Goal: Task Accomplishment & Management: Manage account settings

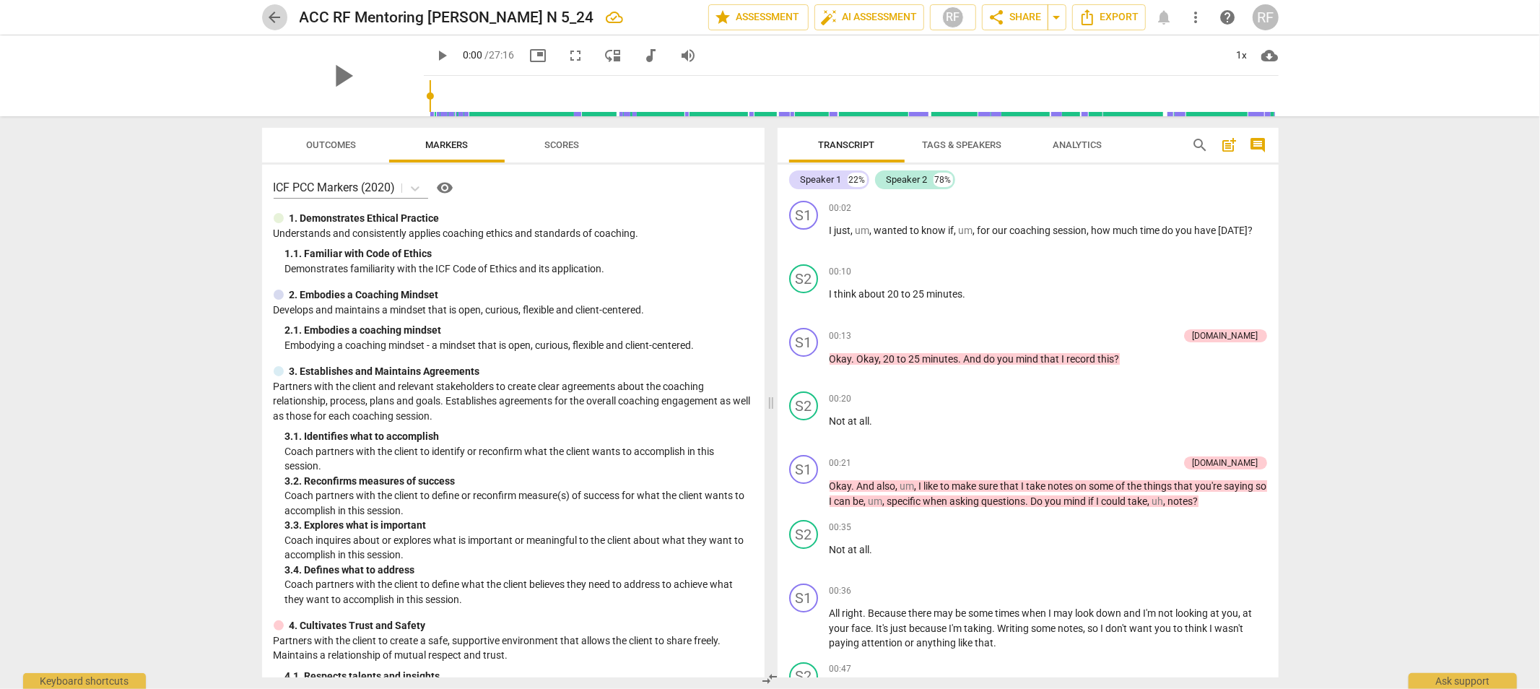
click at [278, 23] on span "arrow_back" at bounding box center [274, 17] width 17 height 17
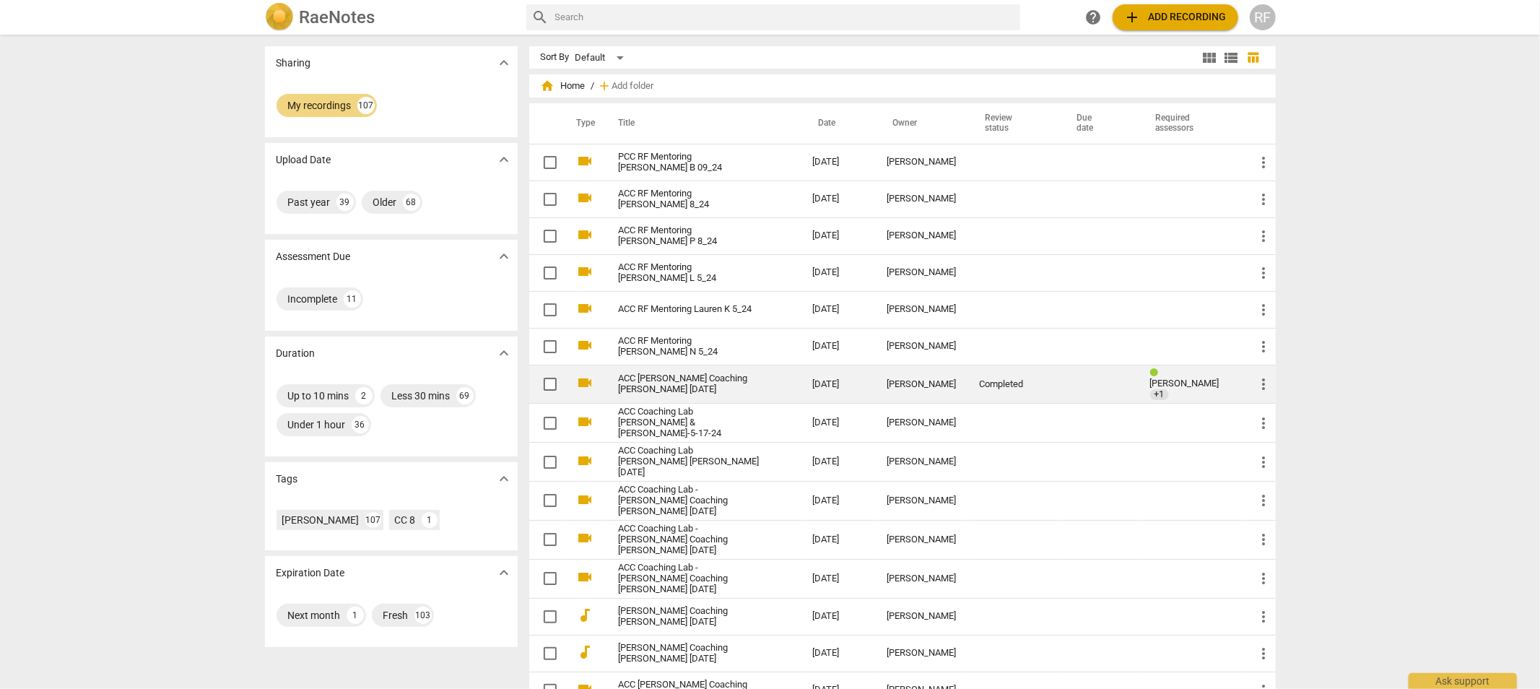
click at [635, 380] on link "ACC [PERSON_NAME] Coaching [PERSON_NAME] [DATE]" at bounding box center [689, 384] width 141 height 22
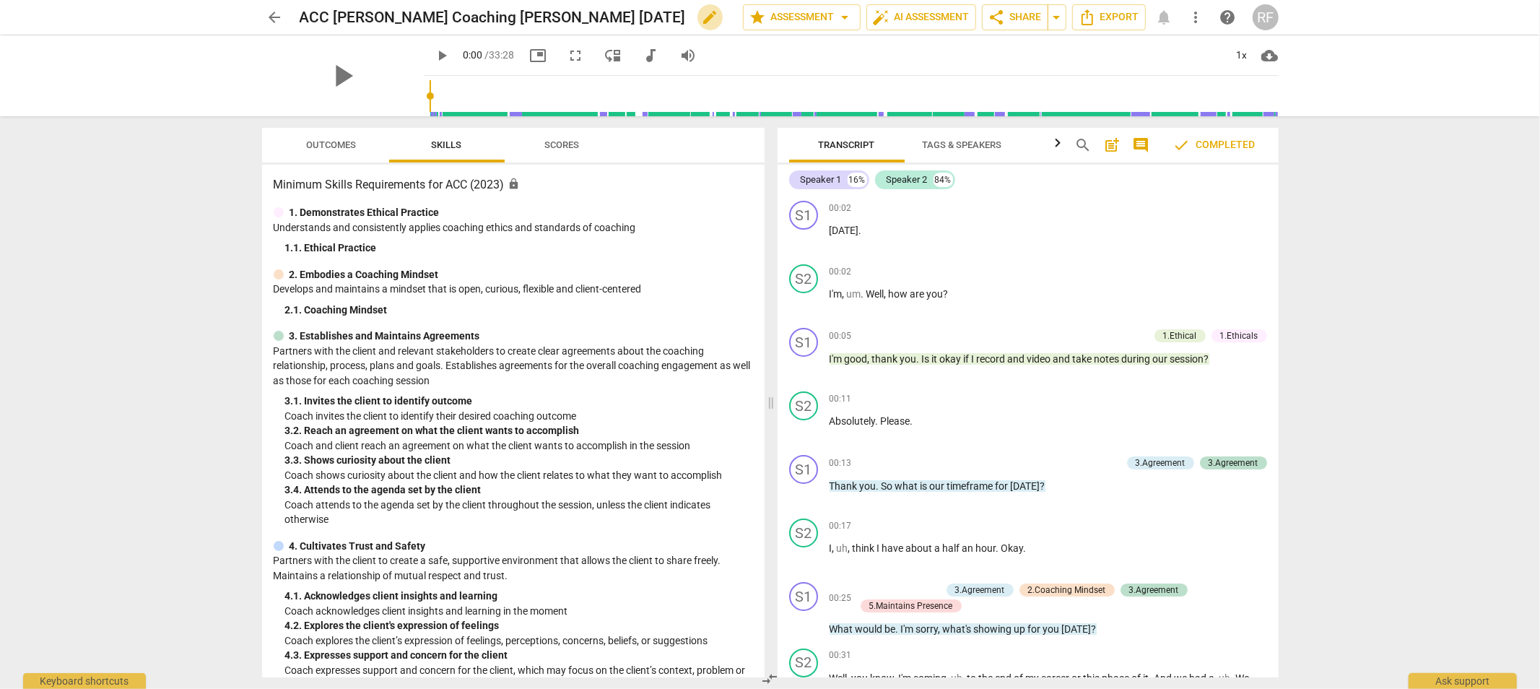
click at [702, 14] on span "edit" at bounding box center [710, 17] width 17 height 17
click at [333, 17] on input "ACC [PERSON_NAME] Coaching [PERSON_NAME] [DATE]" at bounding box center [490, 17] width 380 height 27
click at [494, 16] on input "ACC RF [PERSON_NAME] Coaching [PERSON_NAME] [DATE]" at bounding box center [490, 17] width 380 height 27
type input "ACC RF [PERSON_NAME] T 5_24"
click at [688, 18] on span "done" at bounding box center [692, 17] width 17 height 17
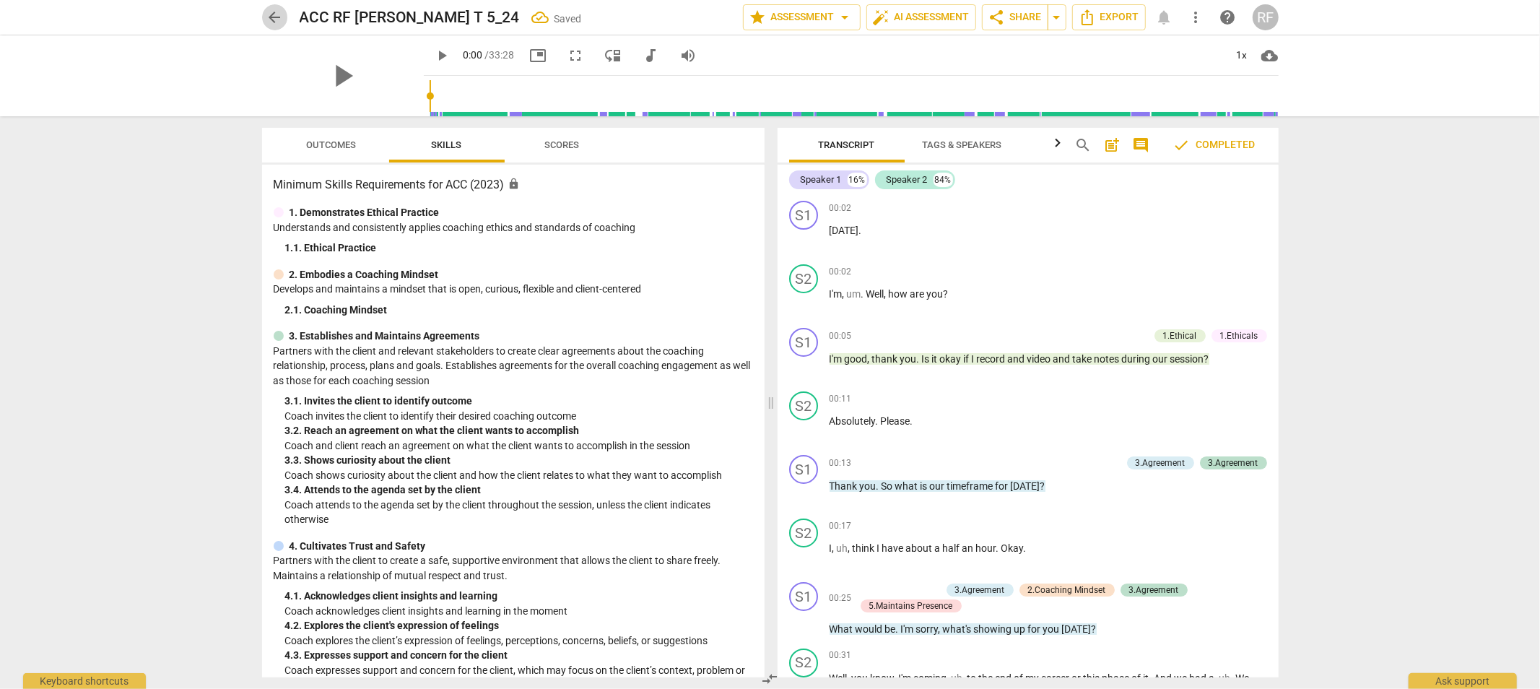
click at [270, 13] on span "arrow_back" at bounding box center [274, 17] width 17 height 17
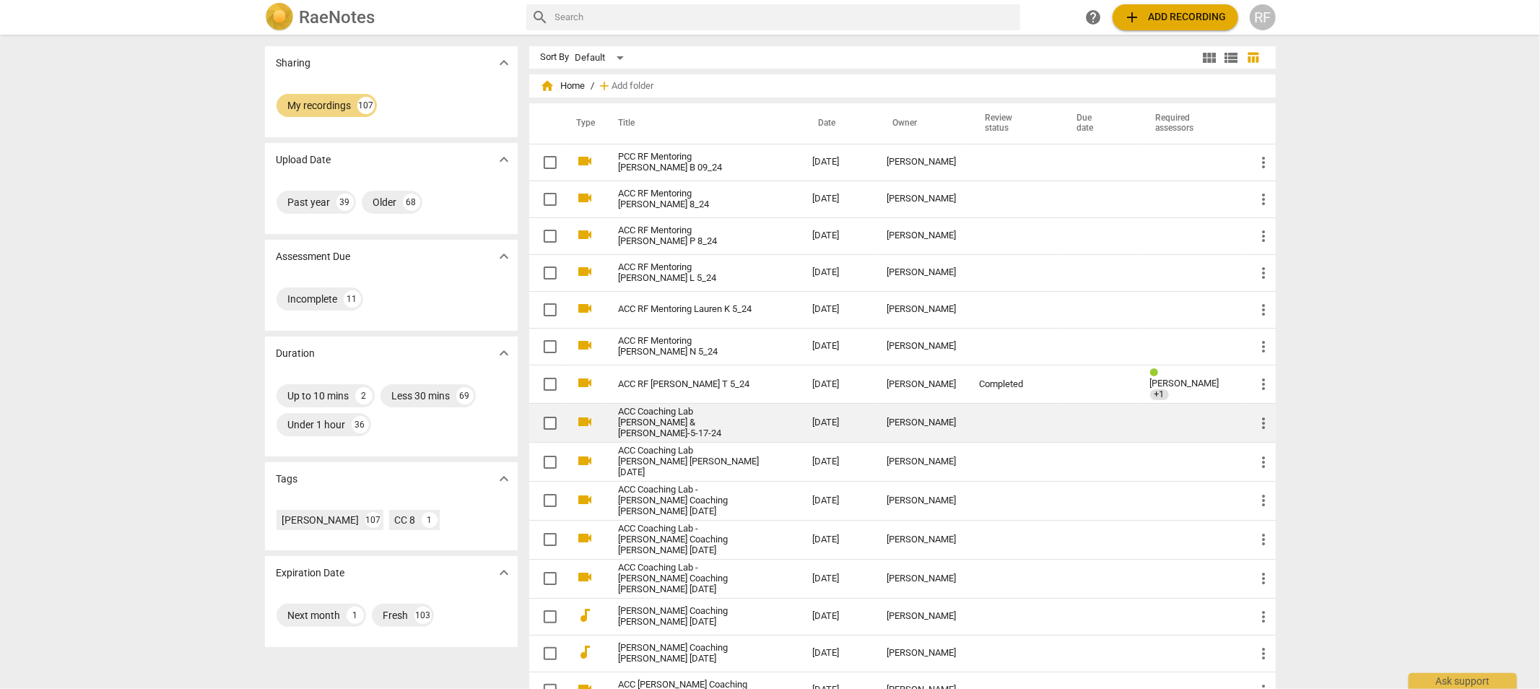
click at [680, 414] on link "ACC Coaching Lab [PERSON_NAME] & [PERSON_NAME]-5-17-24" at bounding box center [689, 422] width 141 height 32
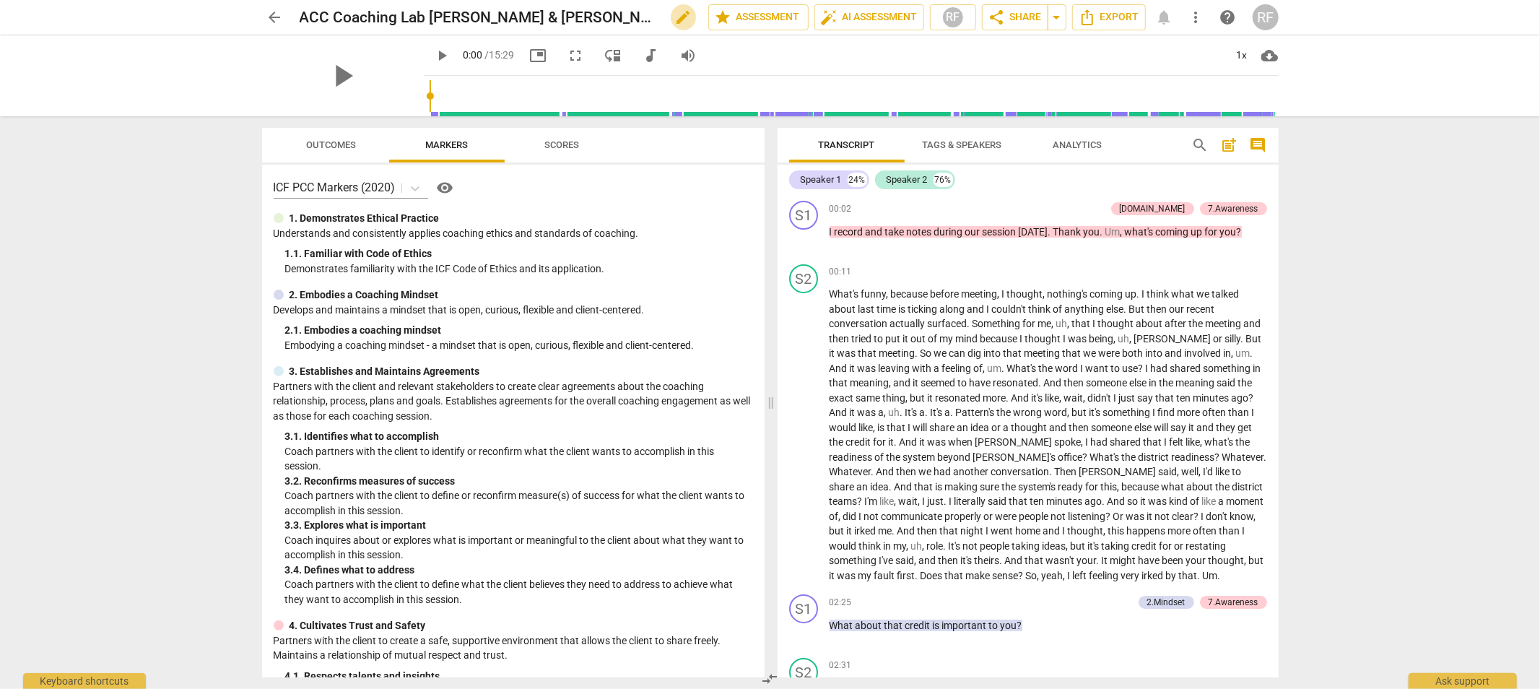
click at [675, 14] on span "edit" at bounding box center [683, 17] width 17 height 17
click at [398, 15] on input "ACC Coaching Lab [PERSON_NAME] & [PERSON_NAME]-5-17-24" at bounding box center [472, 17] width 345 height 27
click at [531, 17] on input "ACC RF Mentoring [PERSON_NAME] & [PERSON_NAME]-5-17-24" at bounding box center [472, 17] width 345 height 27
type input "ACC RF Mentoring [PERSON_NAME] -5-17-24"
click at [653, 17] on span "done" at bounding box center [657, 17] width 17 height 17
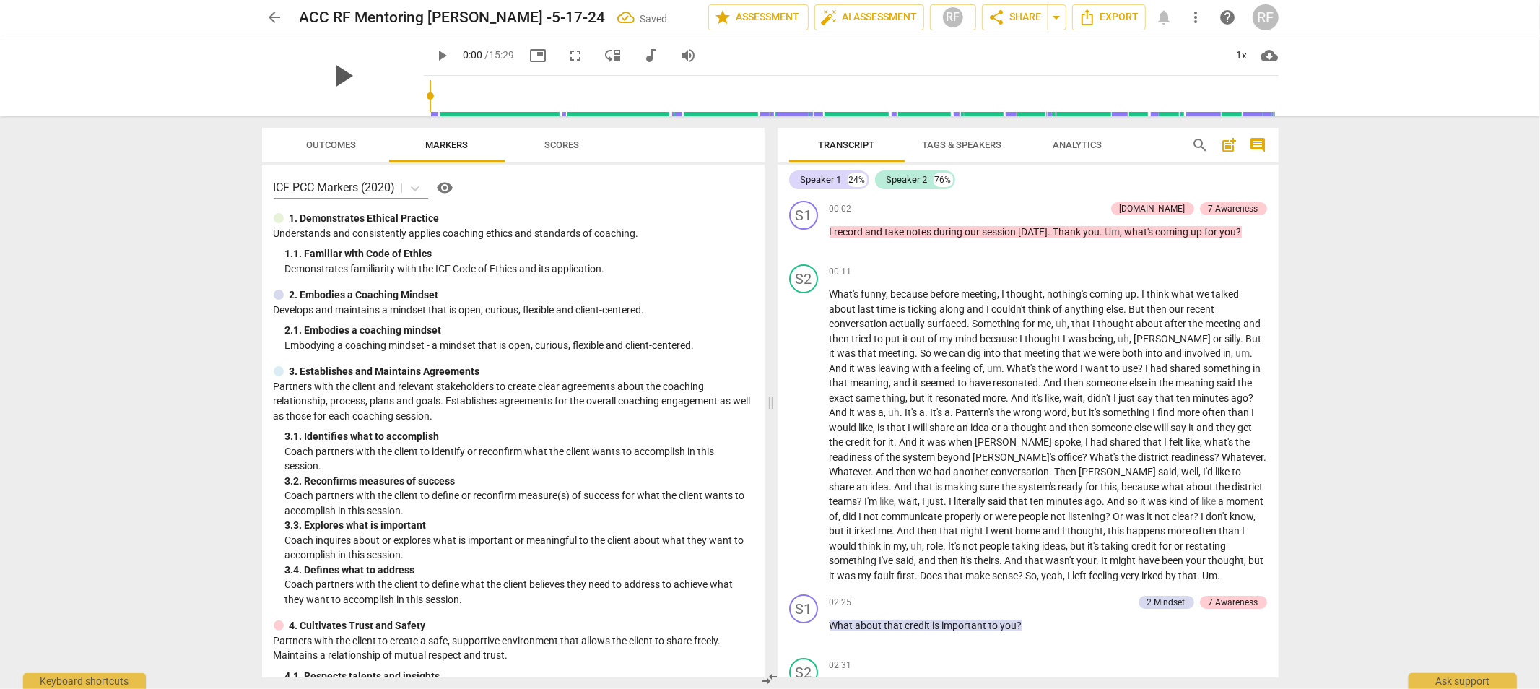
click at [337, 74] on span "play_arrow" at bounding box center [343, 76] width 38 height 38
click at [434, 52] on span "pause" at bounding box center [442, 55] width 17 height 17
type input "26"
click at [468, 16] on h2 "ACC RF Mentoring [PERSON_NAME] -5-17-24" at bounding box center [453, 18] width 306 height 18
click at [650, 16] on span "edit" at bounding box center [658, 17] width 17 height 17
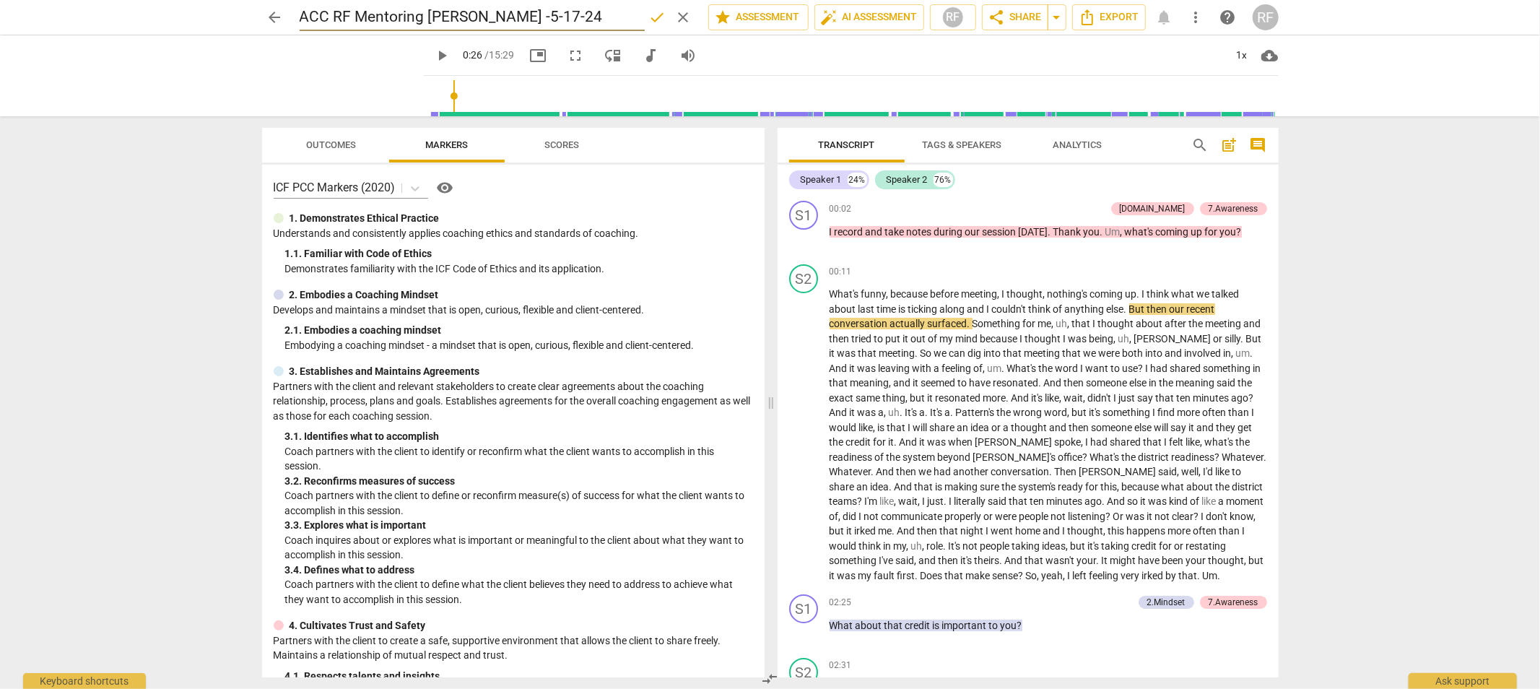
click at [471, 16] on input "ACC RF Mentoring [PERSON_NAME] -5-17-24" at bounding box center [472, 17] width 345 height 27
click at [485, 17] on input "ACC RF Mentoring [PERSON_NAME]-5-17-24" at bounding box center [472, 17] width 345 height 27
click at [515, 14] on input "ACC RF Mentoring [PERSON_NAME] P [DATE]" at bounding box center [472, 17] width 345 height 27
type input "ACC RF Mentoring [PERSON_NAME] P 5_24"
click at [654, 17] on span "done" at bounding box center [657, 17] width 17 height 17
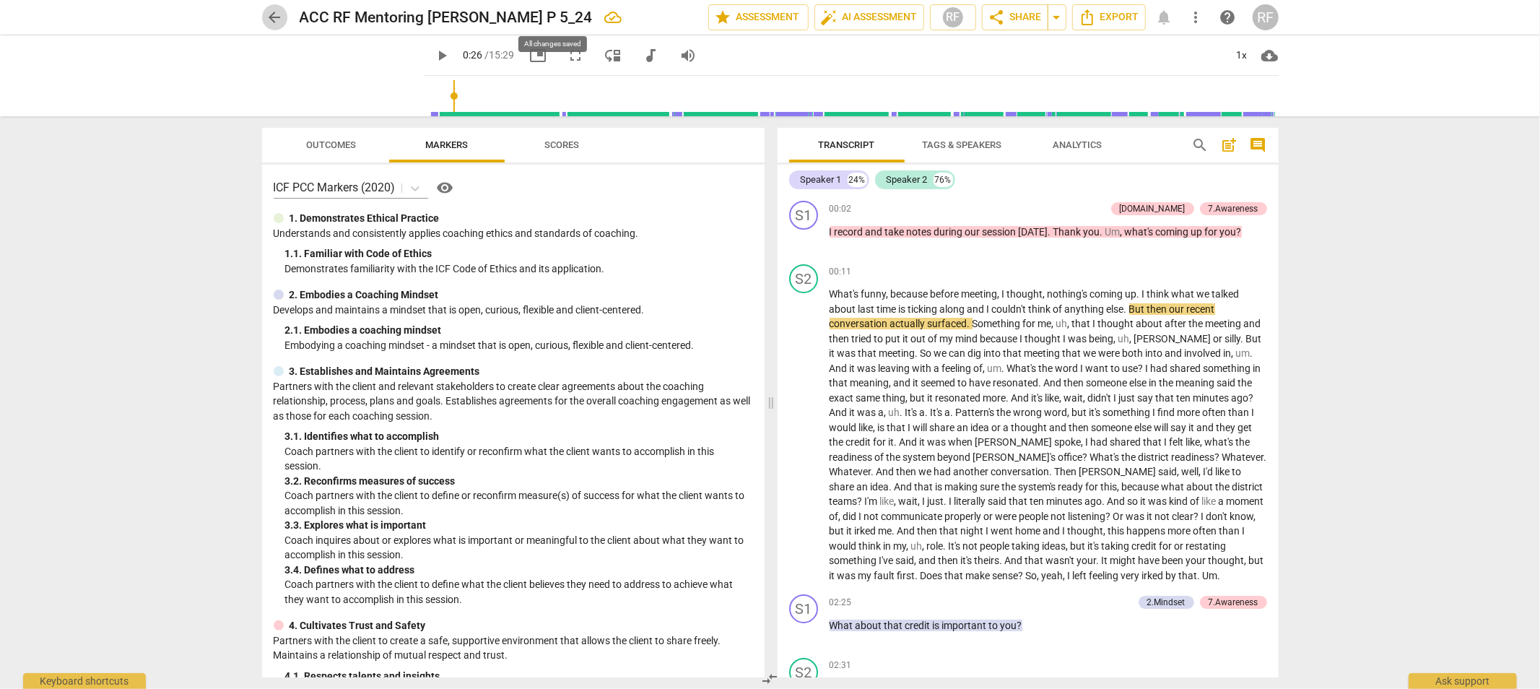
click at [278, 16] on span "arrow_back" at bounding box center [274, 17] width 17 height 17
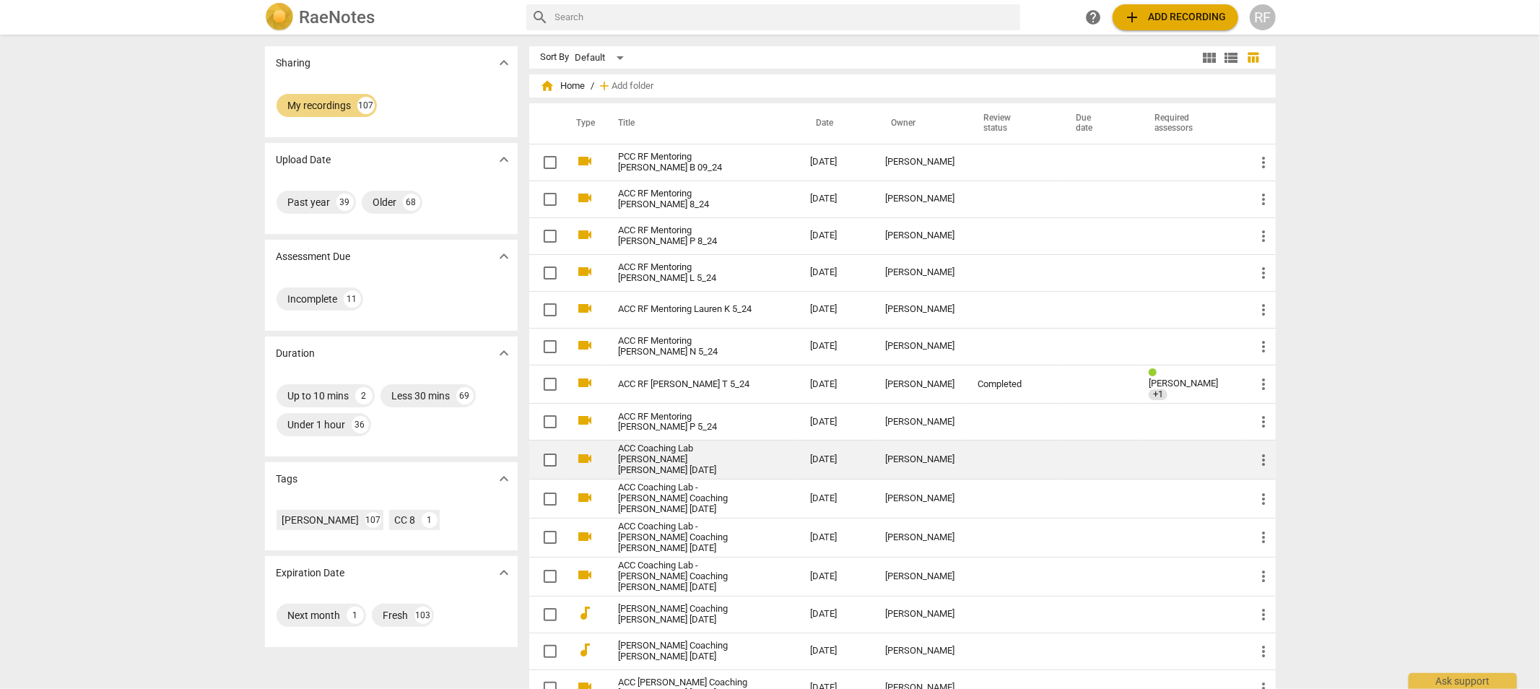
click at [669, 453] on link "ACC Coaching Lab [PERSON_NAME] [PERSON_NAME] [DATE]" at bounding box center [689, 459] width 140 height 32
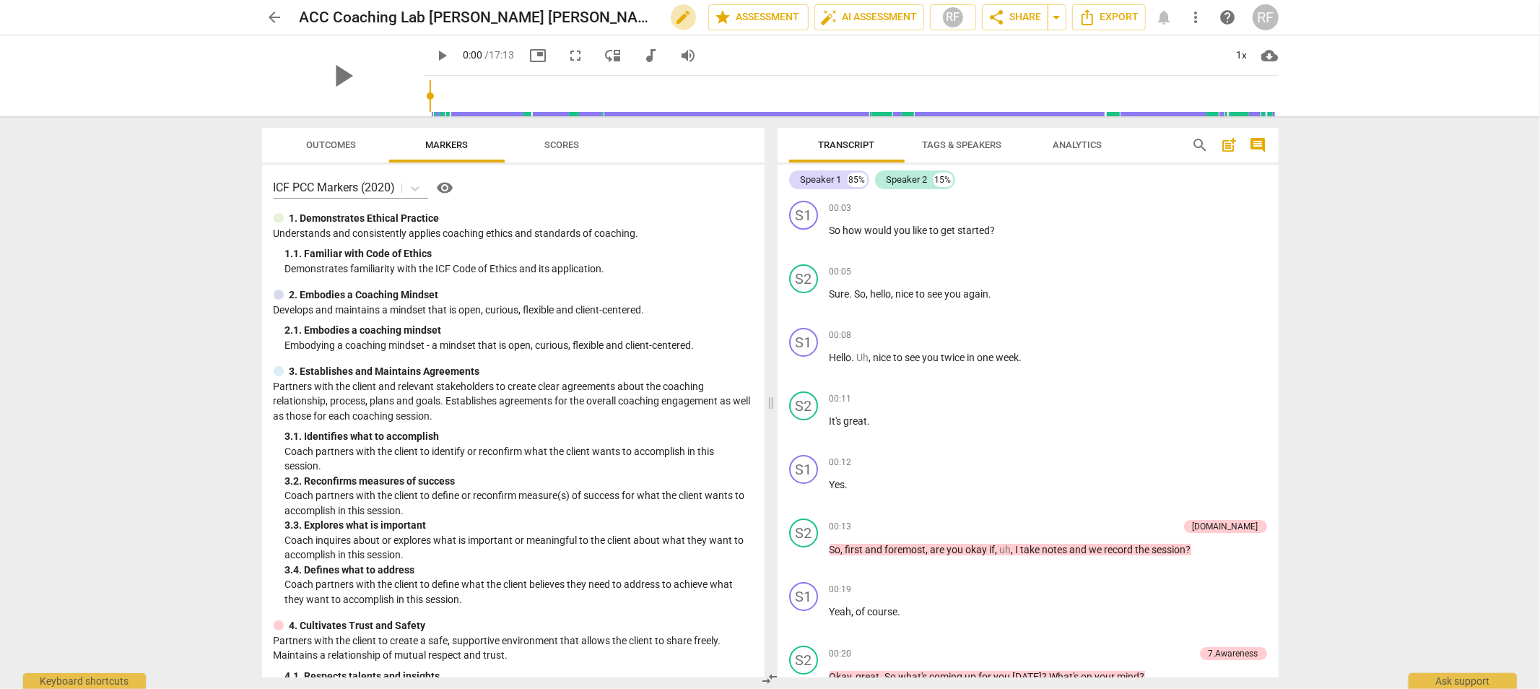
click at [675, 13] on span "edit" at bounding box center [683, 17] width 17 height 17
click at [424, 17] on input "ACC Coaching Lab [PERSON_NAME] [PERSON_NAME] [DATE]" at bounding box center [472, 17] width 345 height 27
click at [575, 15] on input "ACC RF Mentoring [PERSON_NAME] [PERSON_NAME] [DATE]" at bounding box center [472, 17] width 345 height 27
type input "ACC RF Mentoring [PERSON_NAME] 5_24"
click at [653, 17] on span "done" at bounding box center [657, 17] width 17 height 17
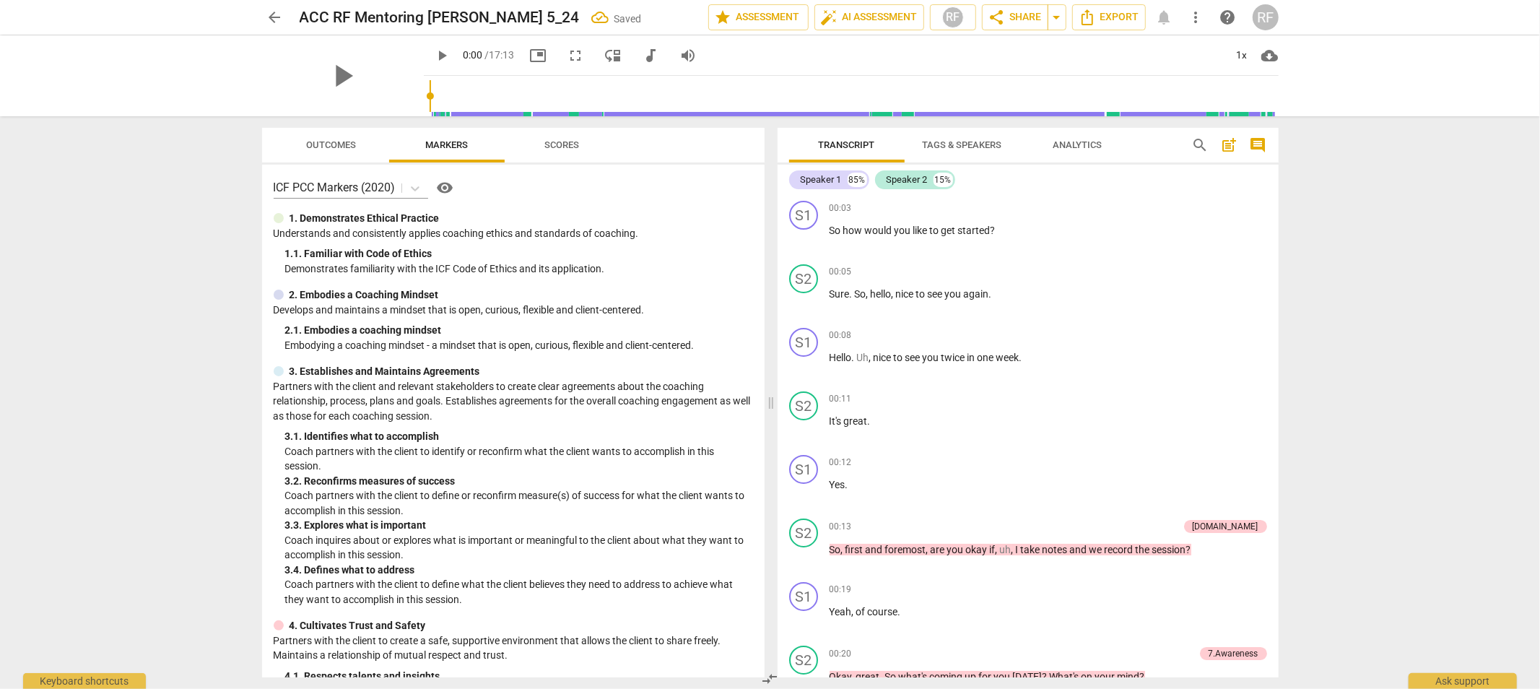
click at [270, 15] on span "arrow_back" at bounding box center [274, 17] width 17 height 17
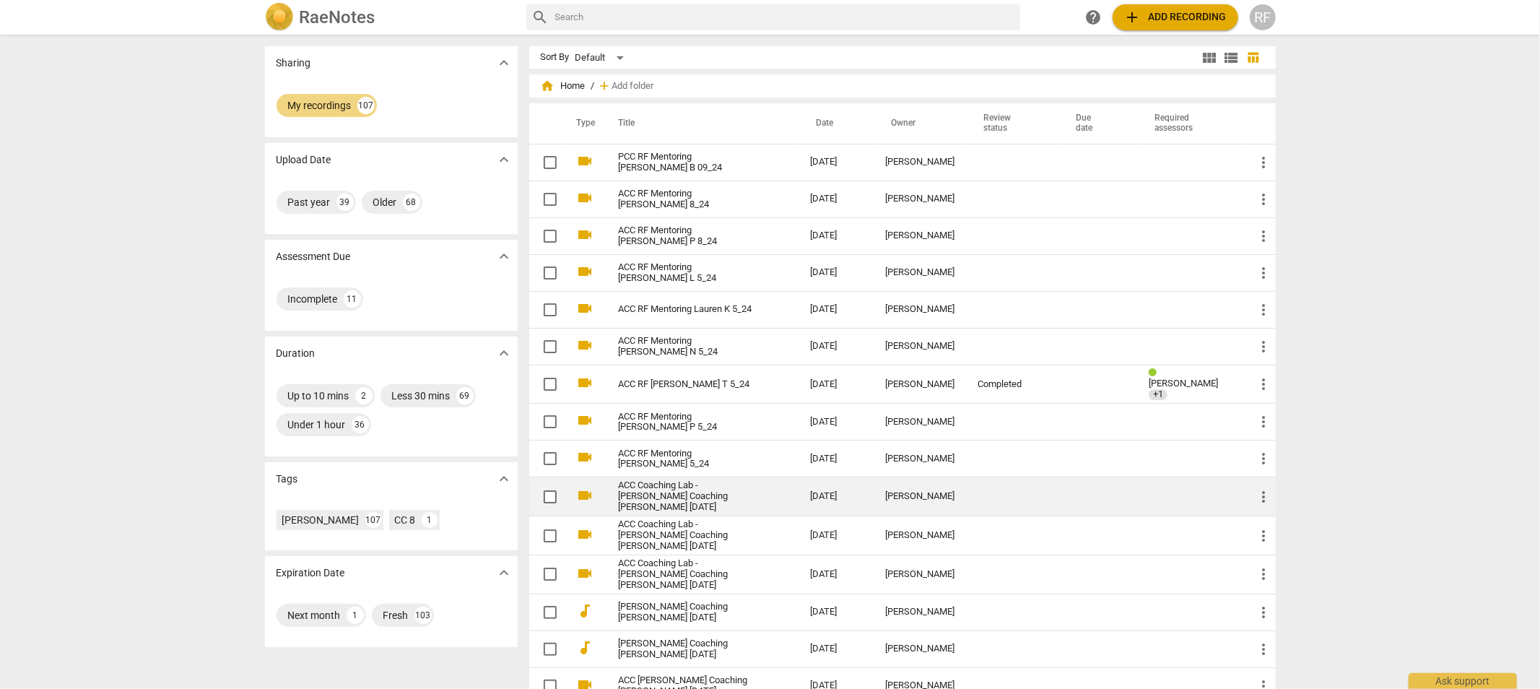
click at [691, 492] on link "ACC Coaching Lab - [PERSON_NAME] Coaching [PERSON_NAME] [DATE]" at bounding box center [689, 496] width 140 height 32
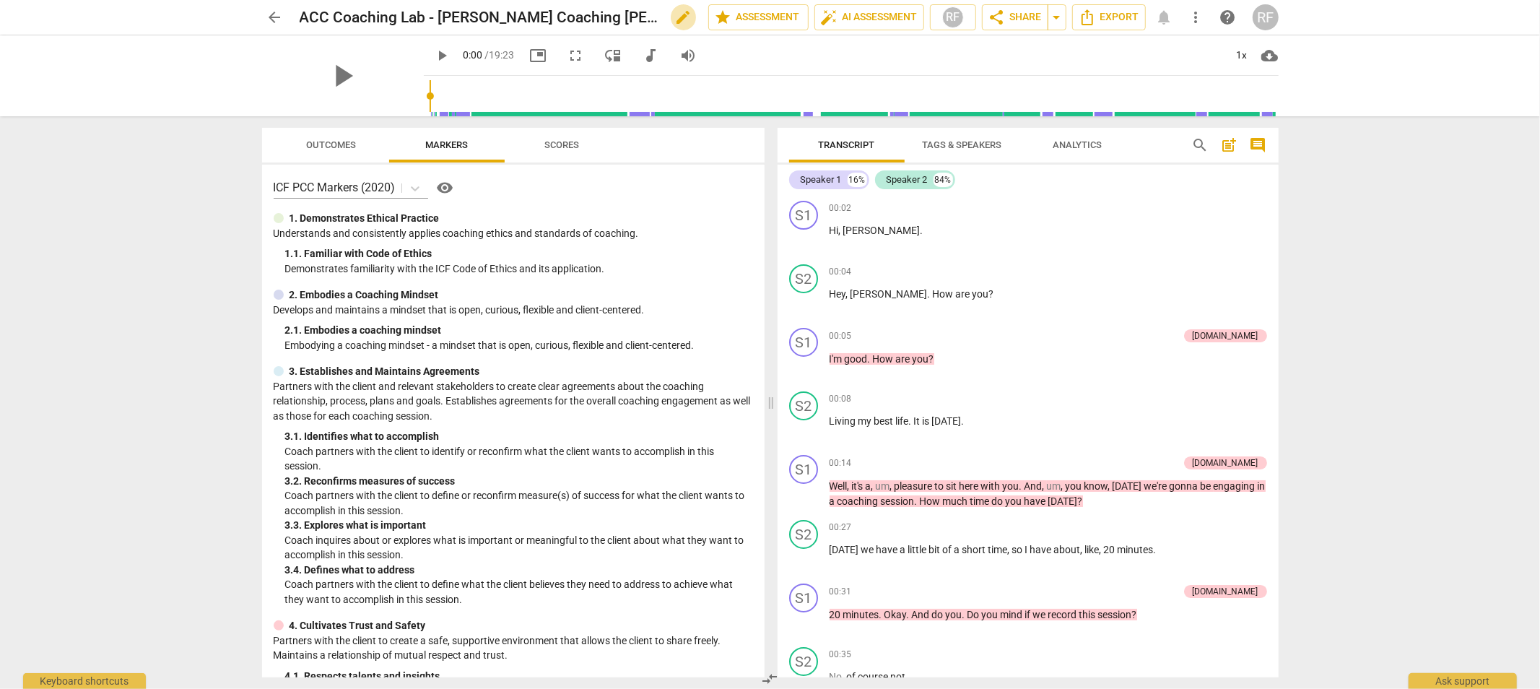
click at [675, 16] on span "edit" at bounding box center [683, 17] width 17 height 17
click at [588, 17] on input "ACC Coaching Lab - [PERSON_NAME] Coaching [PERSON_NAME] [DATE]" at bounding box center [472, 17] width 345 height 27
click at [437, 12] on input "ACC Coaching Lab - [PERSON_NAME] Coaching [PERSON_NAME] [DATE]" at bounding box center [472, 17] width 345 height 27
click at [468, 15] on input "ACC RF Mentoring [PERSON_NAME] Coaching [PERSON_NAME] [DATE]" at bounding box center [472, 17] width 345 height 27
click at [585, 13] on input "ACC RF Mentoring [PERSON_NAME] NCoaching [PERSON_NAME] [DATE]" at bounding box center [472, 17] width 345 height 27
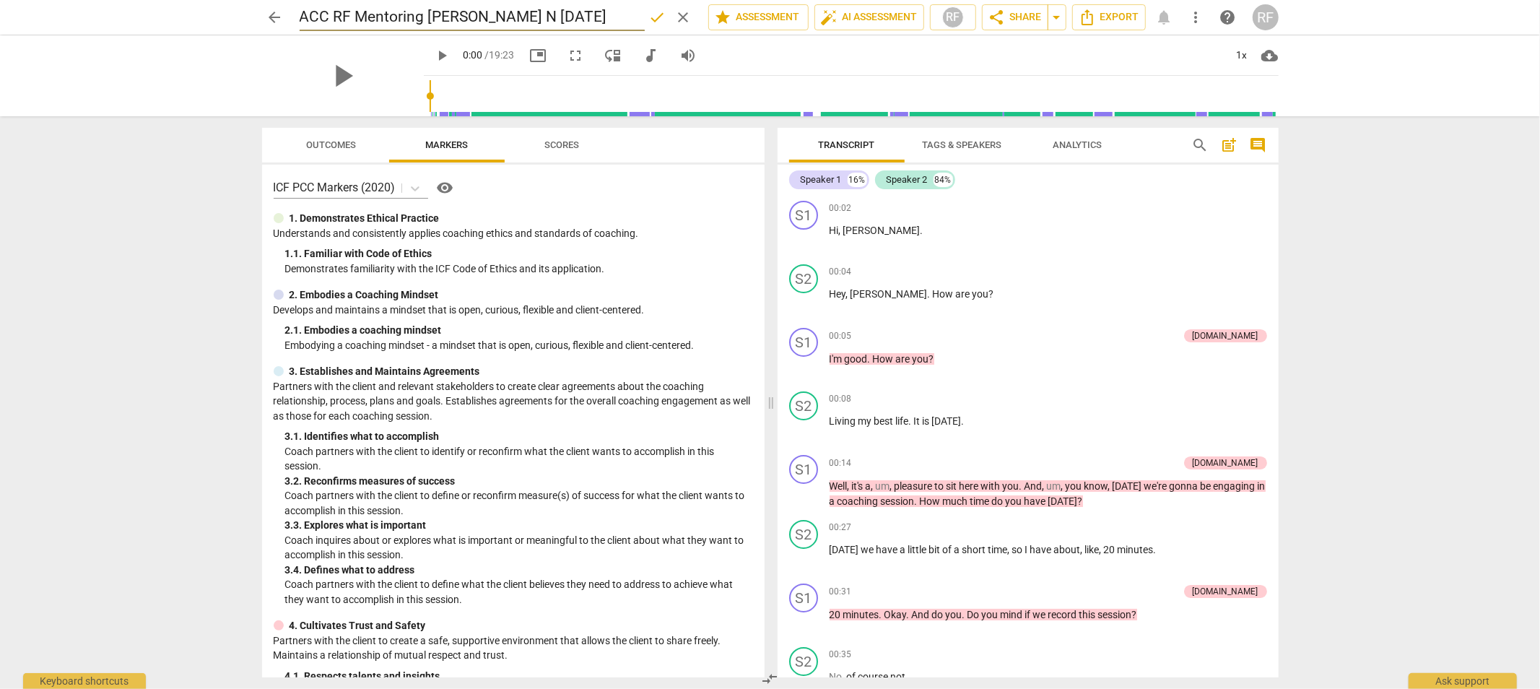
click at [507, 12] on input "ACC RF Mentoring [PERSON_NAME] N [DATE]" at bounding box center [472, 17] width 345 height 27
type input "ACC RF Mentoring [PERSON_NAME] N 5_24"
click at [650, 16] on span "done" at bounding box center [657, 17] width 17 height 17
click at [279, 17] on span "arrow_back" at bounding box center [274, 17] width 17 height 17
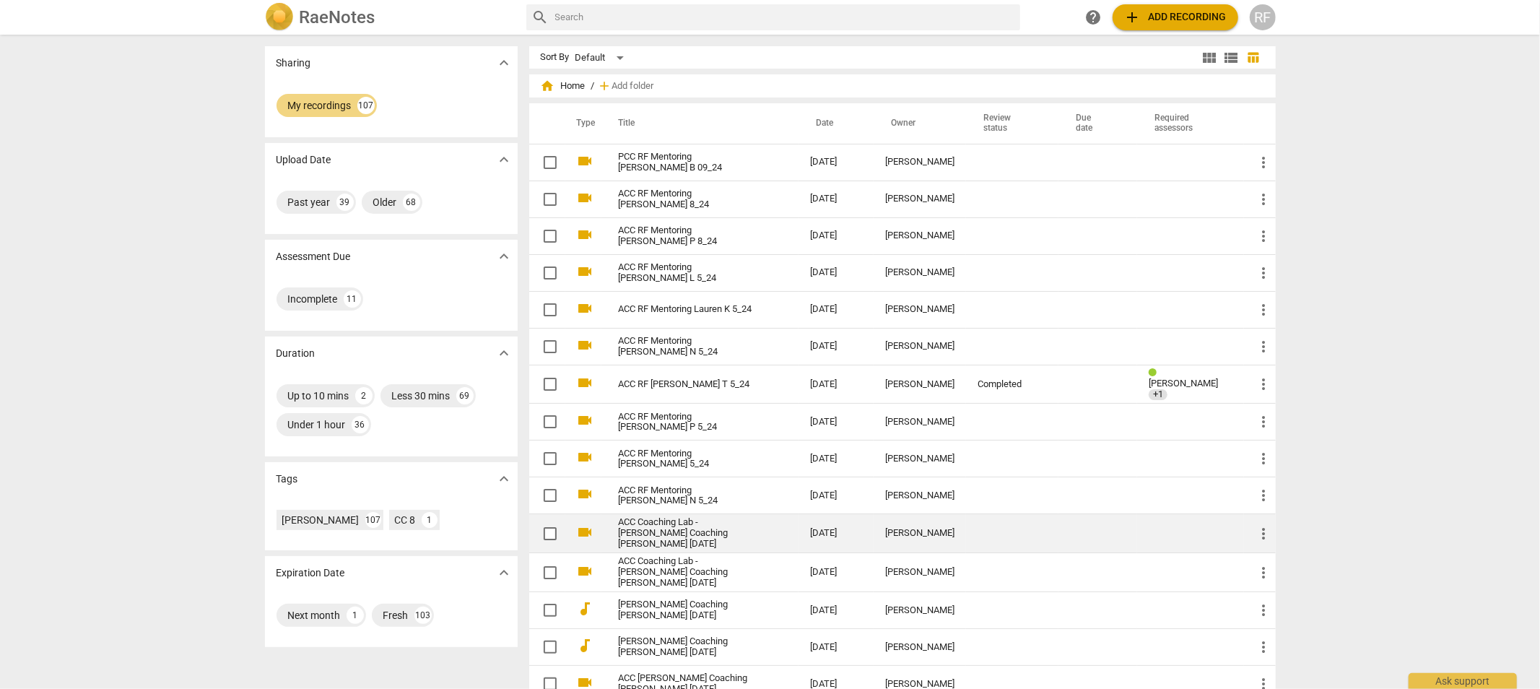
click at [658, 532] on link "ACC Coaching Lab - [PERSON_NAME] Coaching [PERSON_NAME] [DATE]" at bounding box center [689, 533] width 140 height 32
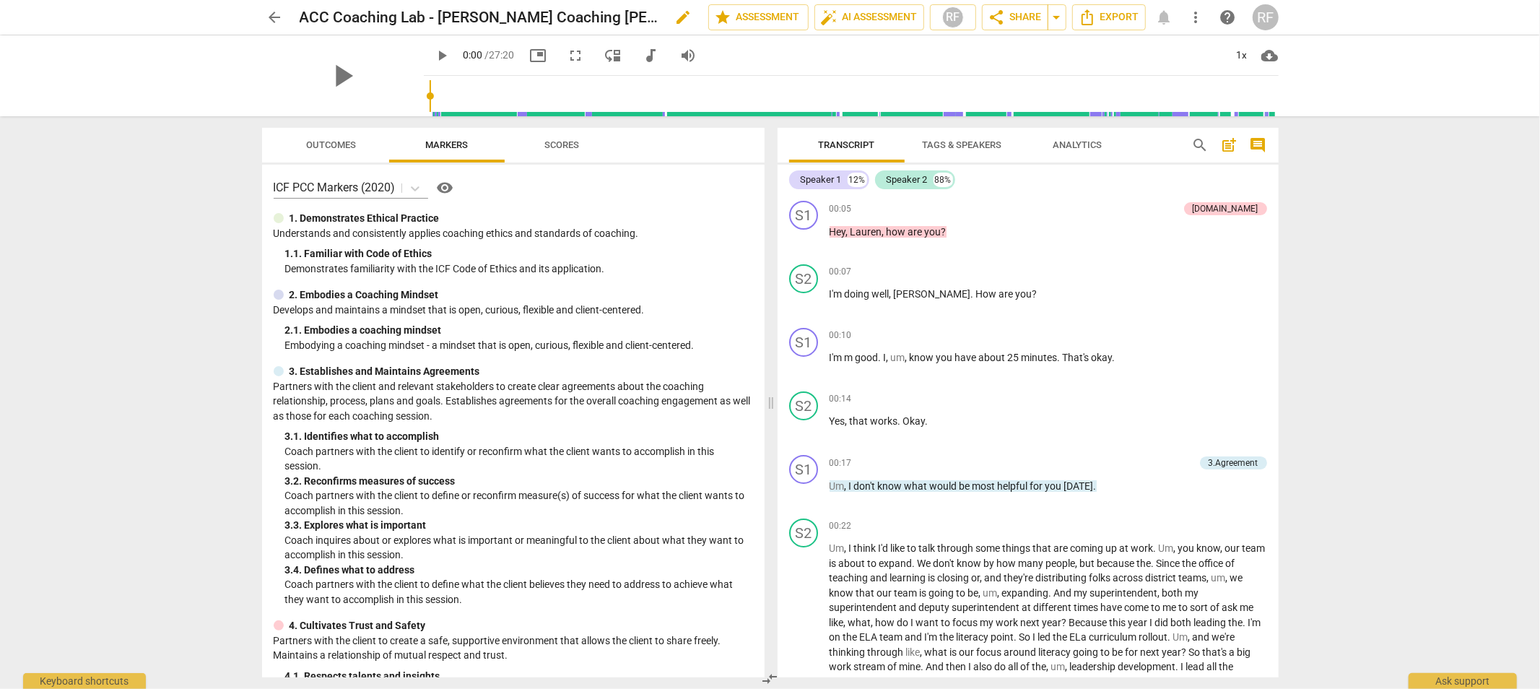
click at [675, 19] on span "edit" at bounding box center [683, 17] width 17 height 17
click at [441, 17] on input "ACC Coaching Lab - [PERSON_NAME] Coaching [PERSON_NAME] [DATE]" at bounding box center [472, 17] width 345 height 27
click at [437, 17] on input "ACC Coaching Lab - [PERSON_NAME] Coaching [PERSON_NAME] [DATE]" at bounding box center [472, 17] width 345 height 27
click at [470, 16] on input "ACC RF Mentoring [PERSON_NAME] Coaching [PERSON_NAME] [DATE]" at bounding box center [472, 17] width 345 height 27
click at [585, 14] on input "ACC RF Mentoring [PERSON_NAME] LCoaching [PERSON_NAME] [DATE]" at bounding box center [472, 17] width 345 height 27
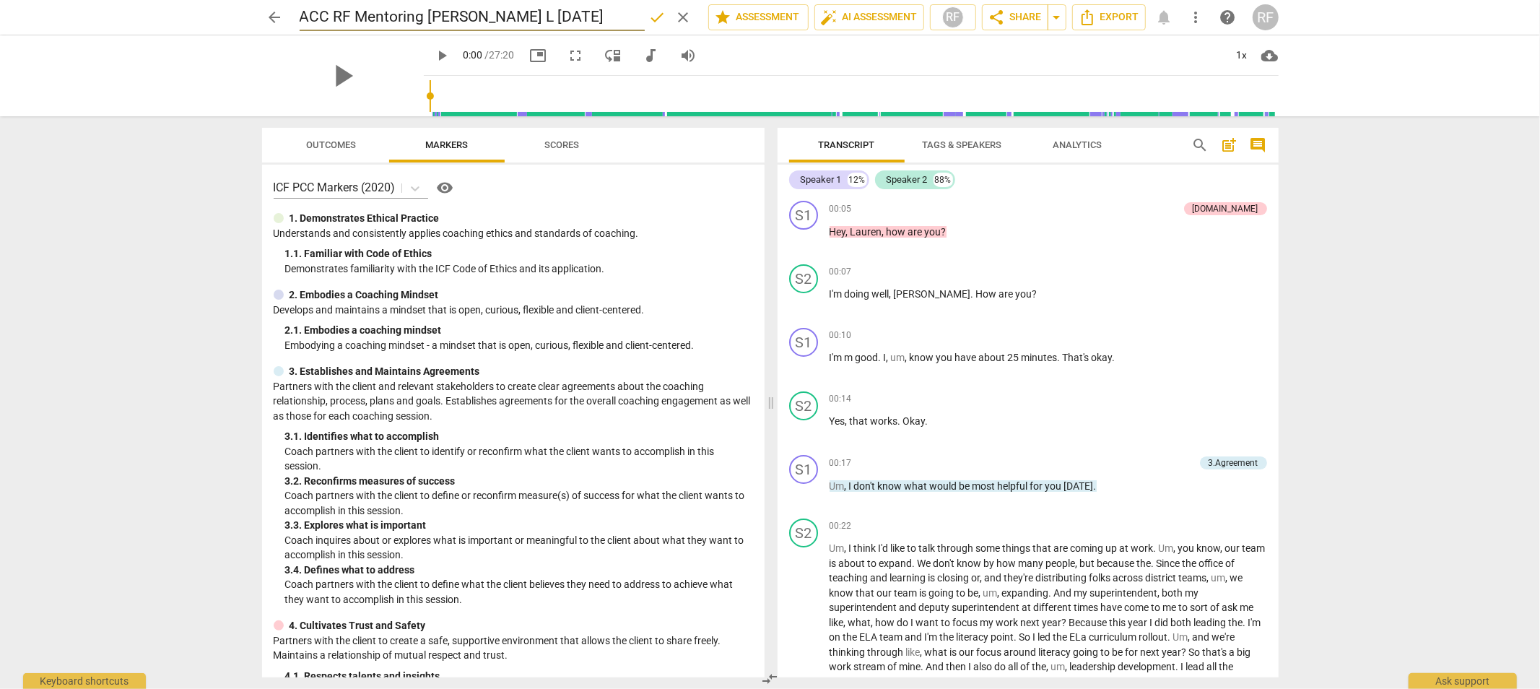
click at [507, 15] on input "ACC RF Mentoring [PERSON_NAME] L [DATE]" at bounding box center [472, 17] width 345 height 27
type input "ACC RF Mentoring [PERSON_NAME] L 5_24"
click at [652, 16] on span "done" at bounding box center [657, 17] width 17 height 17
click at [271, 7] on button "arrow_back" at bounding box center [275, 17] width 26 height 26
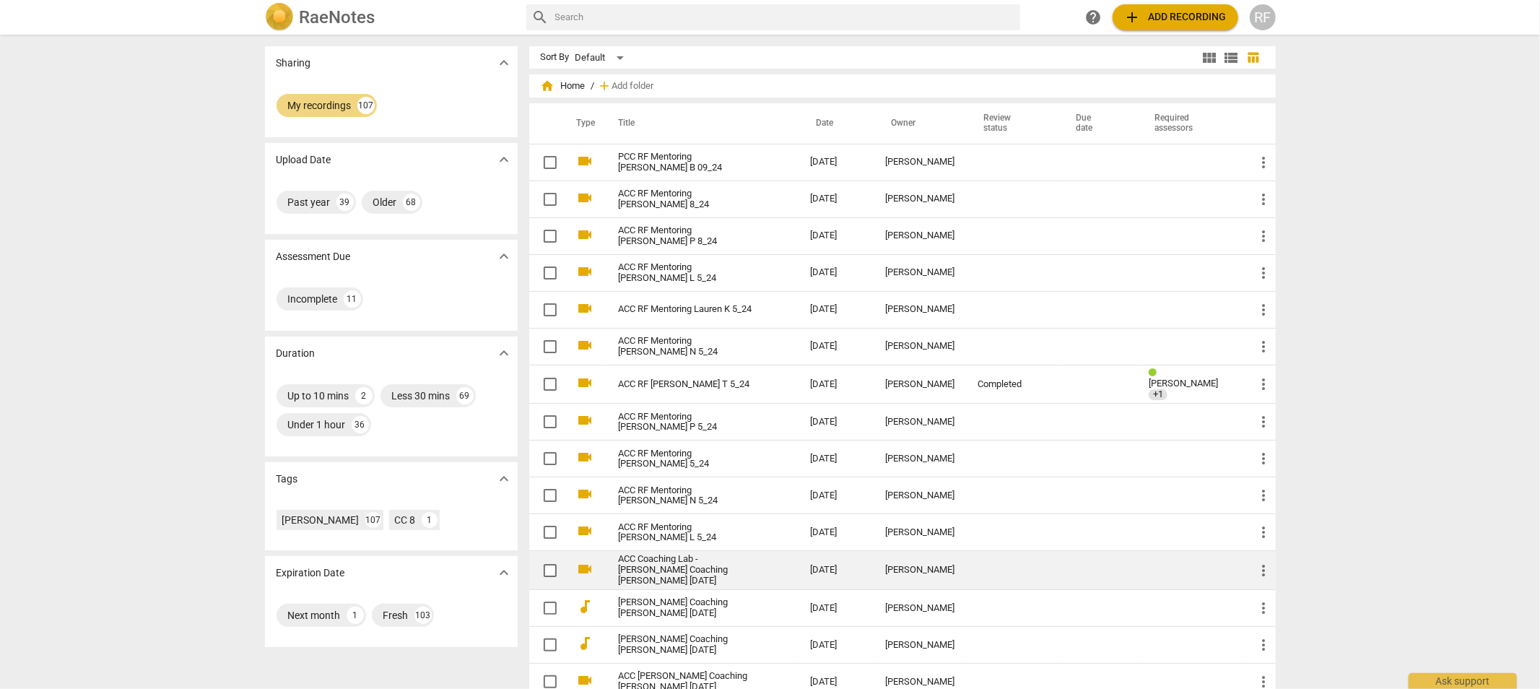
click at [638, 565] on link "ACC Coaching Lab - [PERSON_NAME] Coaching [PERSON_NAME] [DATE]" at bounding box center [689, 570] width 140 height 32
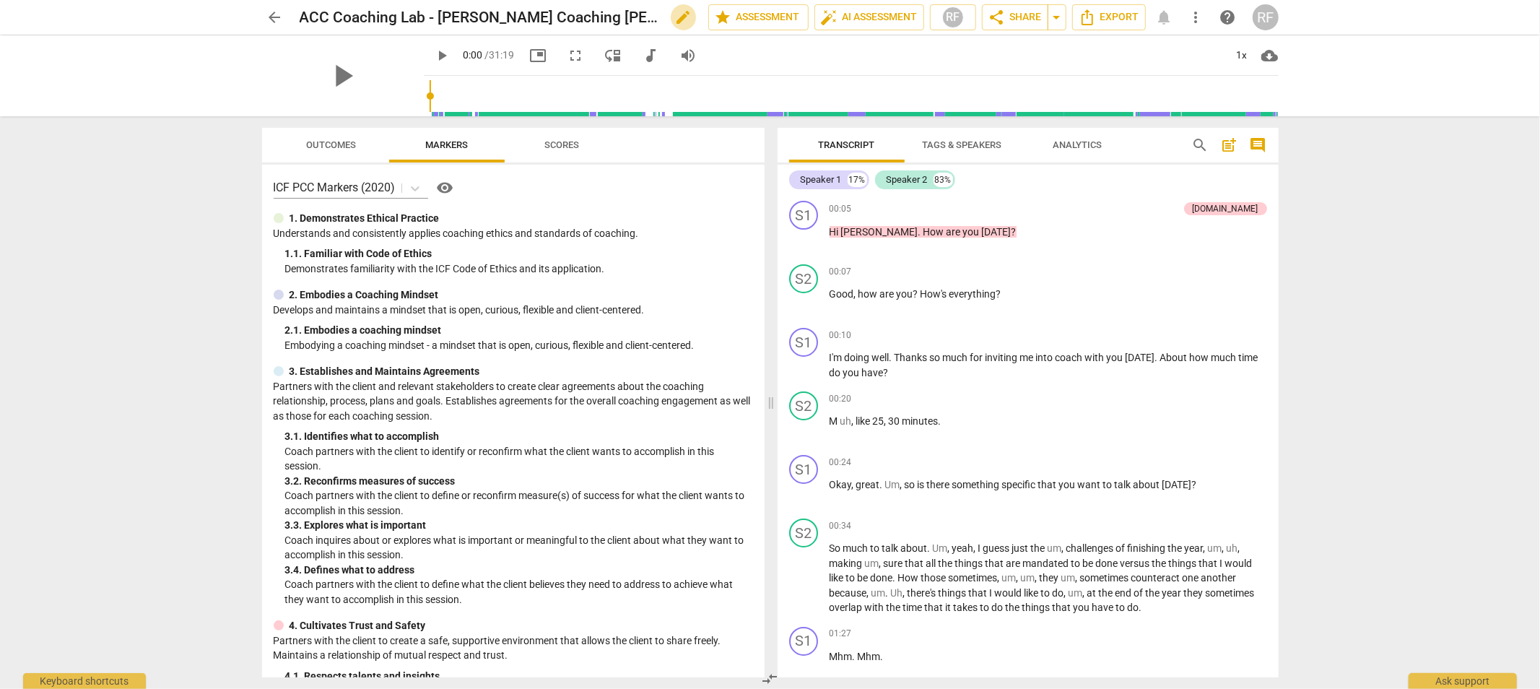
click at [675, 10] on span "edit" at bounding box center [683, 17] width 17 height 17
click at [439, 19] on input "ACC Coaching Lab - [PERSON_NAME] Coaching [PERSON_NAME] [DATE]" at bounding box center [472, 17] width 345 height 27
click at [475, 16] on input "ACC RF Mentoring Lauren Coaching [PERSON_NAME] [DATE]" at bounding box center [472, 17] width 345 height 27
click at [593, 14] on input "ACC RF Mentoring Lauren KCoaching [PERSON_NAME] [DATE]" at bounding box center [472, 17] width 345 height 27
click at [515, 14] on input "ACC RF Mentoring Lauren K [DATE]" at bounding box center [472, 17] width 345 height 27
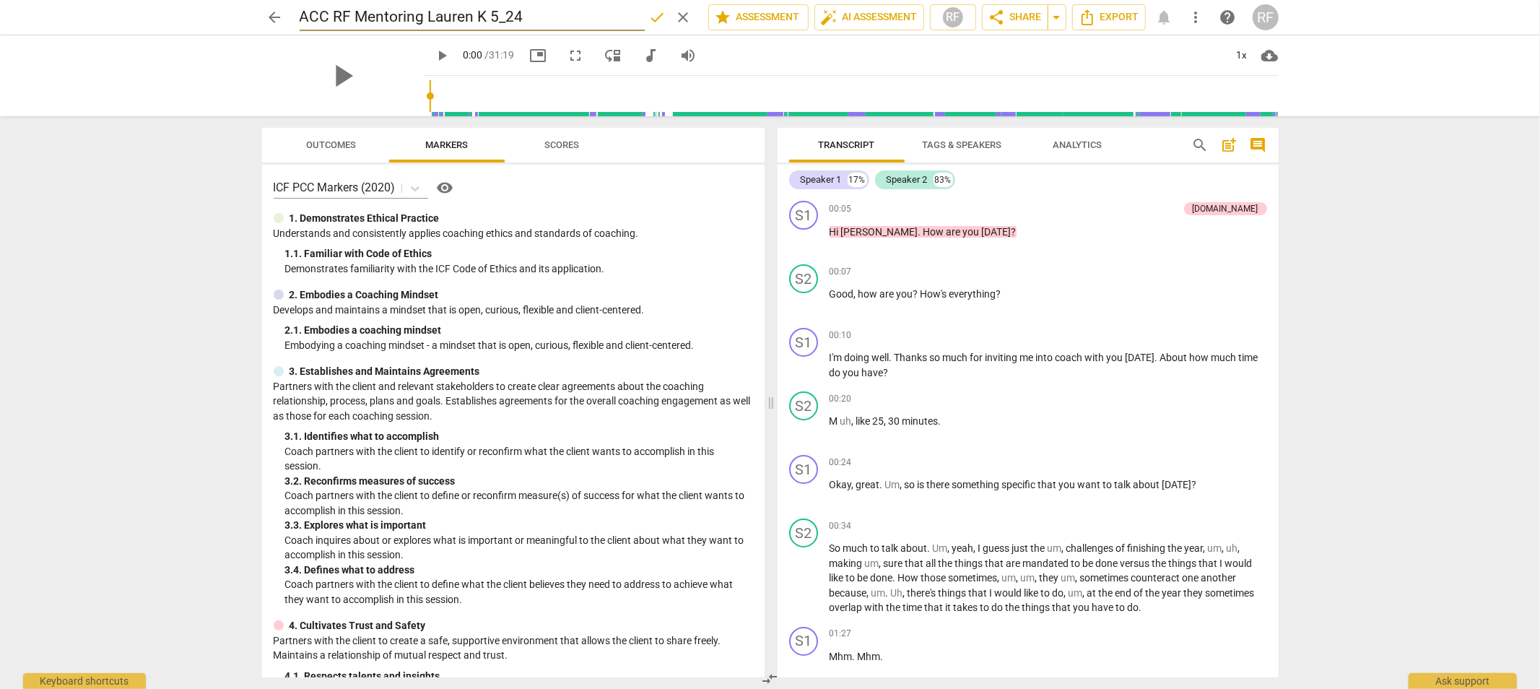
type input "ACC RF Mentoring Lauren K 5_24"
click at [649, 18] on span "done" at bounding box center [657, 17] width 17 height 17
click at [274, 17] on span "arrow_back" at bounding box center [274, 17] width 17 height 17
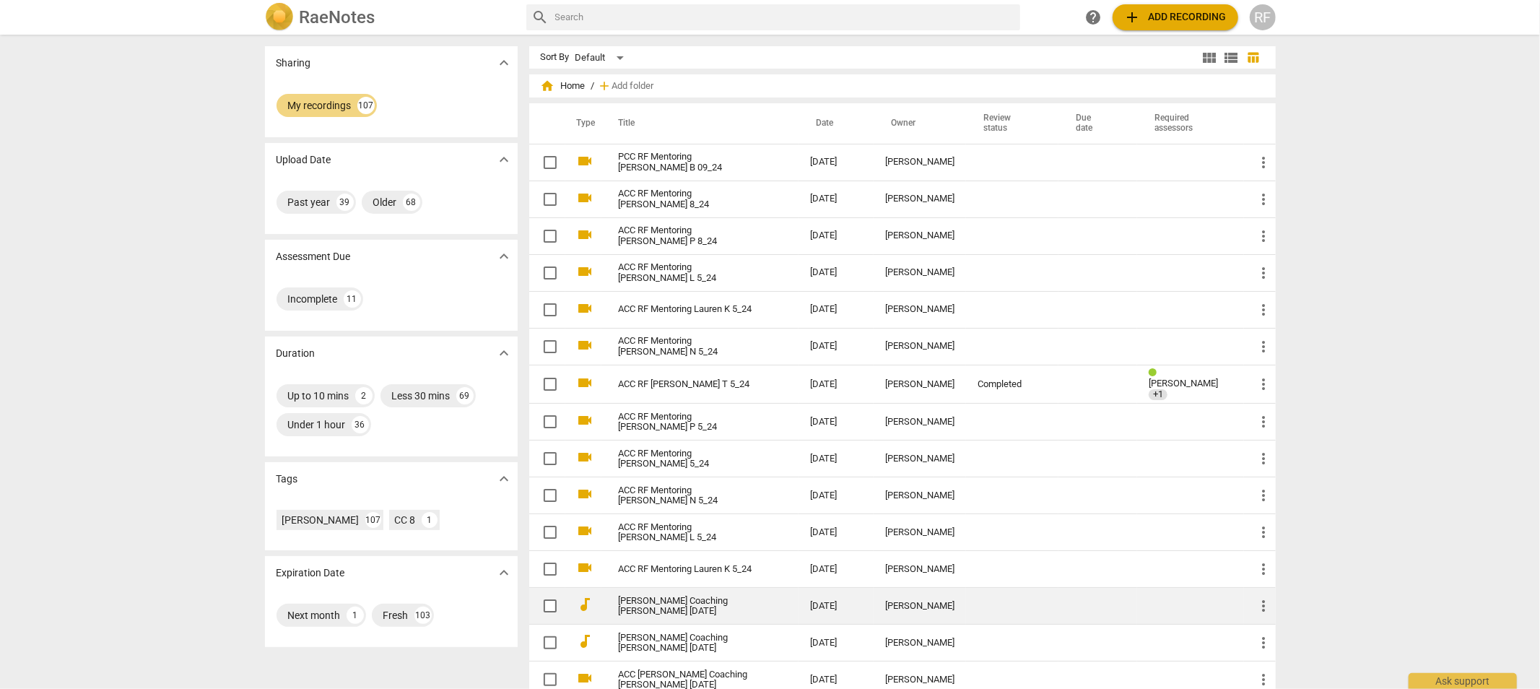
scroll to position [80, 0]
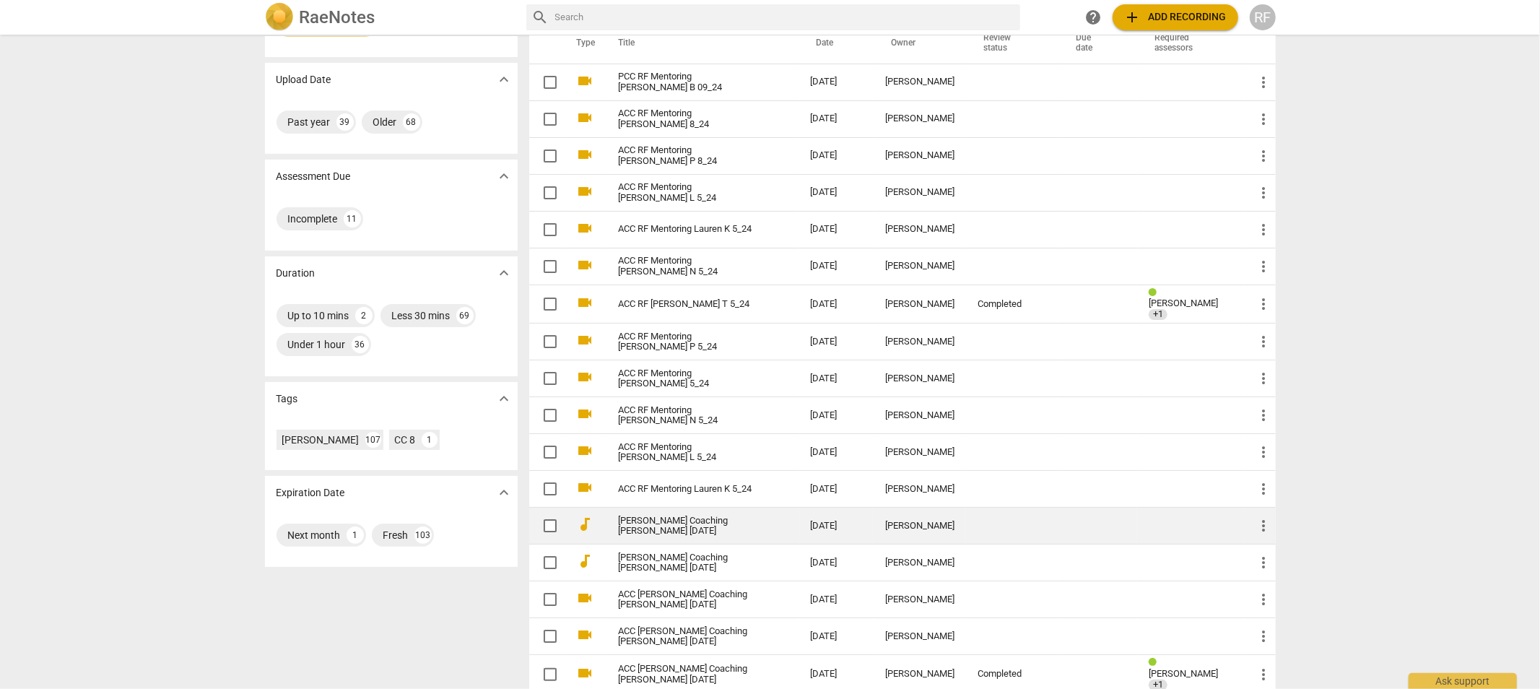
click at [646, 526] on link "[PERSON_NAME] Coaching [PERSON_NAME] [DATE]" at bounding box center [689, 526] width 140 height 22
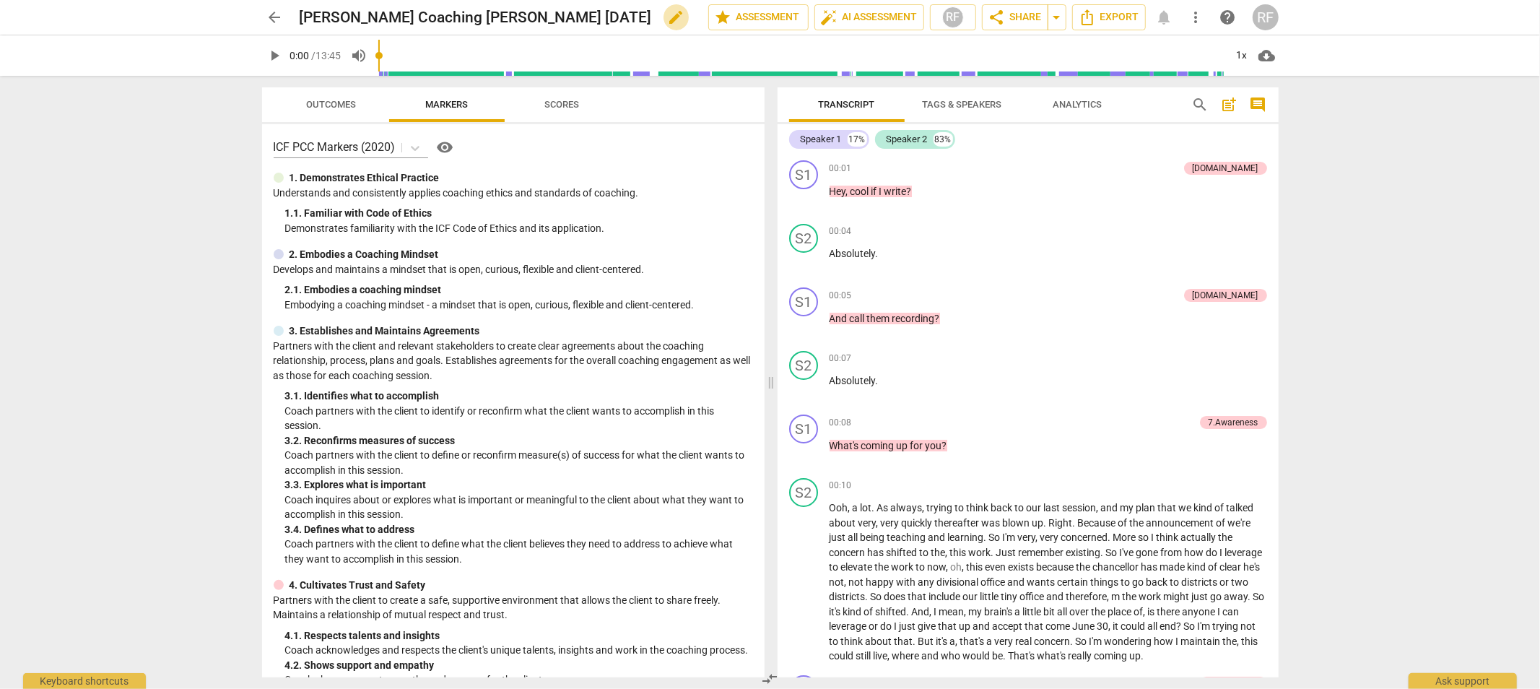
click at [668, 18] on span "edit" at bounding box center [676, 17] width 17 height 17
click at [300, 17] on input "[PERSON_NAME] Coaching [PERSON_NAME] [DATE]" at bounding box center [472, 17] width 345 height 27
click at [587, 19] on input "ACC RF Mentoring [PERSON_NAME] Coaching [PERSON_NAME] [DATE]" at bounding box center [472, 17] width 345 height 27
click at [497, 12] on input "ACC RF Mentoring [PERSON_NAME] [DATE]" at bounding box center [472, 17] width 345 height 27
type input "ACC RF Mentoring [PERSON_NAME] 5_24"
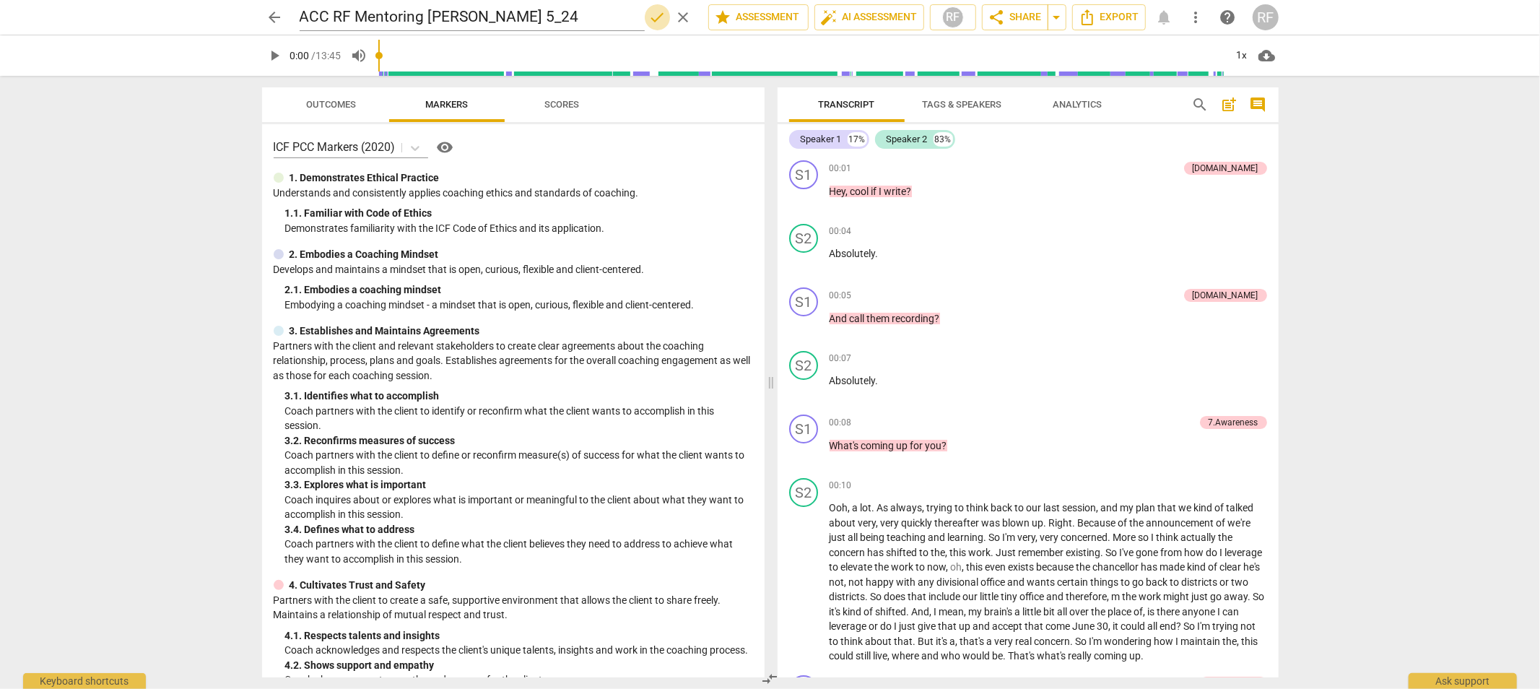
click at [649, 17] on span "done" at bounding box center [657, 17] width 17 height 17
click at [276, 19] on span "arrow_back" at bounding box center [274, 17] width 17 height 17
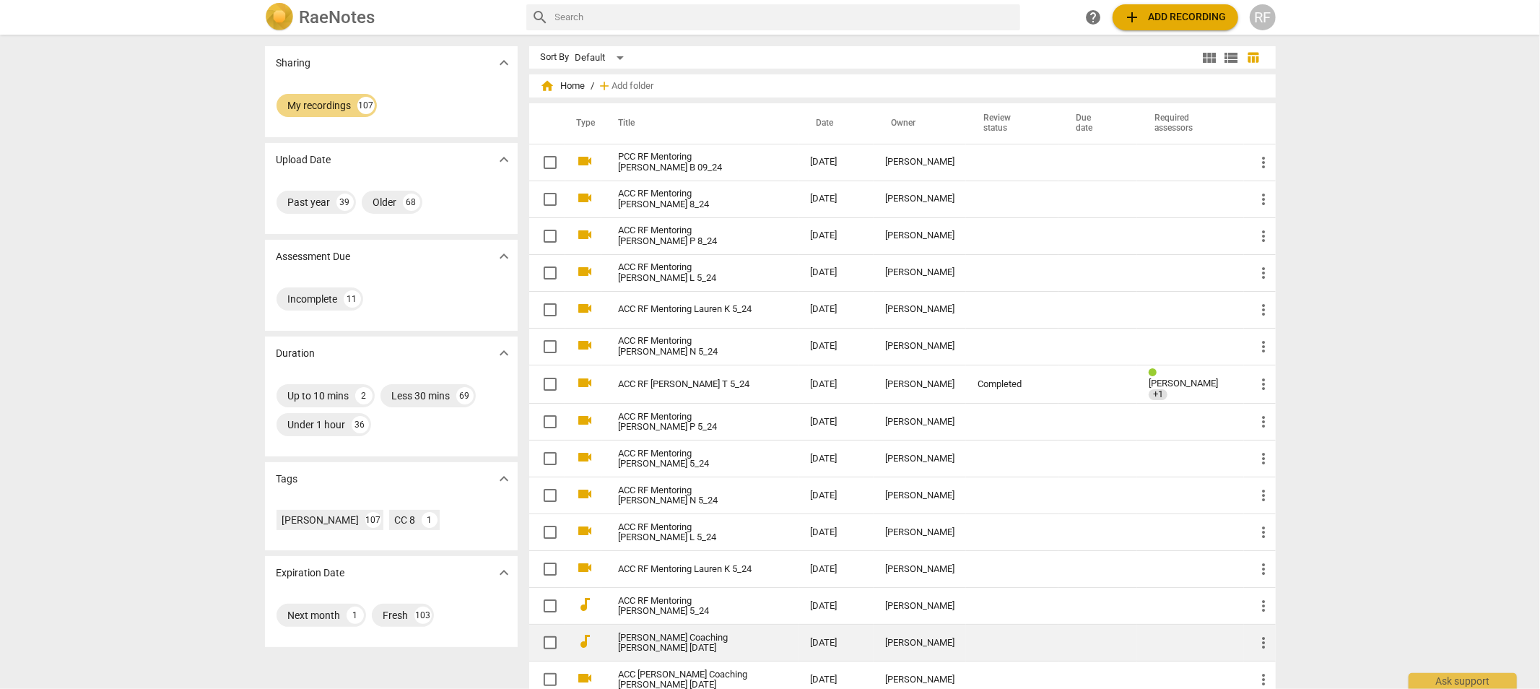
click at [728, 640] on link "[PERSON_NAME] Coaching [PERSON_NAME] [DATE]" at bounding box center [689, 643] width 140 height 22
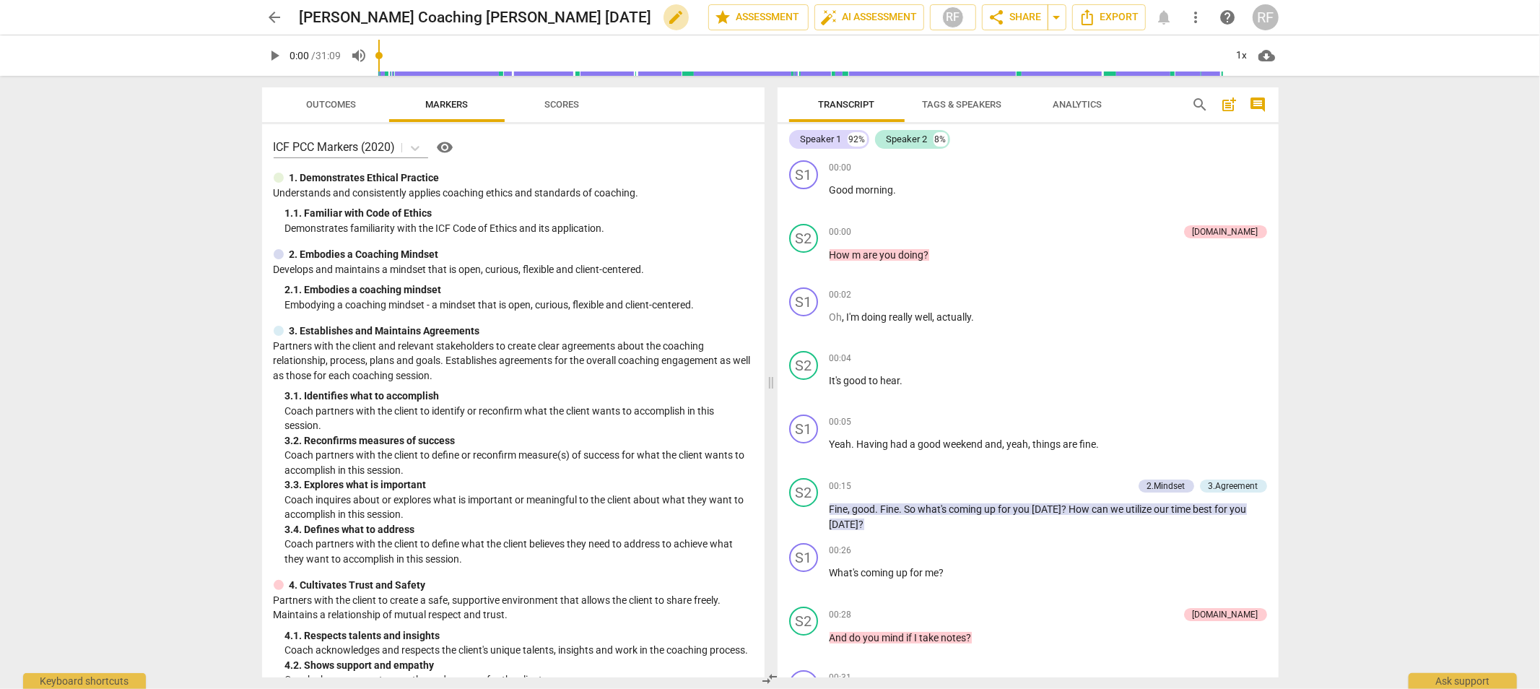
click at [668, 12] on span "edit" at bounding box center [676, 17] width 17 height 17
click at [300, 19] on input "[PERSON_NAME] Coaching [PERSON_NAME] [DATE]" at bounding box center [472, 17] width 345 height 27
type input "ACC RAndrew Coaching [PERSON_NAME] [DATE]"
click at [269, 51] on span "pause" at bounding box center [274, 55] width 17 height 17
type input "3"
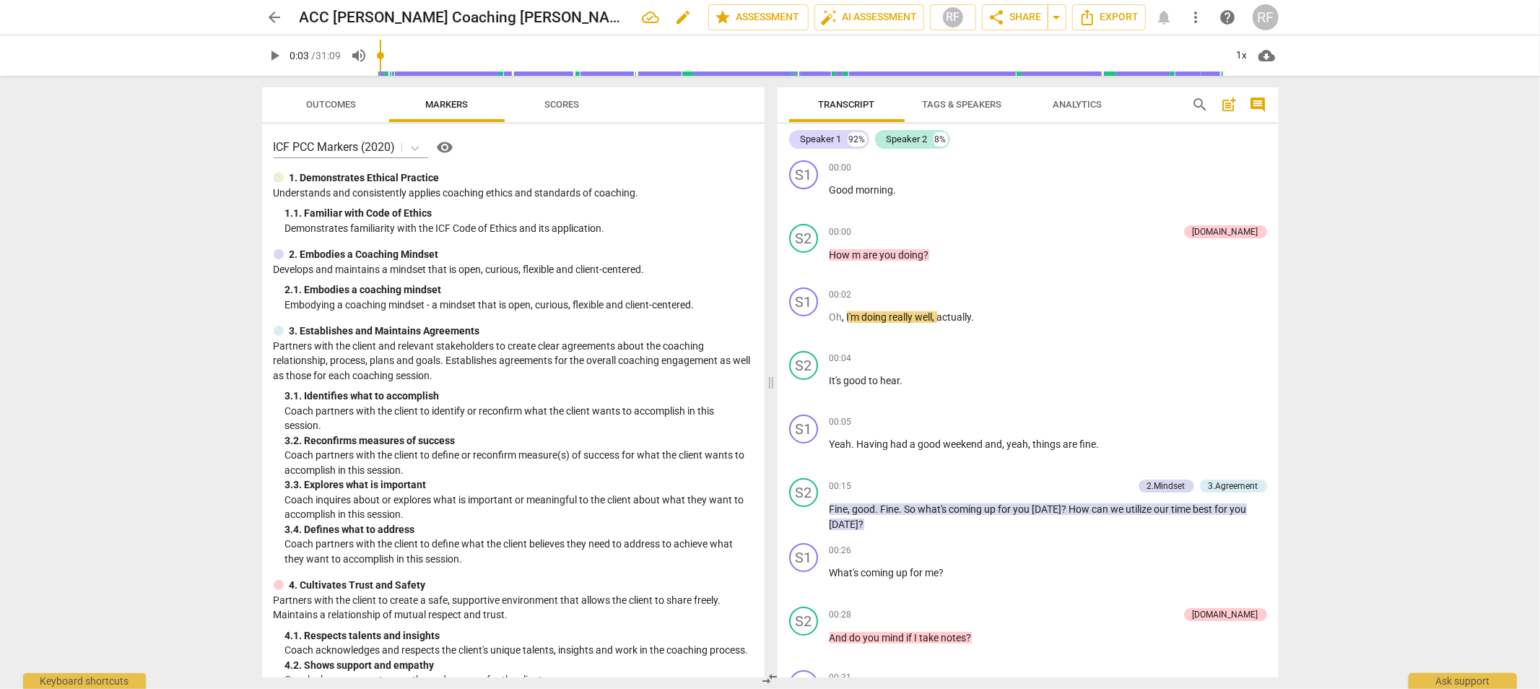
click at [332, 16] on h2 "ACC [PERSON_NAME] Coaching [PERSON_NAME] [DATE]" at bounding box center [465, 18] width 331 height 18
click at [675, 22] on span "edit" at bounding box center [683, 17] width 17 height 17
click at [332, 18] on input "ACC [PERSON_NAME] Coaching [PERSON_NAME] [DATE]" at bounding box center [472, 17] width 345 height 27
click at [589, 16] on input "ACC RF Mentoring [PERSON_NAME] Coaching [PERSON_NAME] [DATE]" at bounding box center [472, 17] width 345 height 27
click at [507, 18] on input "ACC RF Mentoring [PERSON_NAME] [DATE]" at bounding box center [472, 17] width 345 height 27
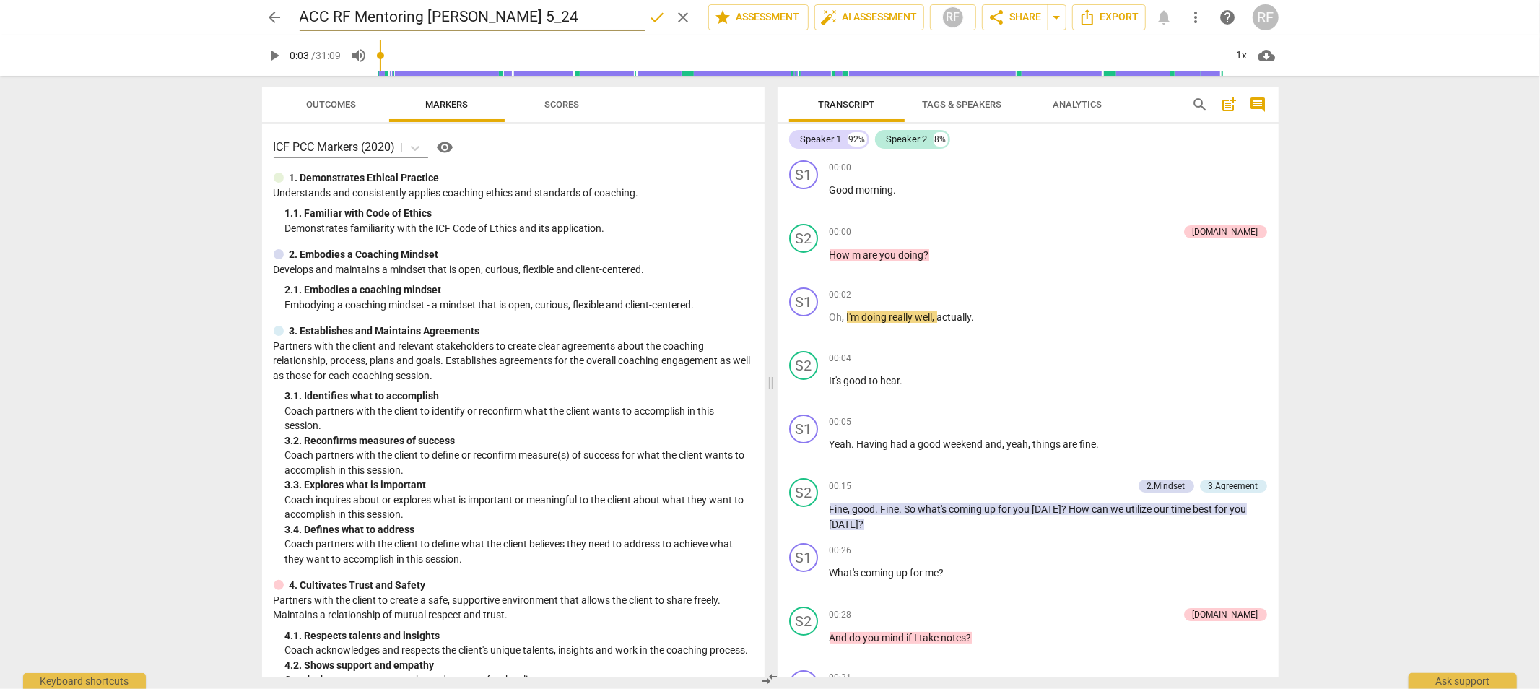
type input "ACC RF Mentoring [PERSON_NAME] 5_24"
click at [650, 15] on span "done" at bounding box center [657, 17] width 17 height 17
click at [271, 12] on span "arrow_back" at bounding box center [274, 17] width 17 height 17
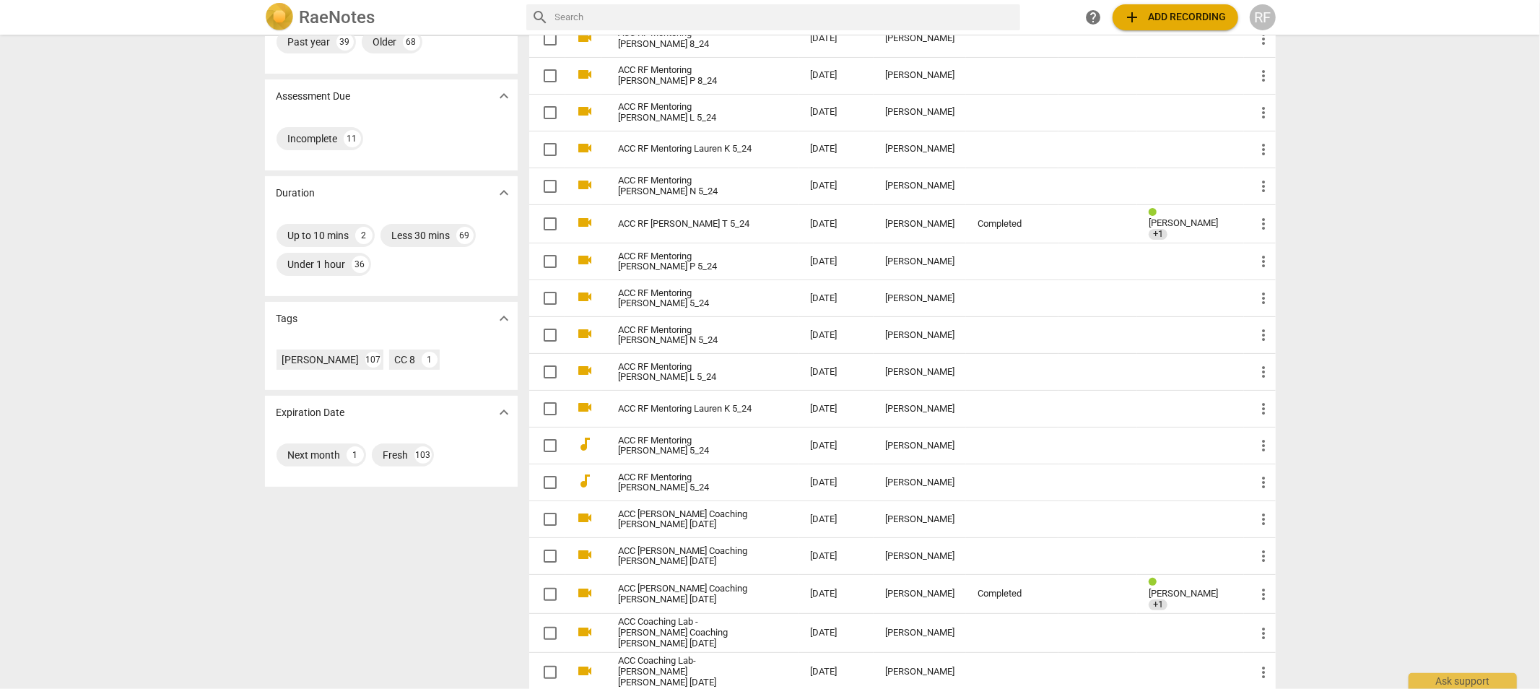
scroll to position [240, 0]
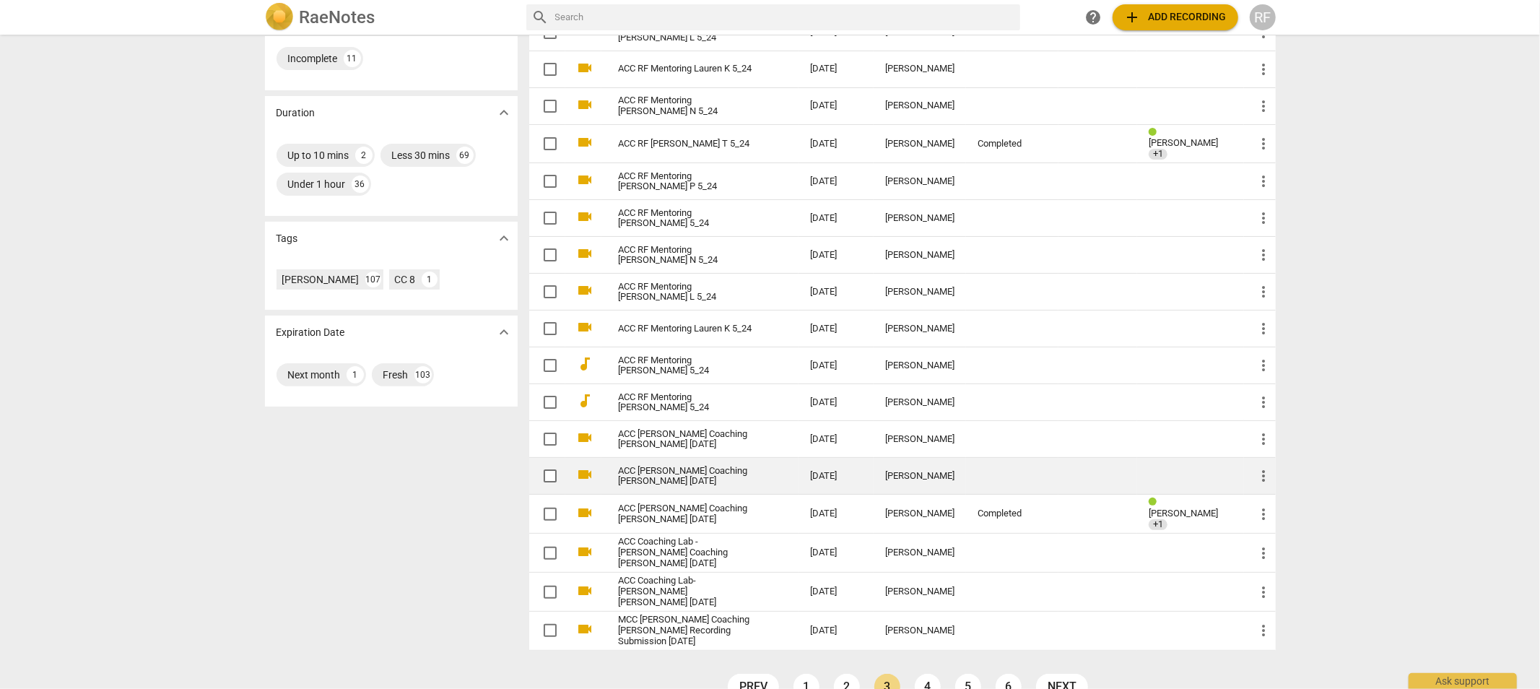
click at [662, 470] on link "ACC [PERSON_NAME] Coaching [PERSON_NAME] [DATE]" at bounding box center [689, 477] width 140 height 22
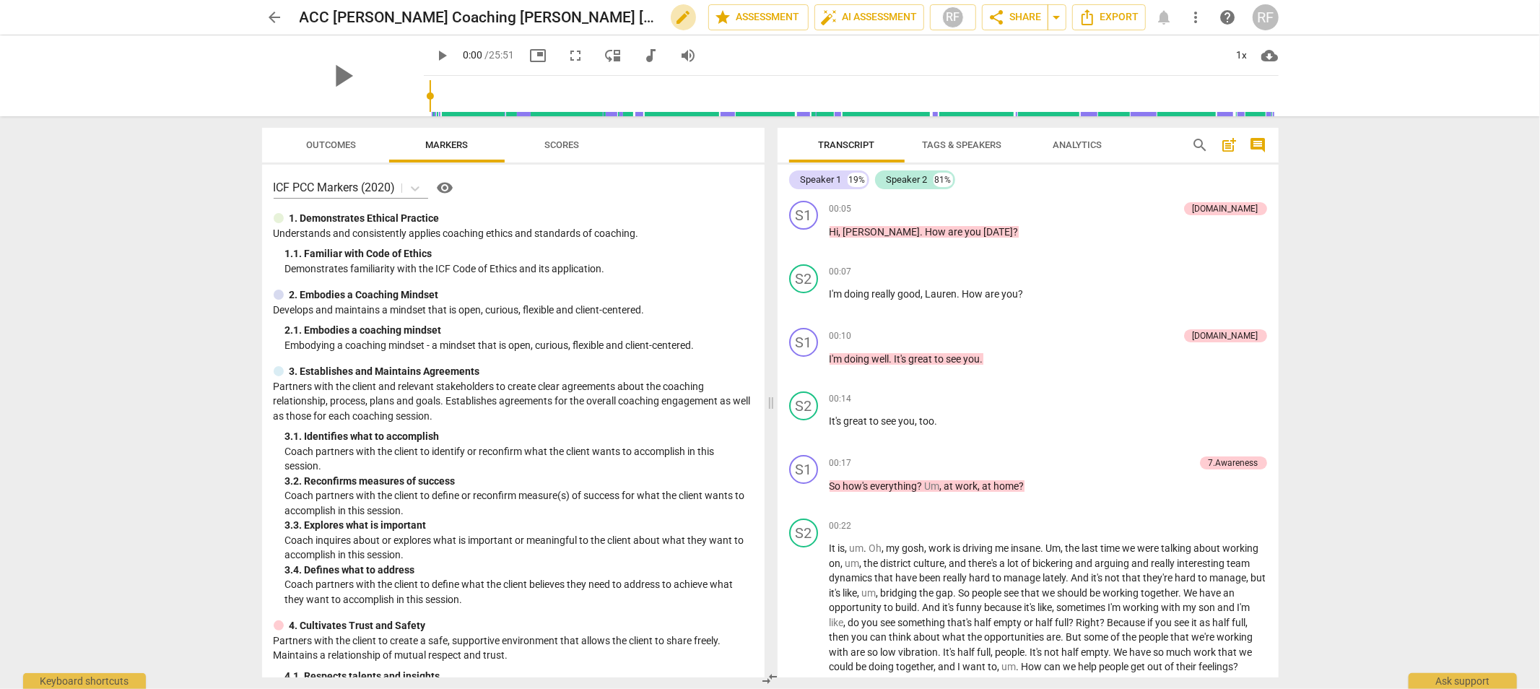
click at [675, 11] on span "edit" at bounding box center [683, 17] width 17 height 17
click at [331, 12] on input "ACC [PERSON_NAME] Coaching [PERSON_NAME] [DATE]" at bounding box center [472, 17] width 345 height 27
click at [581, 15] on input "ACC RF Mentoring Lauren Coaching [PERSON_NAME] [DATE]" at bounding box center [472, 17] width 345 height 27
click at [523, 12] on input "ACC RF Mentoring Lauren K [DATE]" at bounding box center [472, 17] width 345 height 27
type input "ACC RF Mentoring Lauren K 3_24"
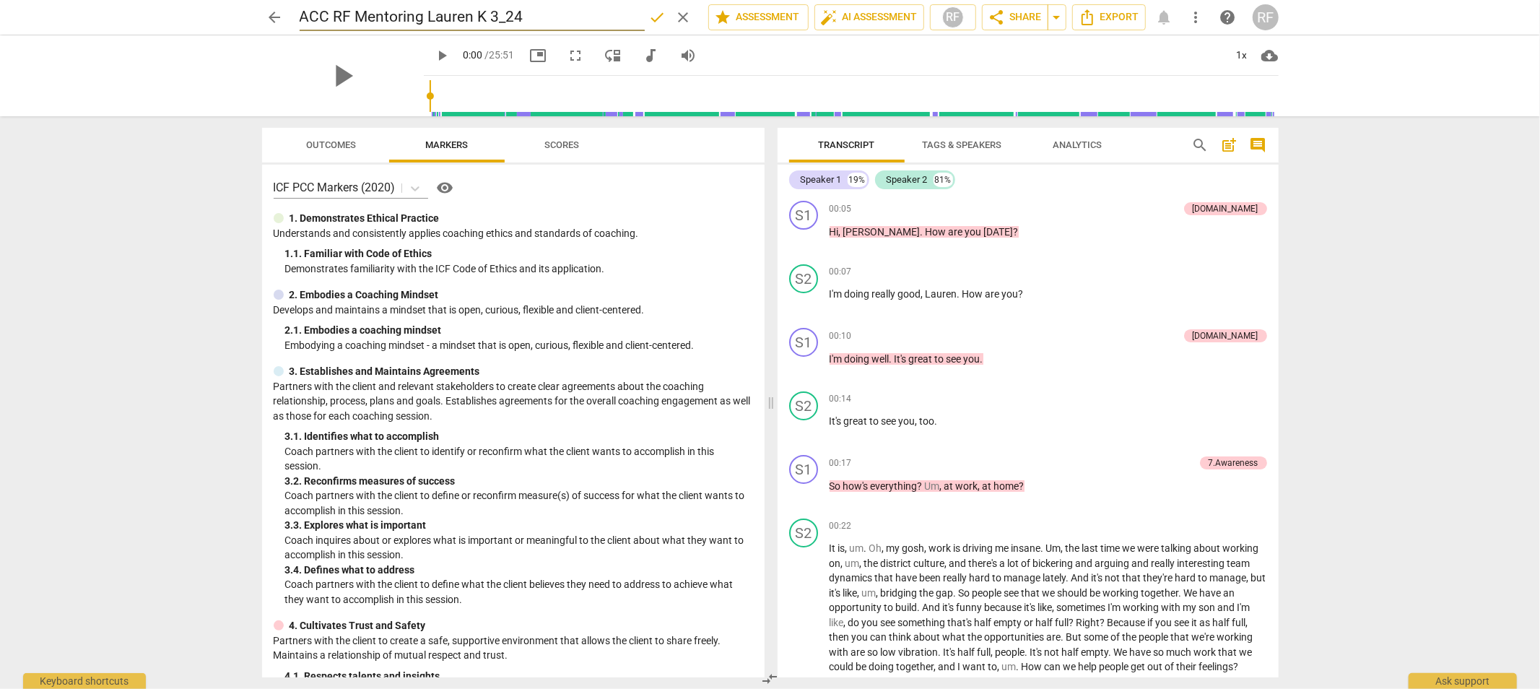
click at [659, 18] on span "done" at bounding box center [657, 17] width 17 height 17
click at [282, 18] on span "arrow_back" at bounding box center [274, 17] width 17 height 17
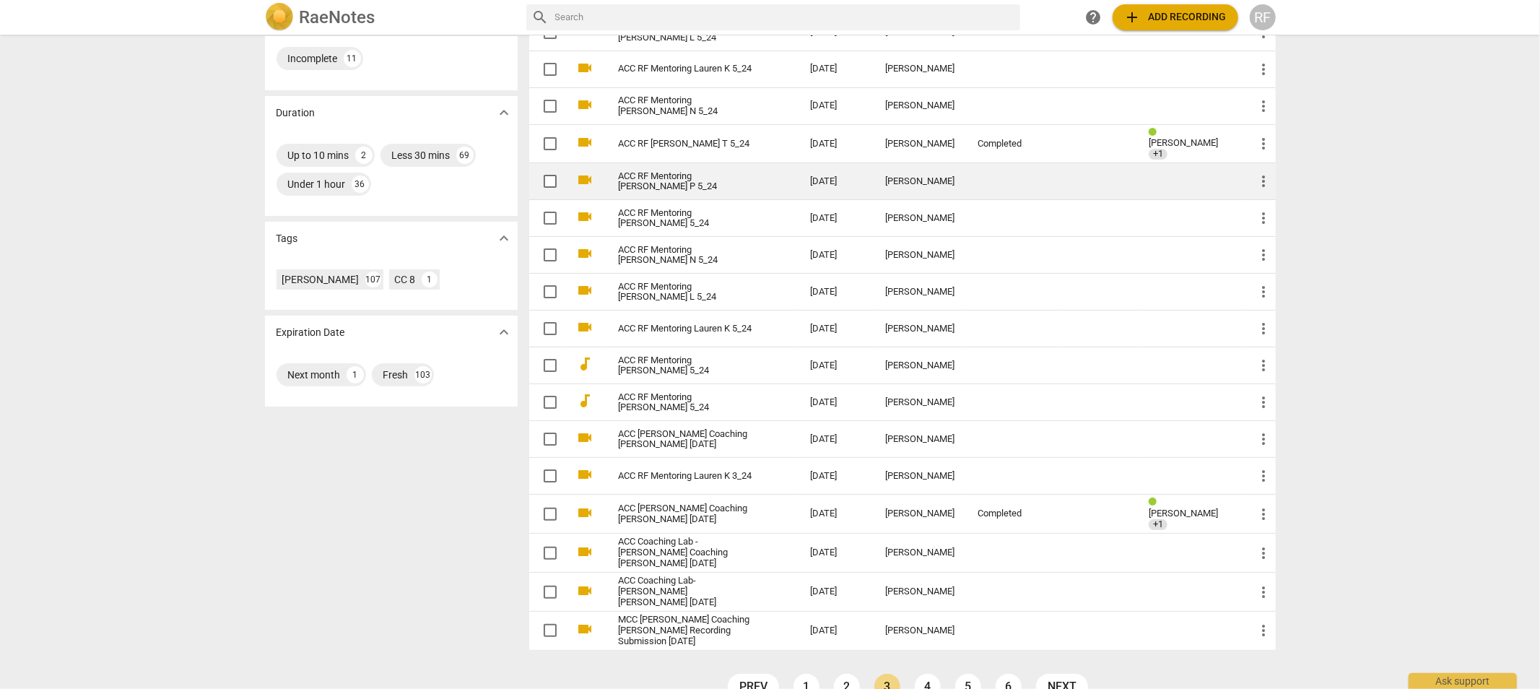
scroll to position [261, 0]
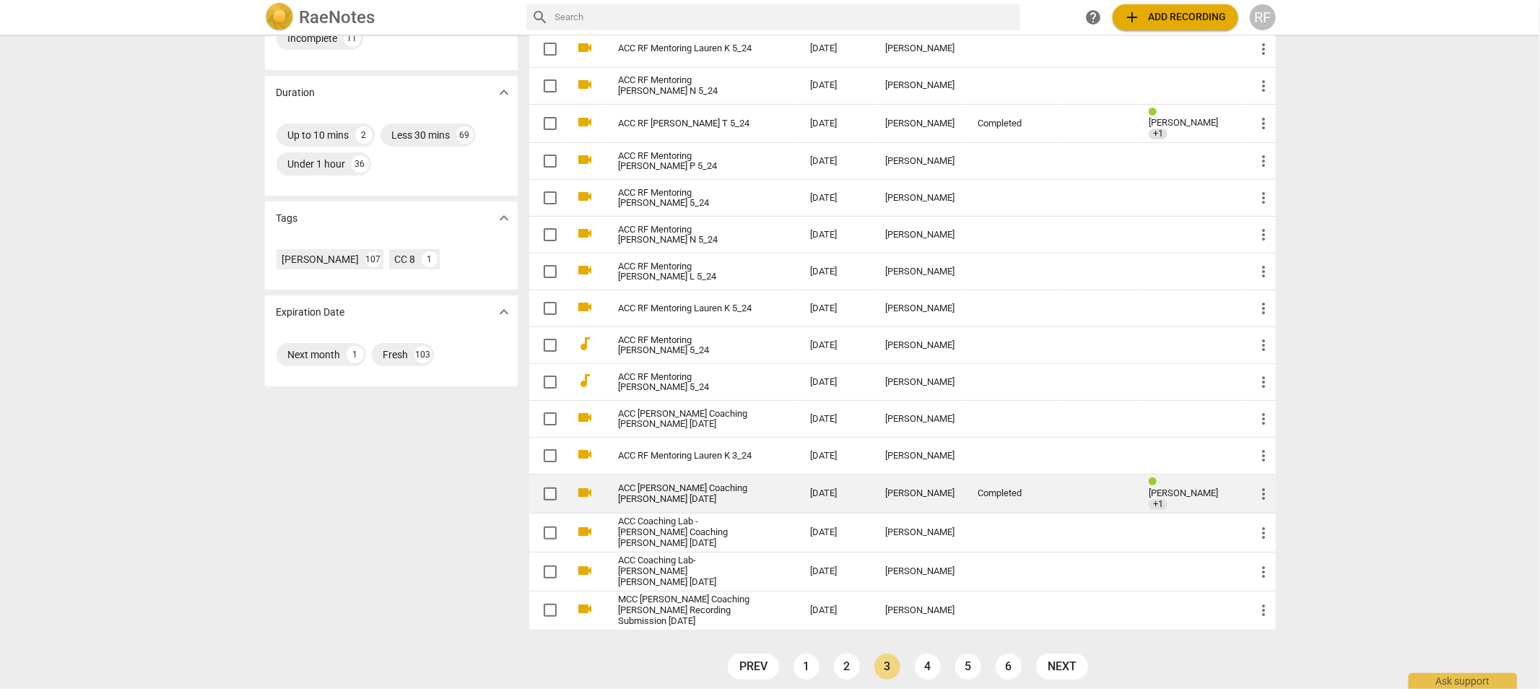
click at [707, 487] on link "ACC [PERSON_NAME] Coaching [PERSON_NAME] [DATE]" at bounding box center [689, 494] width 140 height 22
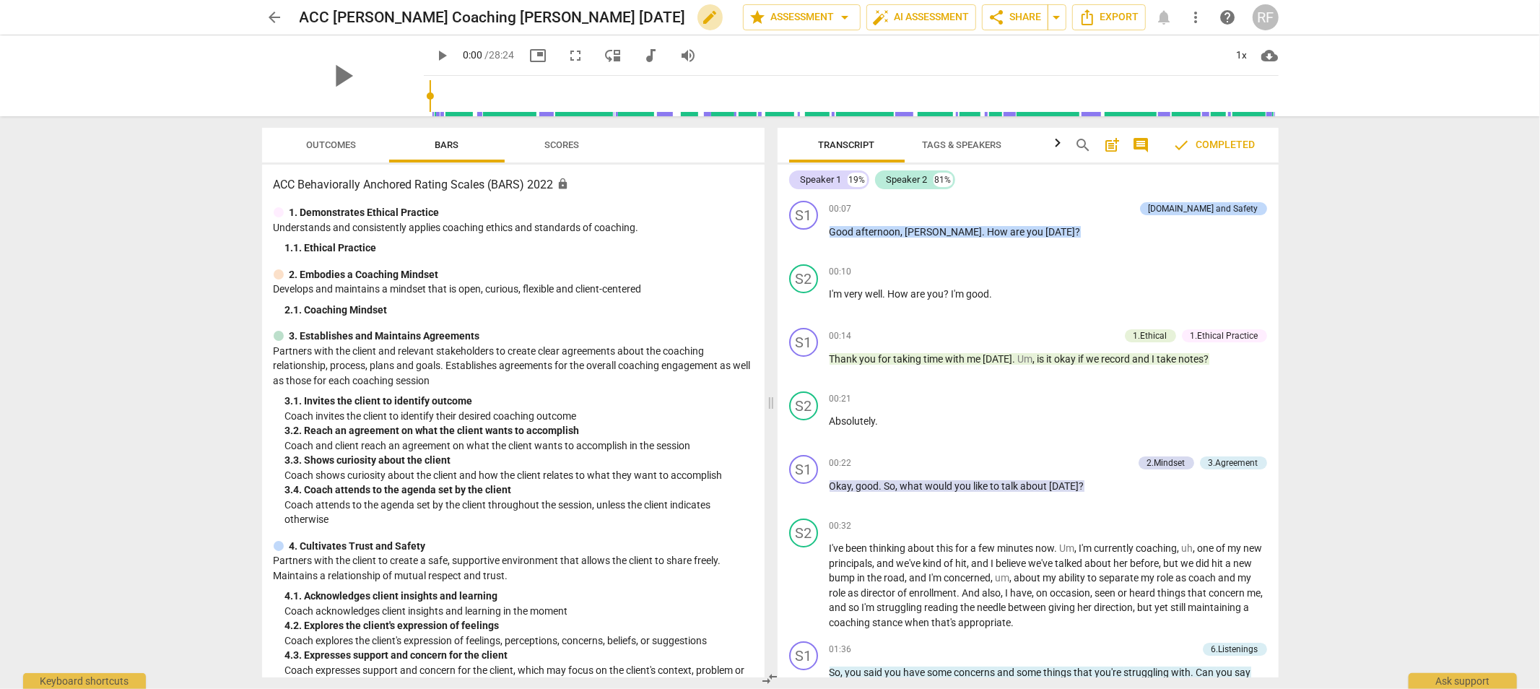
click at [702, 14] on span "edit" at bounding box center [710, 17] width 17 height 17
click at [333, 16] on input "ACC [PERSON_NAME] Coaching [PERSON_NAME] [DATE]" at bounding box center [490, 17] width 380 height 27
click at [595, 17] on input "ACC RF [PERSON_NAME] Coaching [PERSON_NAME] [DATE]" at bounding box center [490, 17] width 380 height 27
click at [528, 12] on input "ACC RF [PERSON_NAME] [DATE]" at bounding box center [490, 17] width 380 height 27
type input "ACC RF [PERSON_NAME] 3_24"
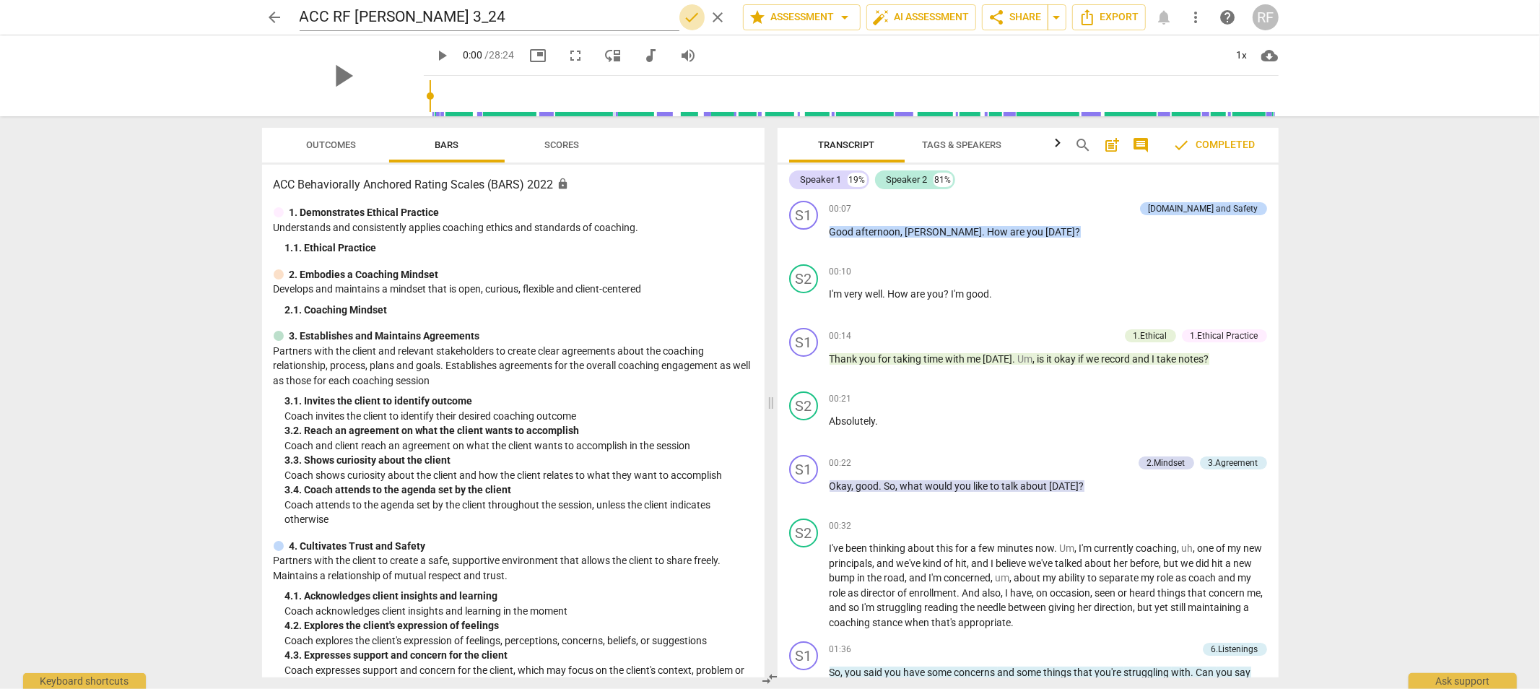
click at [684, 15] on span "done" at bounding box center [692, 17] width 17 height 17
click at [273, 19] on span "arrow_back" at bounding box center [274, 17] width 17 height 17
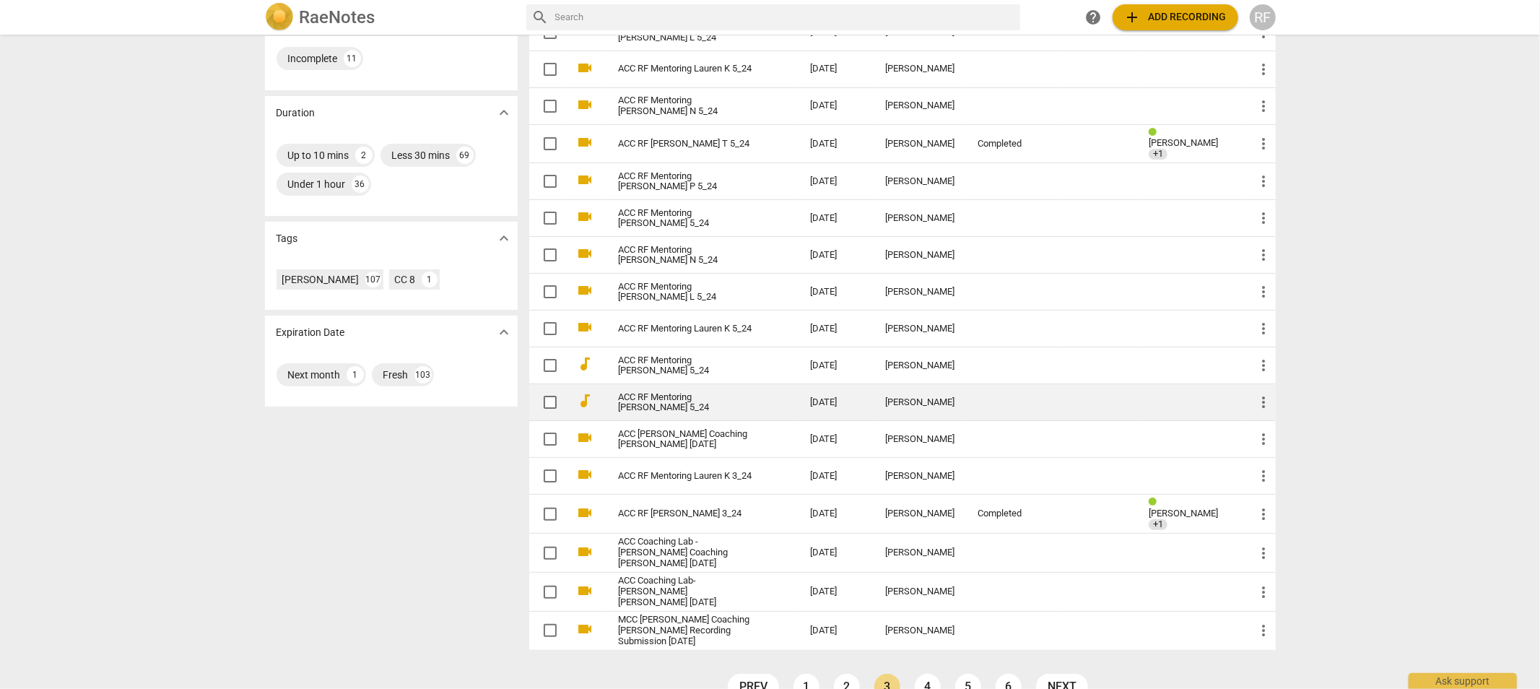
scroll to position [261, 0]
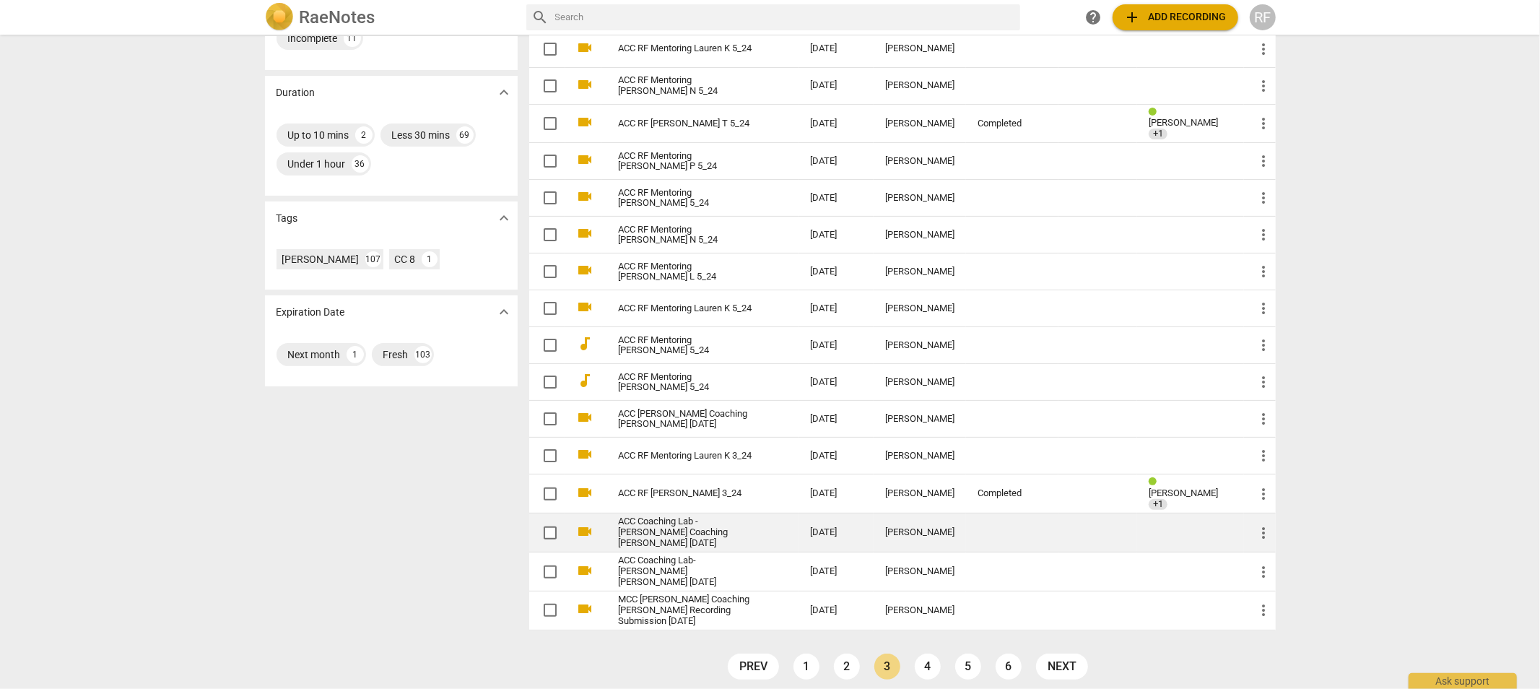
click at [661, 526] on link "ACC Coaching Lab - [PERSON_NAME] Coaching [PERSON_NAME] [DATE]" at bounding box center [689, 532] width 140 height 32
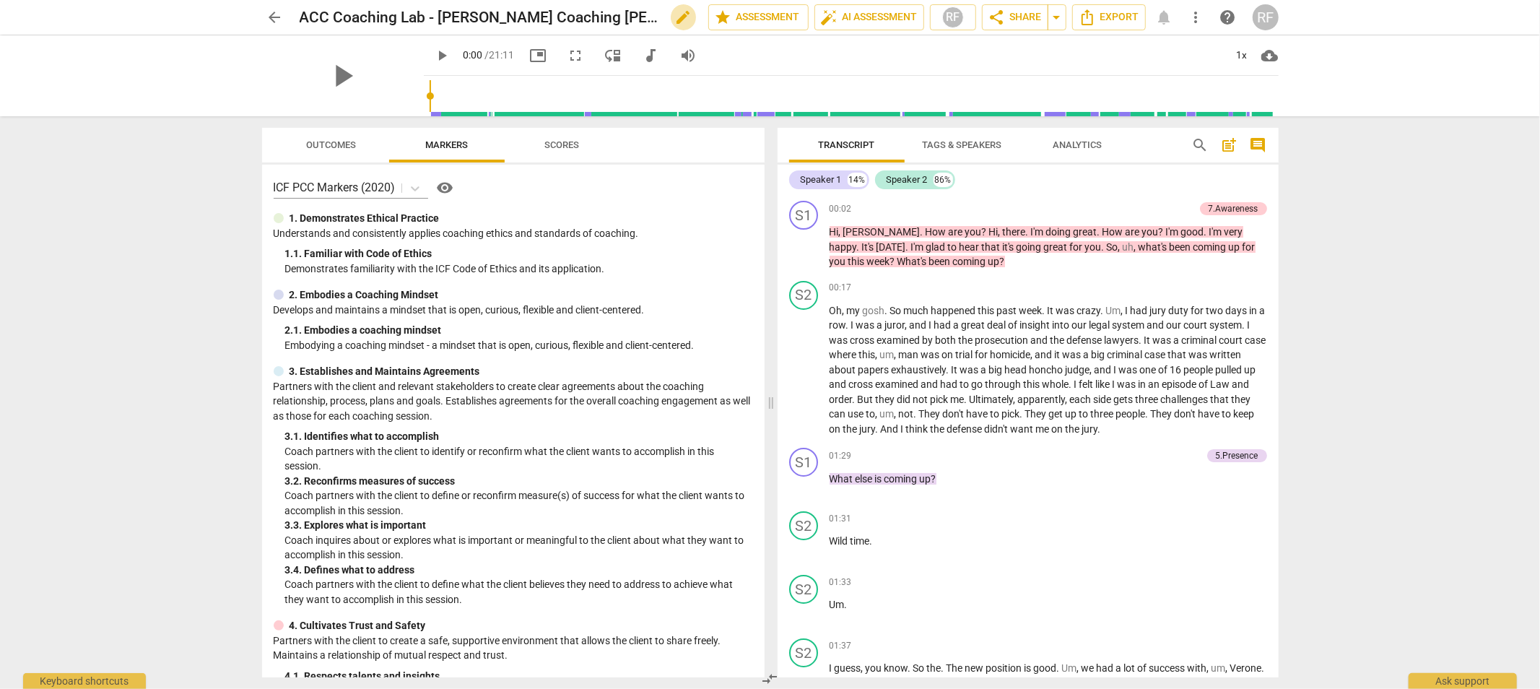
click at [681, 17] on span "edit" at bounding box center [683, 17] width 17 height 17
click at [409, 17] on input "ACC Coaching Lab - [PERSON_NAME] Coaching [PERSON_NAME] [DATE]" at bounding box center [472, 17] width 345 height 27
click at [434, 13] on input "ACC RF Mentoring - [PERSON_NAME] Coaching [PERSON_NAME] [DATE]" at bounding box center [472, 17] width 345 height 27
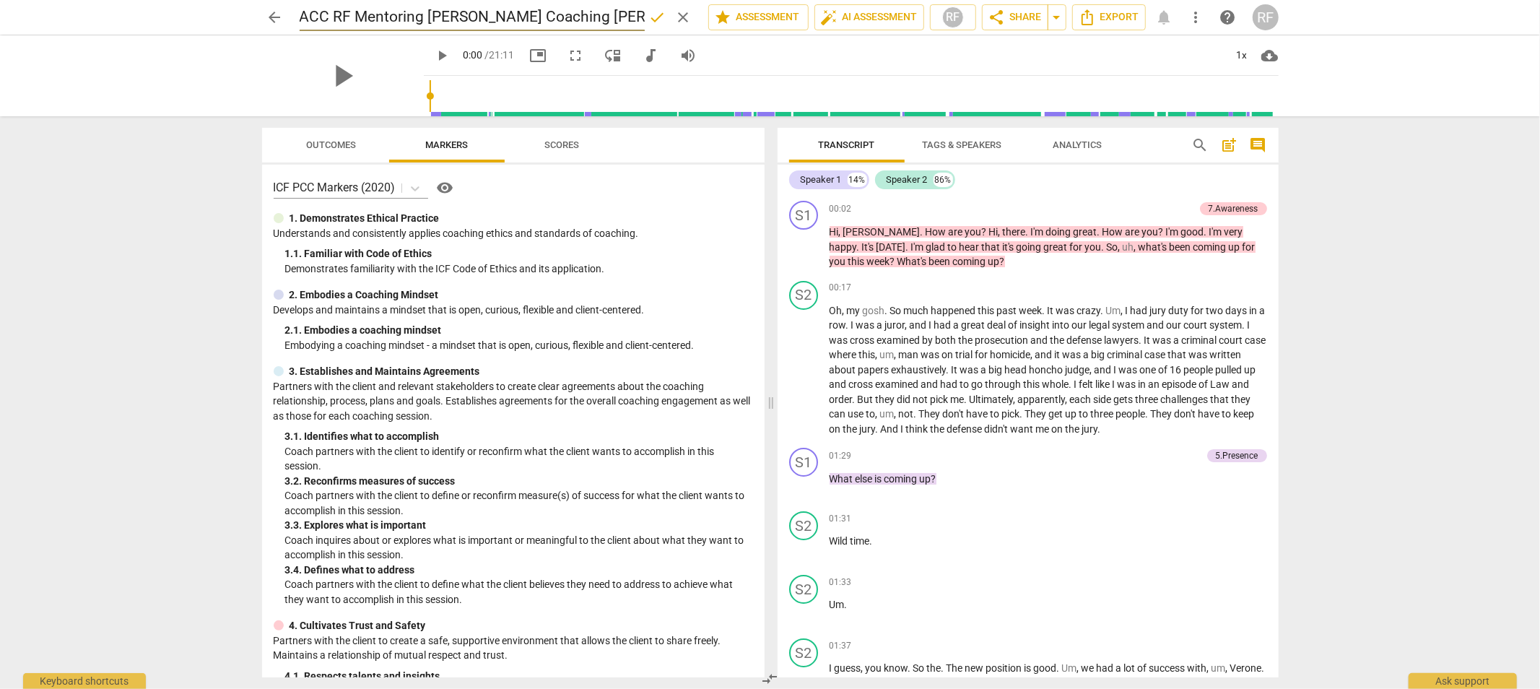
click at [484, 15] on input "ACC RF Mentoring [PERSON_NAME] Coaching [PERSON_NAME] [DATE]" at bounding box center [472, 17] width 345 height 27
click at [605, 16] on input "ACC RF Mentoring [PERSON_NAME] Coaching [PERSON_NAME] [DATE]" at bounding box center [472, 17] width 345 height 27
click at [529, 17] on input "ACC RF Mentoring [PERSON_NAME] [DATE]" at bounding box center [472, 17] width 345 height 27
type input "ACC RF Mentoring [PERSON_NAME] 3_24"
click at [655, 18] on span "done" at bounding box center [657, 17] width 17 height 17
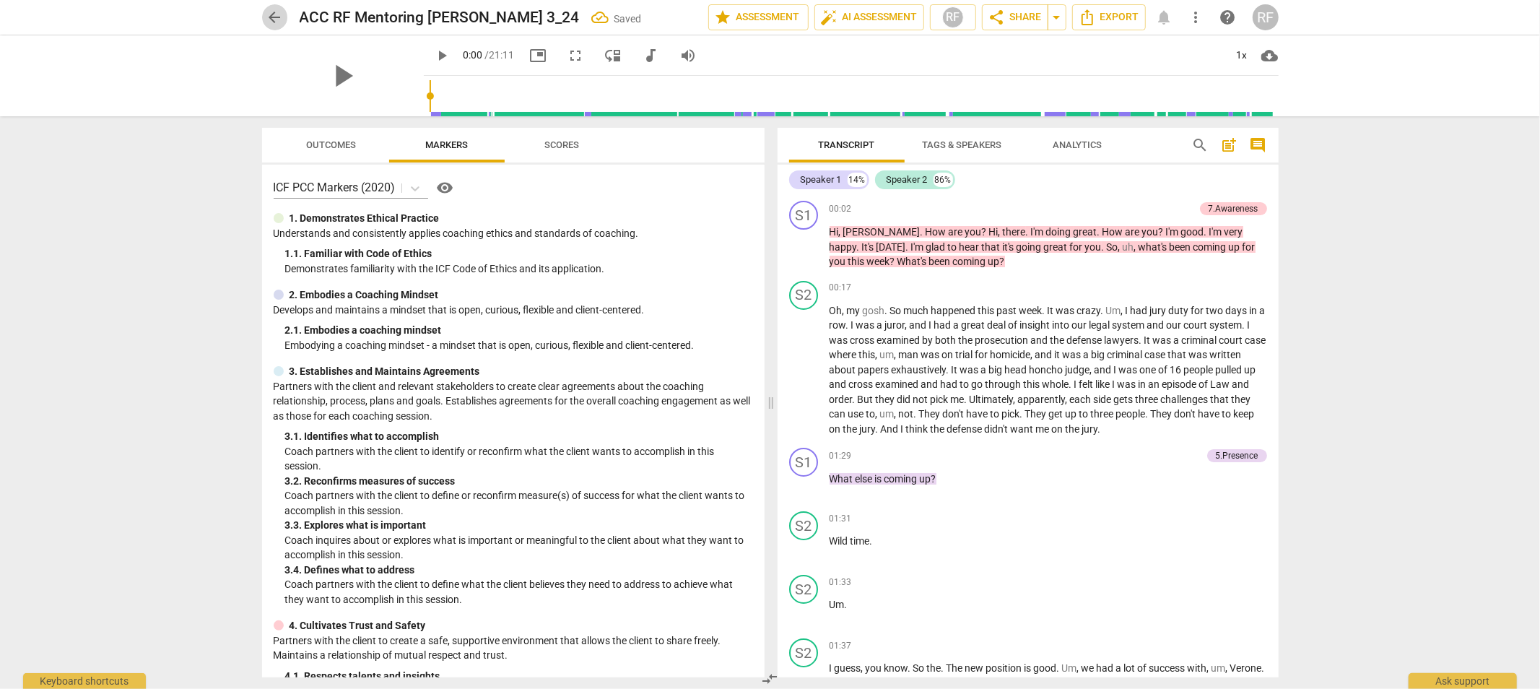
click at [276, 22] on span "arrow_back" at bounding box center [274, 17] width 17 height 17
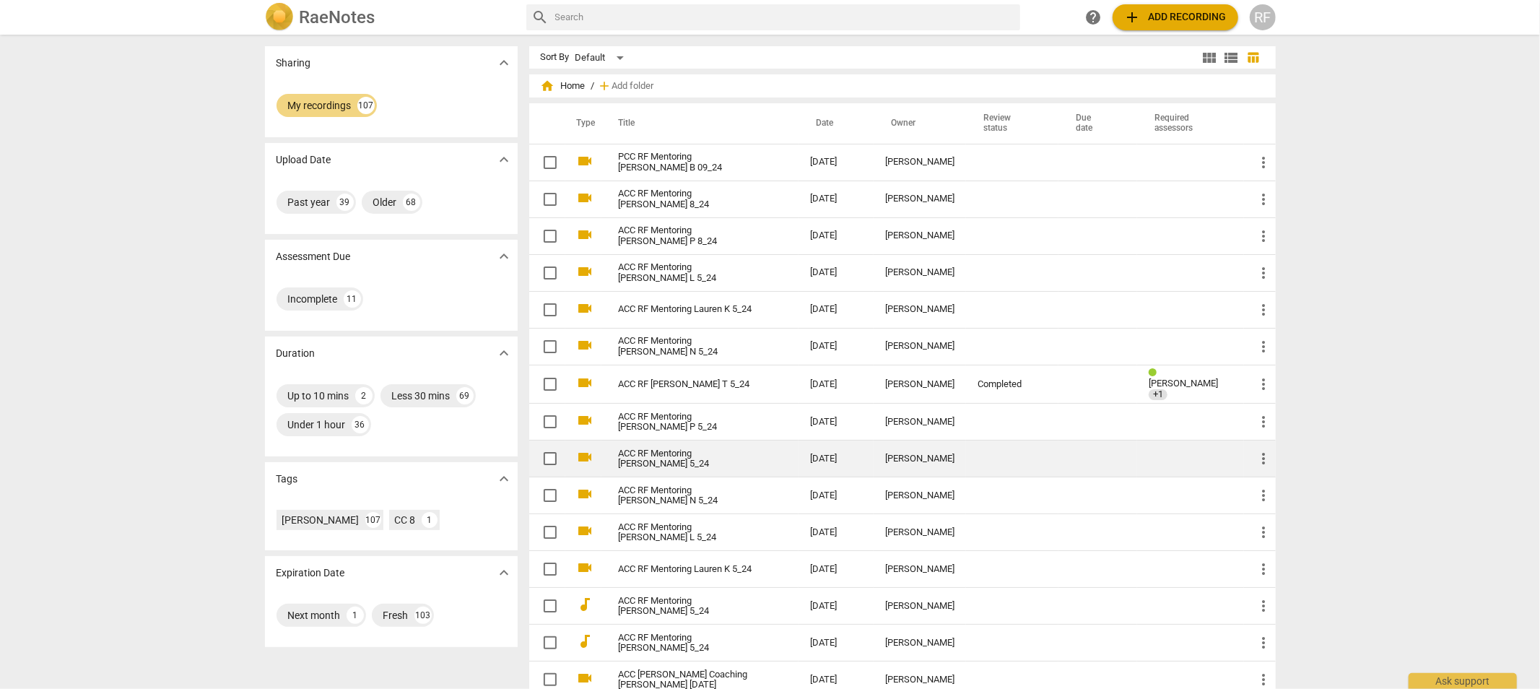
click at [658, 455] on link "ACC RF Mentoring [PERSON_NAME] 5_24" at bounding box center [689, 459] width 140 height 22
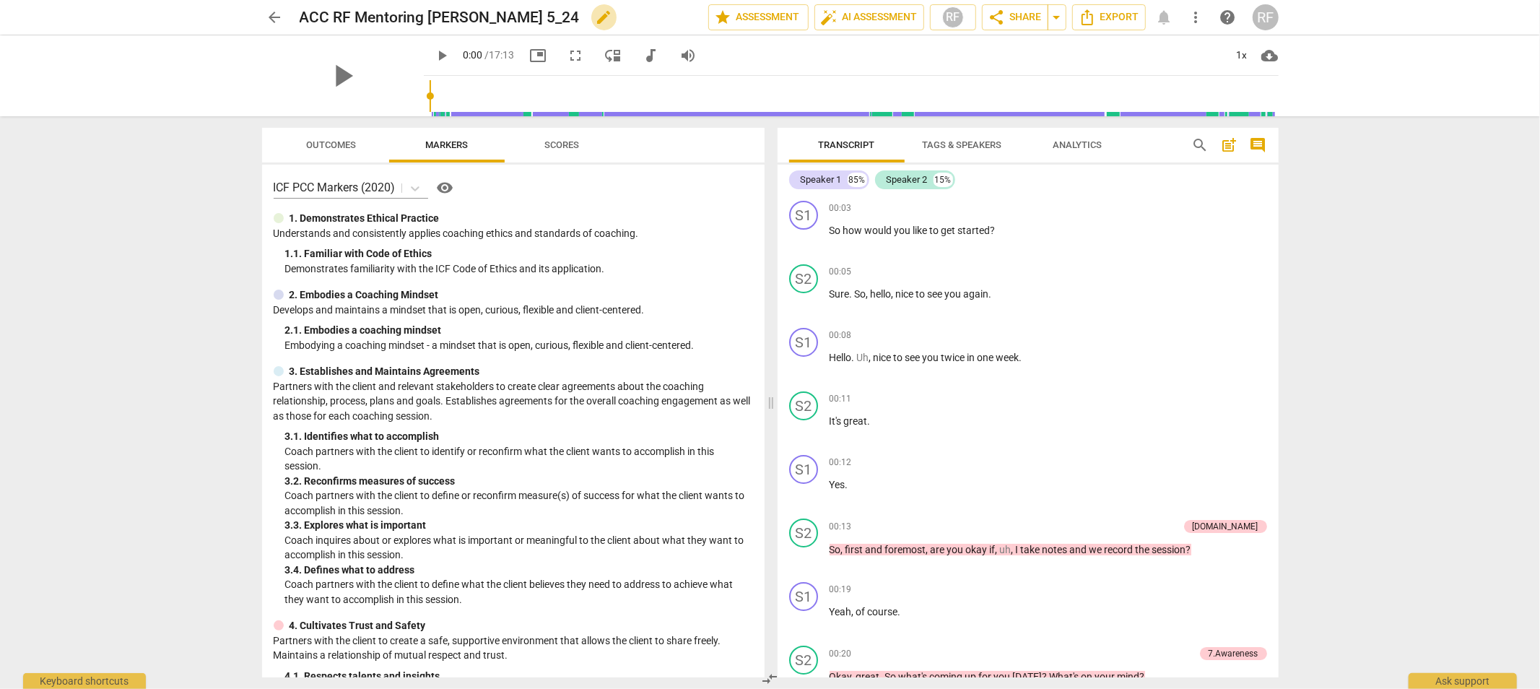
click at [596, 19] on span "edit" at bounding box center [604, 17] width 17 height 17
click at [482, 17] on input "ACC RF Mentoring [PERSON_NAME] 5_24" at bounding box center [472, 17] width 345 height 27
type input "ACC RF Mentoring [PERSON_NAME] G 5_24"
click at [649, 17] on span "done" at bounding box center [657, 17] width 17 height 17
click at [279, 16] on span "arrow_back" at bounding box center [274, 17] width 17 height 17
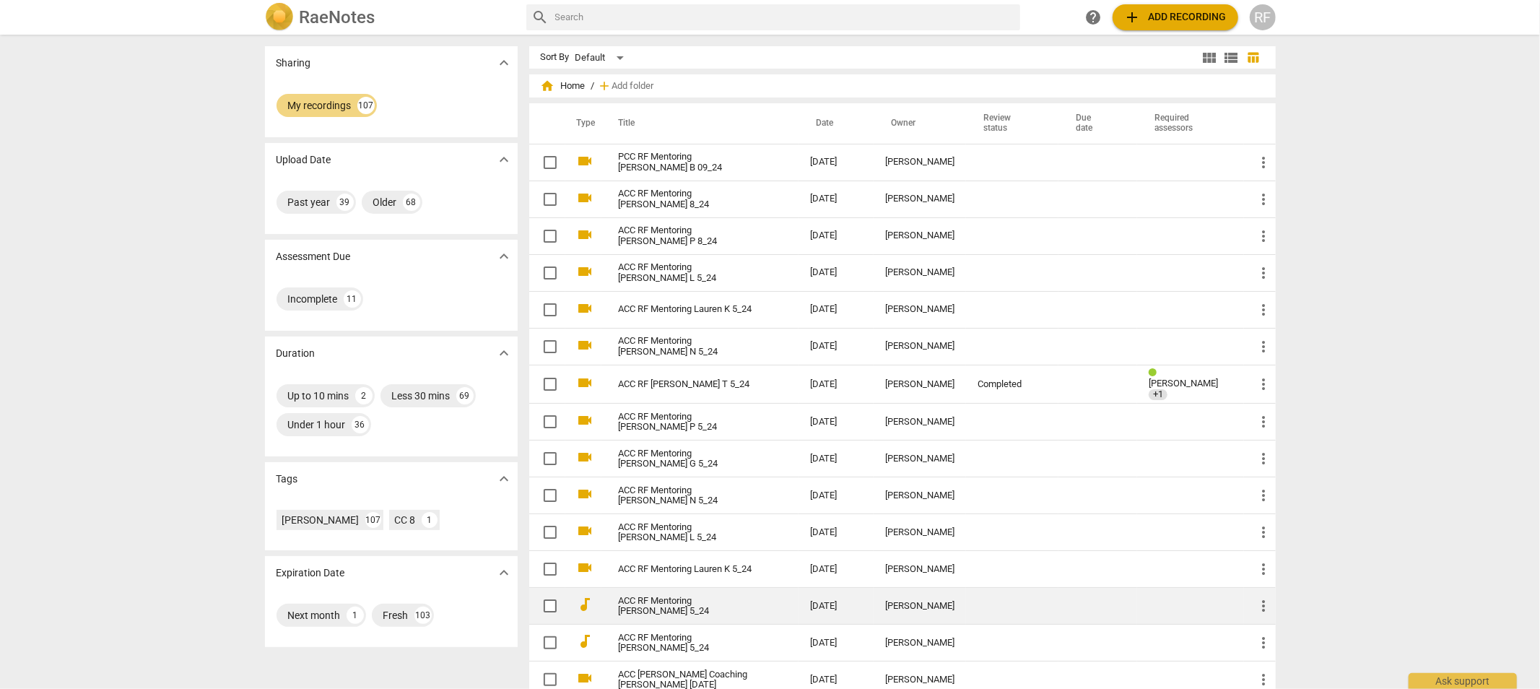
click at [715, 603] on link "ACC RF Mentoring [PERSON_NAME] 5_24" at bounding box center [689, 607] width 140 height 22
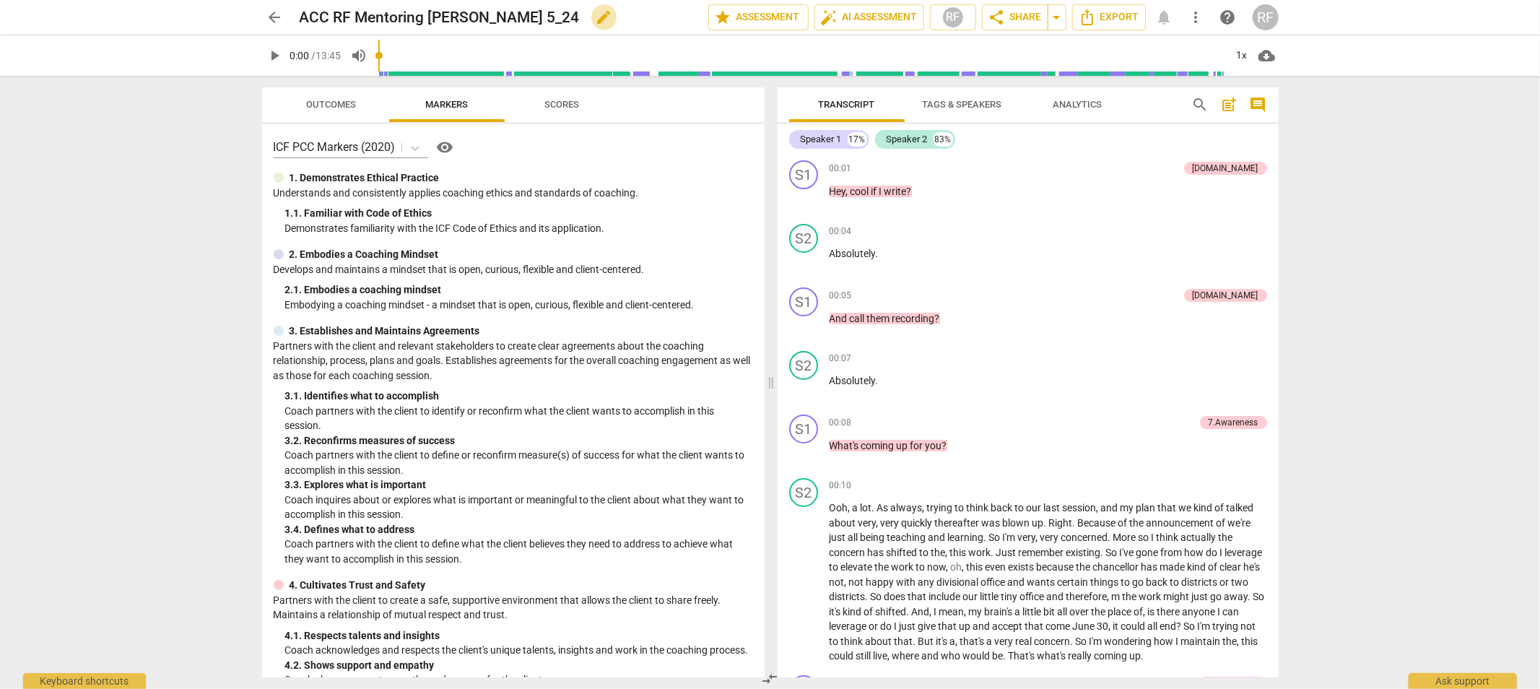
click at [596, 17] on span "edit" at bounding box center [604, 17] width 17 height 17
click at [469, 13] on input "ACC RF Mentoring [PERSON_NAME] 5_24" at bounding box center [472, 17] width 345 height 27
click at [479, 15] on input "ACC RF Mentoring [PERSON_NAME] P5_24" at bounding box center [472, 17] width 345 height 27
type input "ACC RF Mentoring [PERSON_NAME] P 5_24"
click at [658, 19] on span "done" at bounding box center [657, 17] width 17 height 17
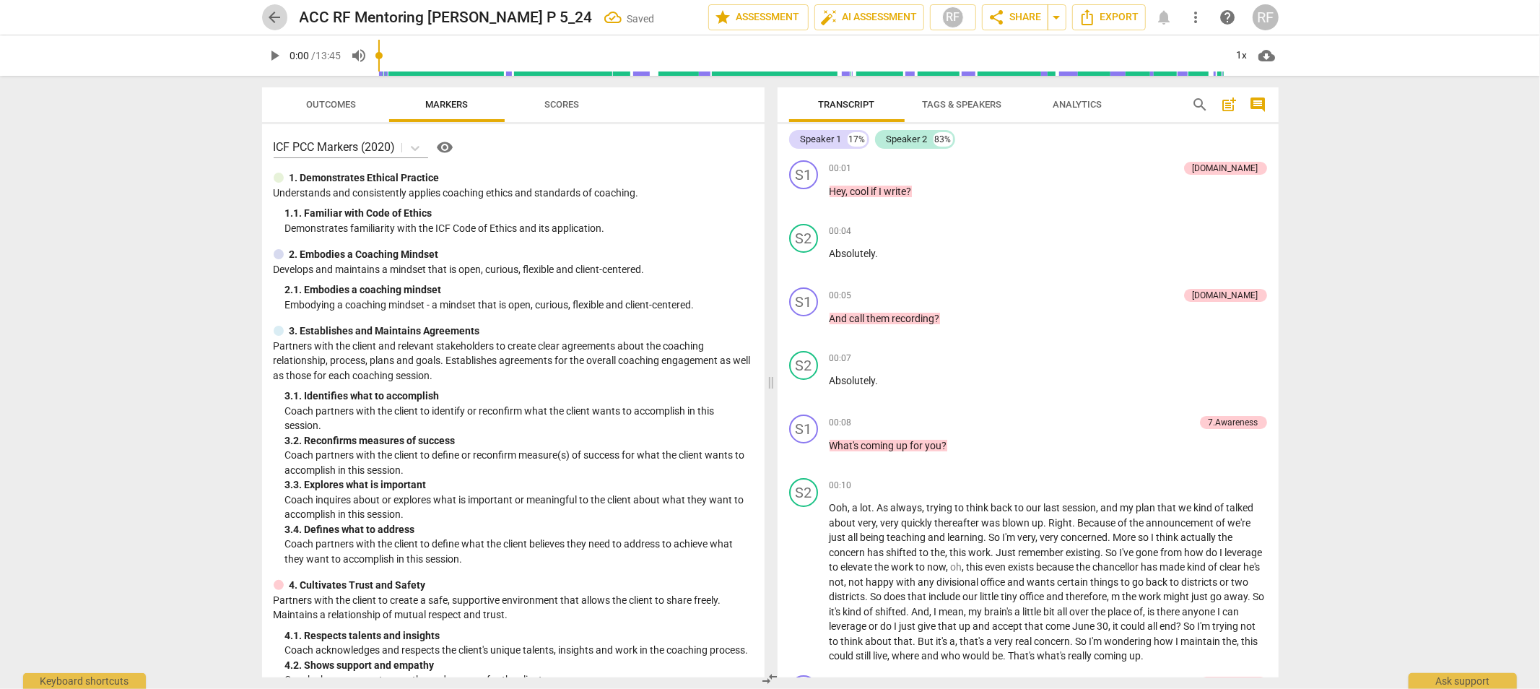
click at [282, 23] on span "arrow_back" at bounding box center [274, 17] width 17 height 17
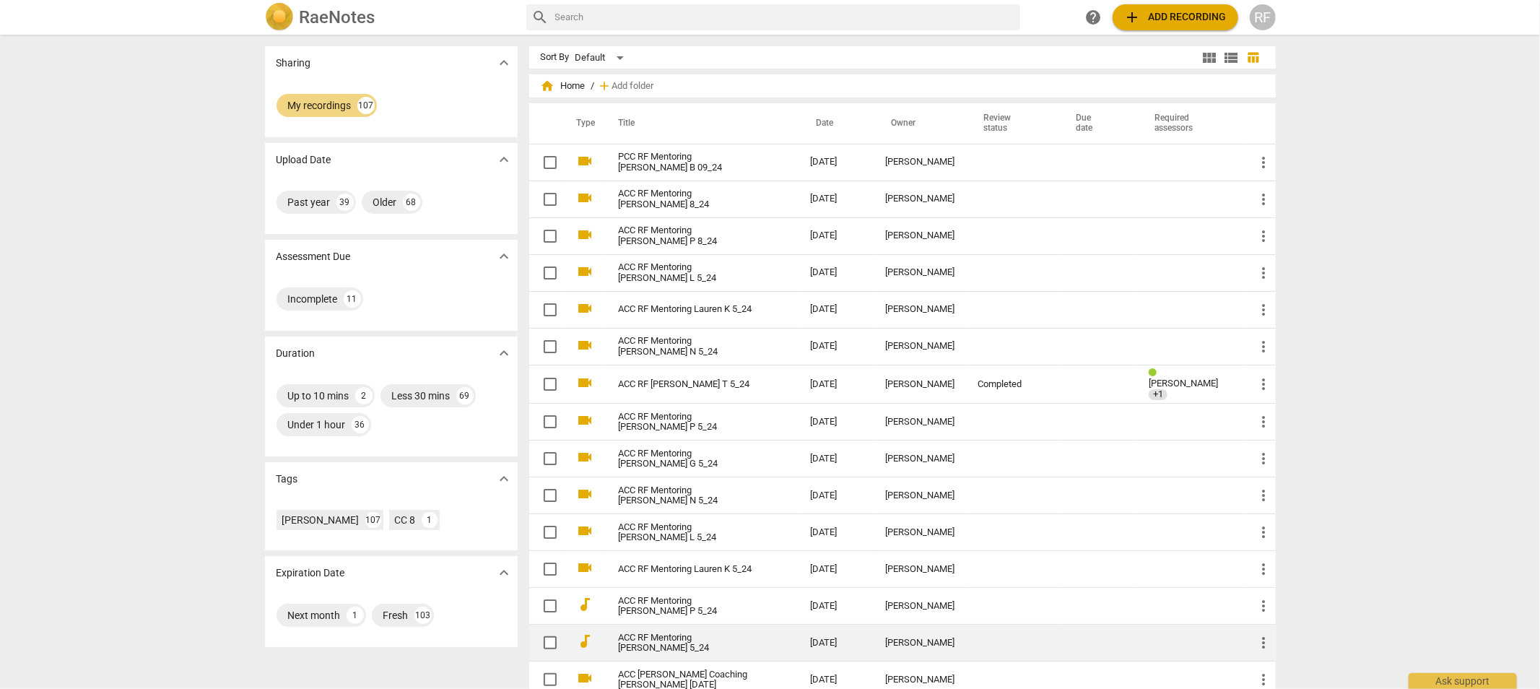
click at [671, 634] on td "ACC RF Mentoring [PERSON_NAME] 5_24" at bounding box center [700, 642] width 198 height 37
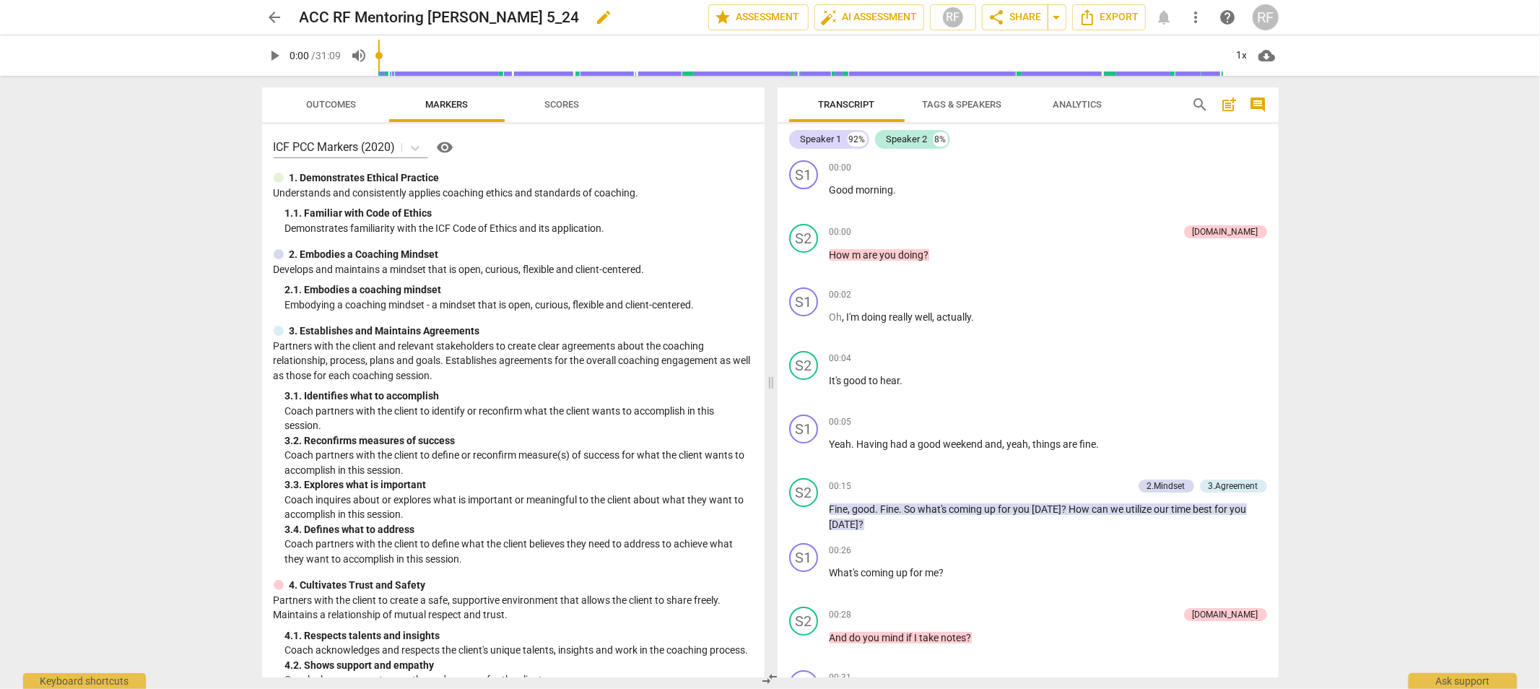
click at [596, 16] on span "edit" at bounding box center [604, 17] width 17 height 17
click at [479, 17] on input "ACC RF Mentoring [PERSON_NAME] 5_24" at bounding box center [472, 17] width 345 height 27
type input "ACC RF Mentoring [PERSON_NAME] G 5_24"
click at [654, 18] on span "done" at bounding box center [657, 17] width 17 height 17
click at [278, 17] on span "arrow_back" at bounding box center [274, 17] width 17 height 17
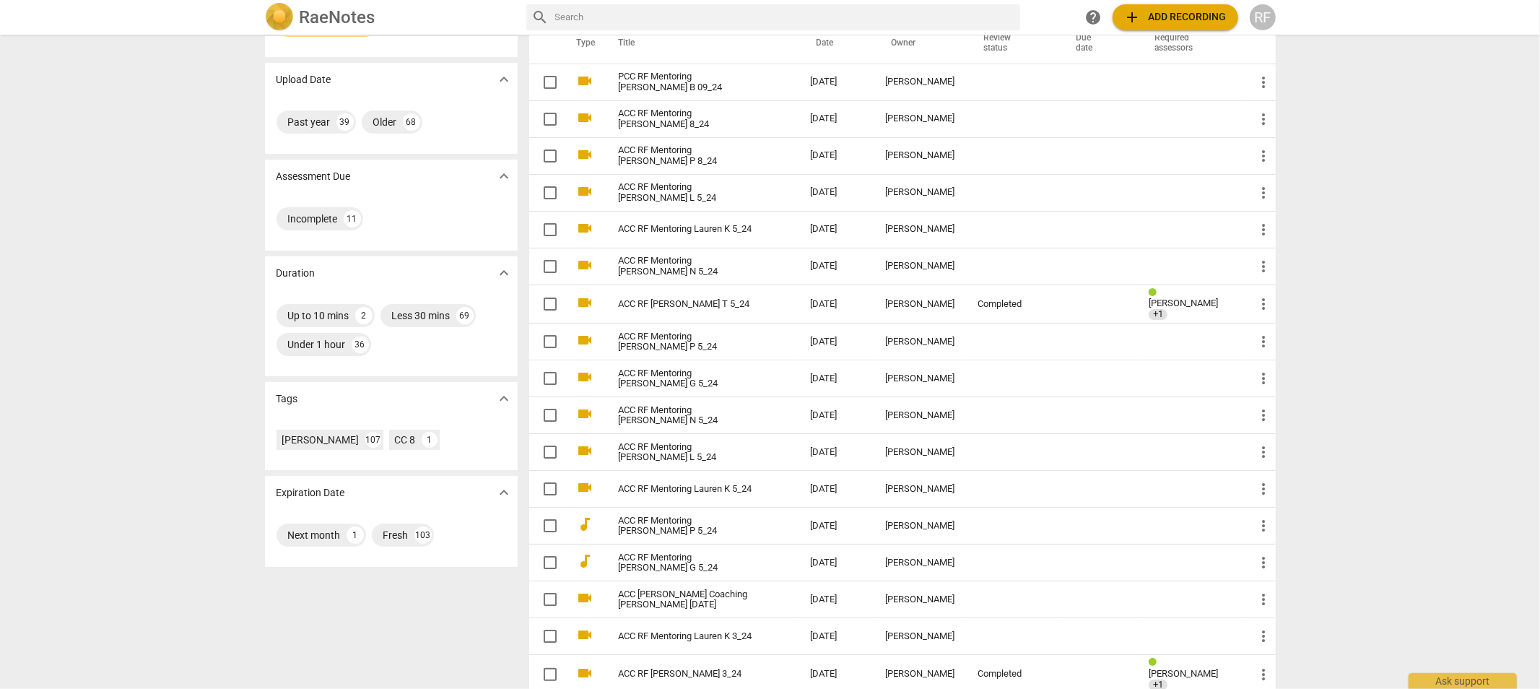
scroll to position [160, 0]
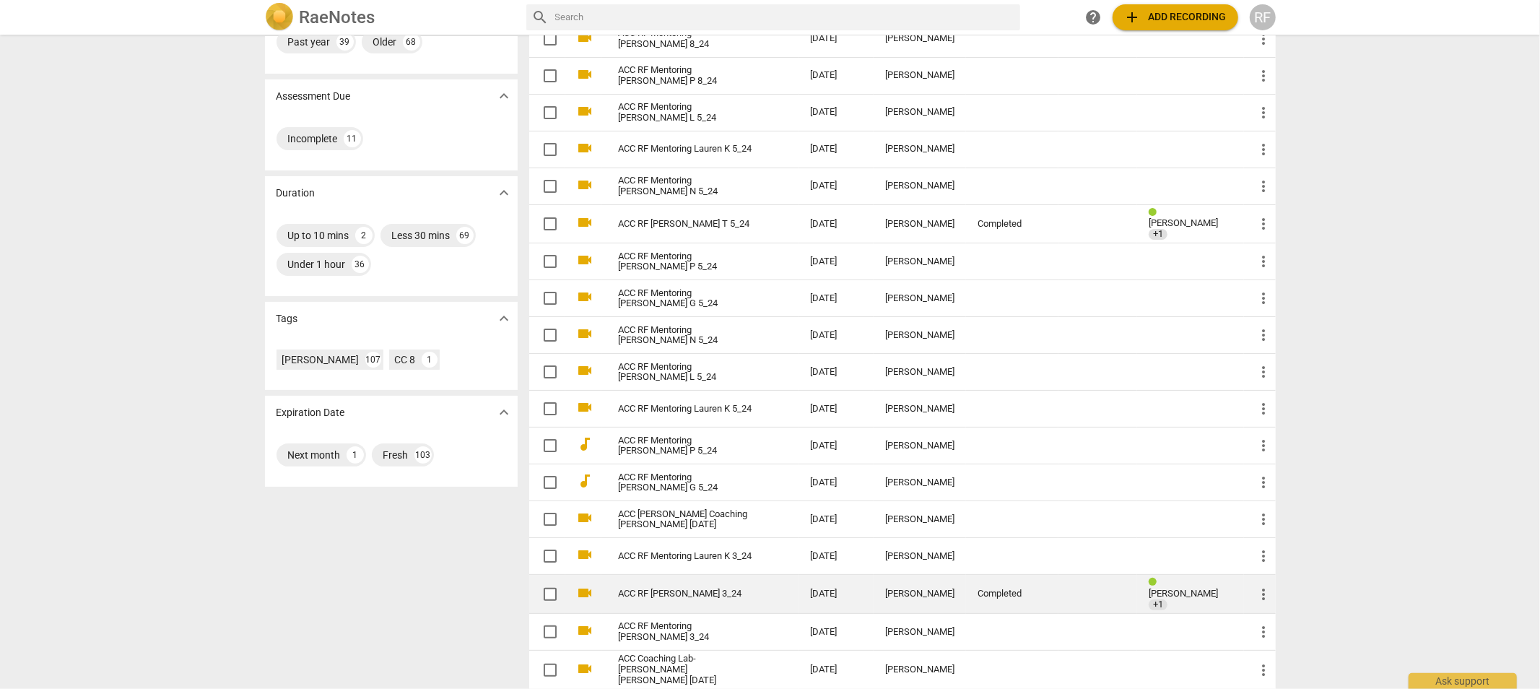
click at [719, 588] on link "ACC RF [PERSON_NAME] 3_24" at bounding box center [689, 593] width 140 height 11
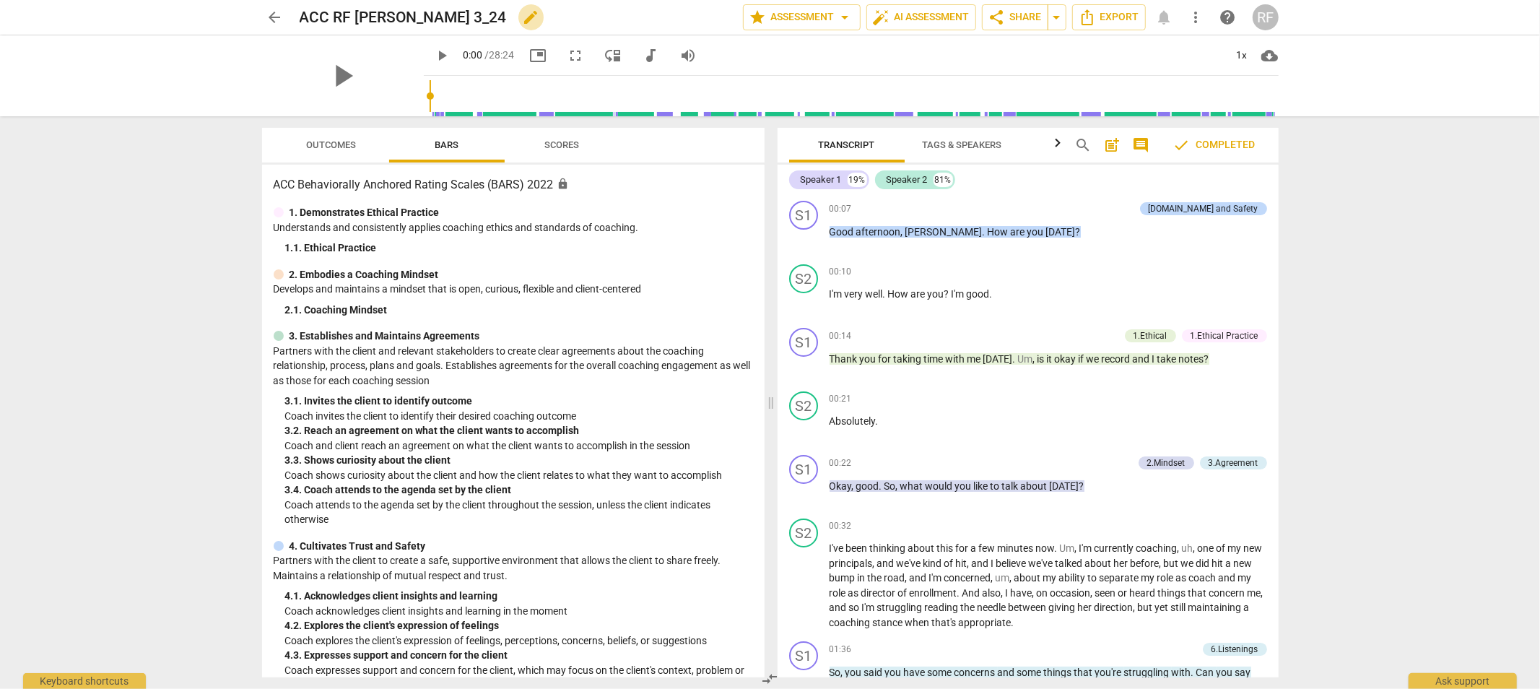
click at [540, 16] on span "edit" at bounding box center [531, 17] width 17 height 17
click at [496, 13] on input "ACC RF [PERSON_NAME] 3_24" at bounding box center [490, 17] width 380 height 27
type input "ACC RF Mentoring Santosha T 3_24"
click at [691, 17] on span "done" at bounding box center [692, 17] width 17 height 17
click at [269, 9] on span "arrow_back" at bounding box center [274, 17] width 17 height 17
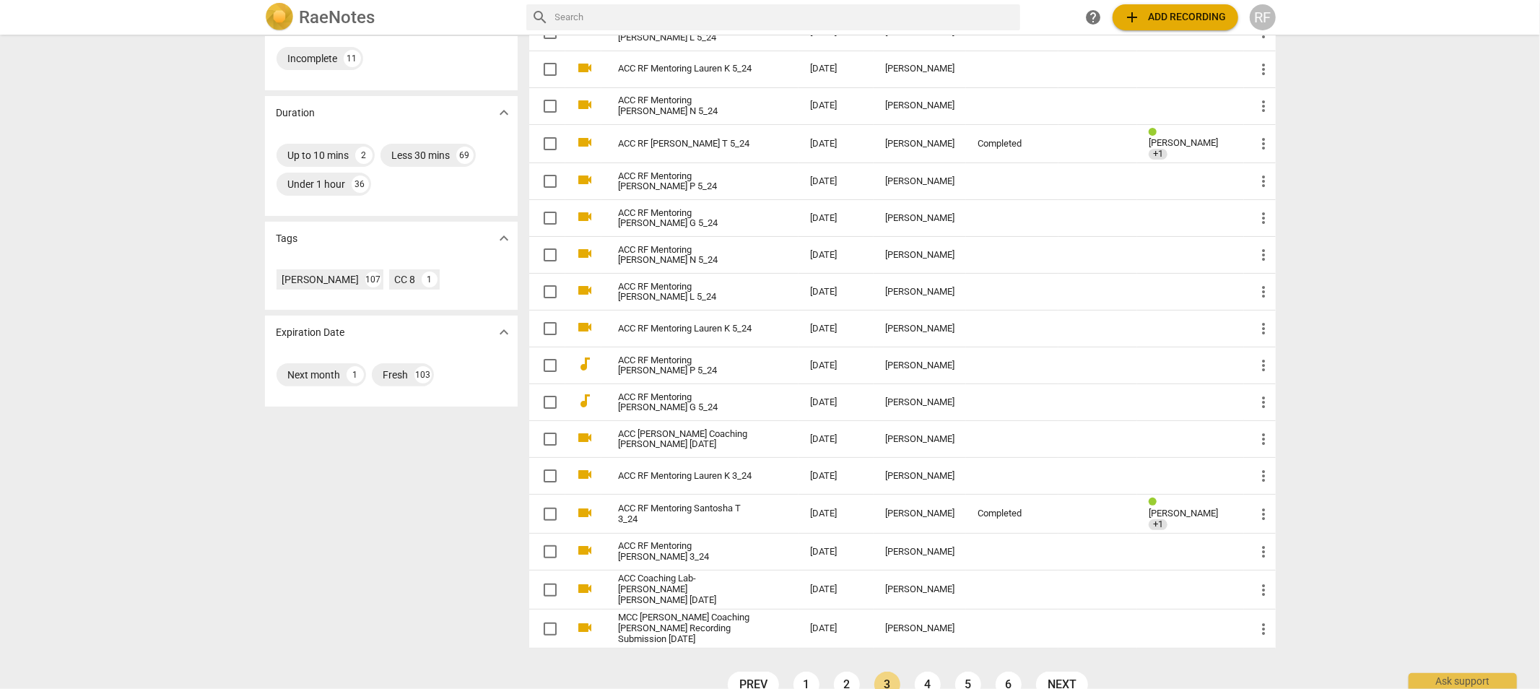
scroll to position [261, 0]
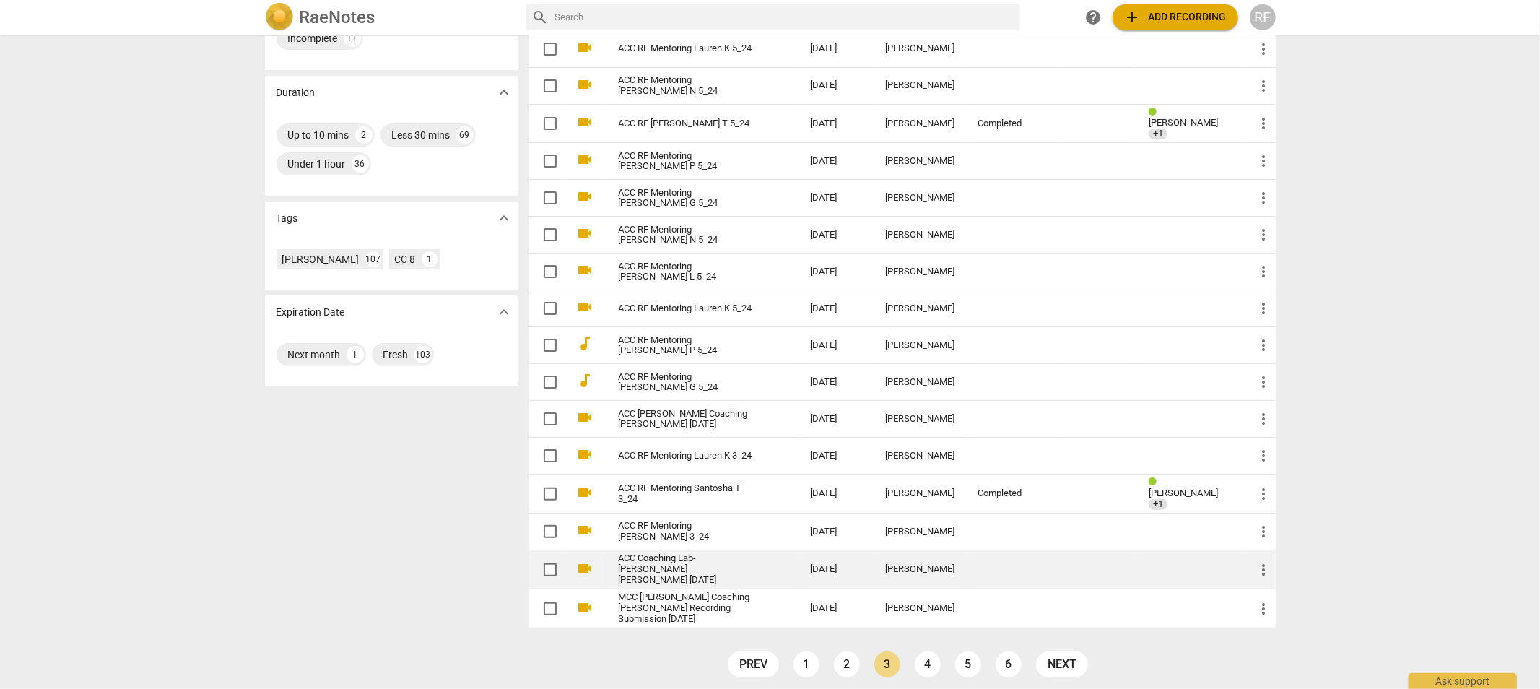
click at [664, 559] on link "ACC Coaching Lab-[PERSON_NAME] [PERSON_NAME] [DATE]" at bounding box center [689, 569] width 140 height 32
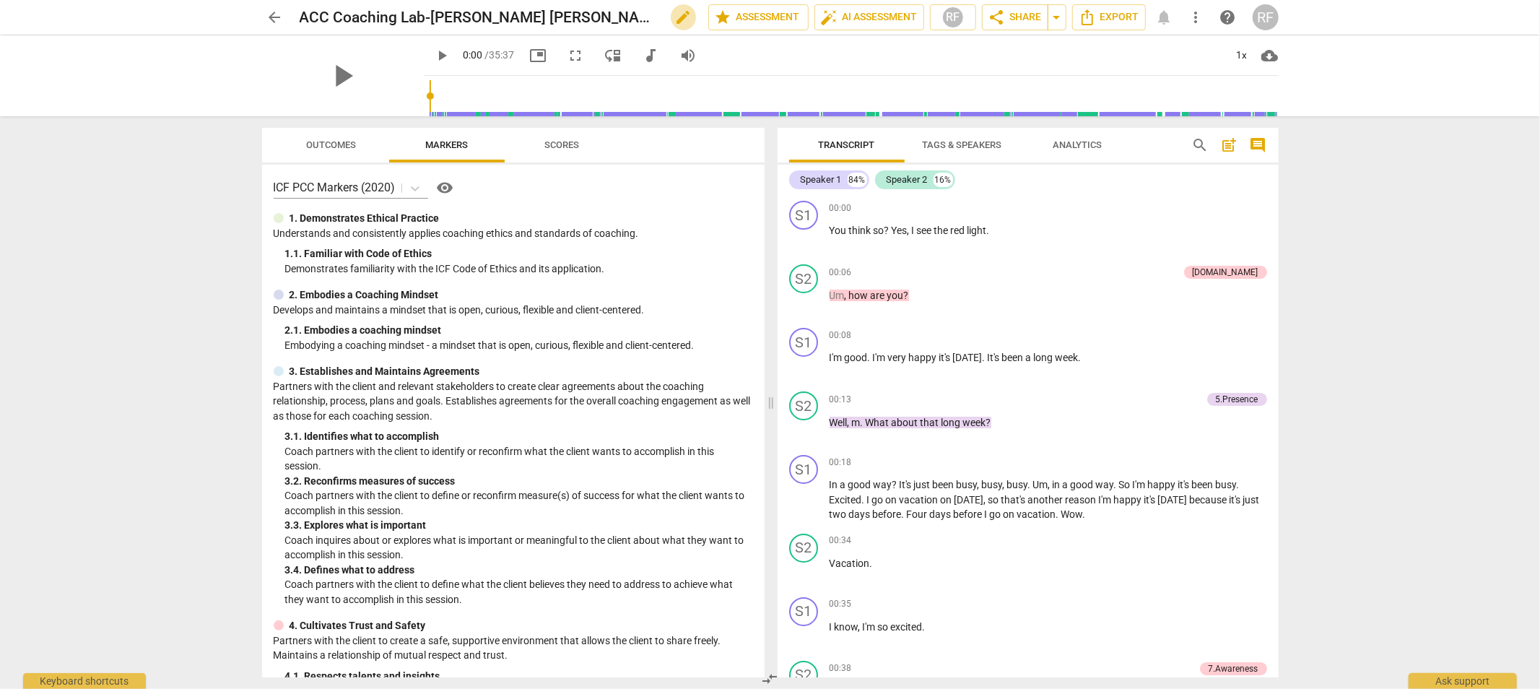
click at [679, 19] on span "edit" at bounding box center [683, 17] width 17 height 17
click at [422, 15] on input "ACC Coaching Lab-[PERSON_NAME] [PERSON_NAME] [DATE]" at bounding box center [472, 17] width 345 height 27
click at [471, 17] on input "ACC RF Mentoring [PERSON_NAME] [PERSON_NAME] [DATE]" at bounding box center [472, 17] width 345 height 27
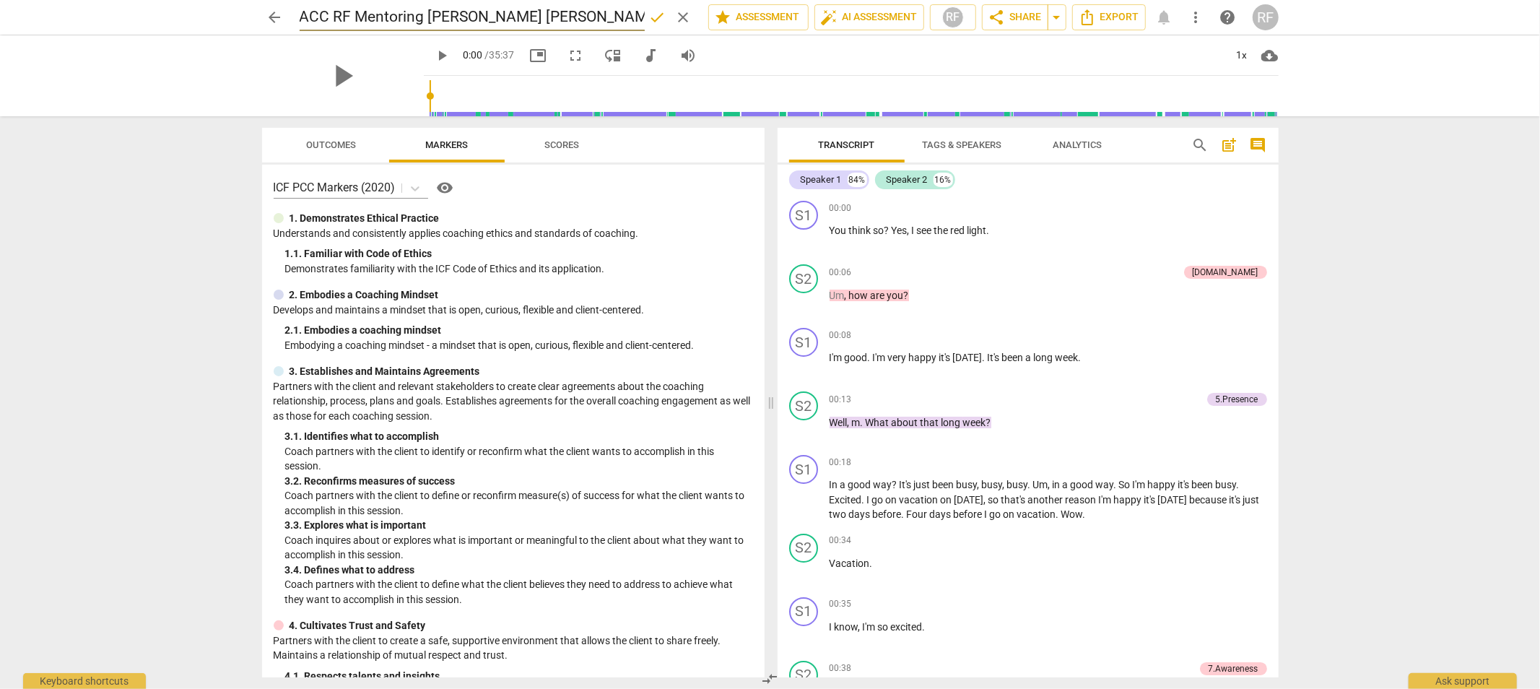
click at [603, 15] on input "ACC RF Mentoring [PERSON_NAME] [PERSON_NAME] [DATE]" at bounding box center [472, 17] width 345 height 27
click at [518, 17] on input "ACC RF Mentoring [PERSON_NAME] P [DATE]" at bounding box center [472, 17] width 345 height 27
type input "ACC RF Mentoring [PERSON_NAME] P 3_24"
click at [655, 17] on span "done" at bounding box center [657, 17] width 17 height 17
click at [276, 9] on span "arrow_back" at bounding box center [274, 17] width 17 height 17
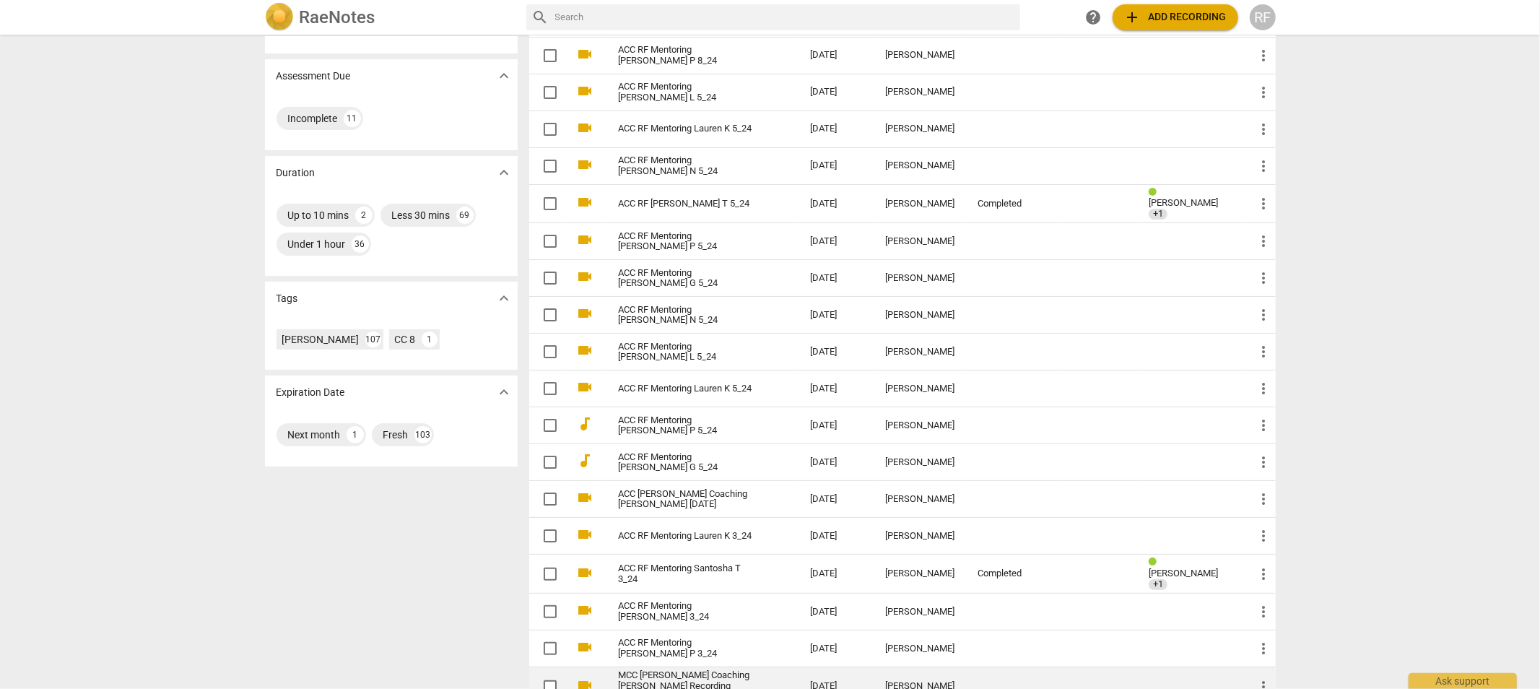
scroll to position [261, 0]
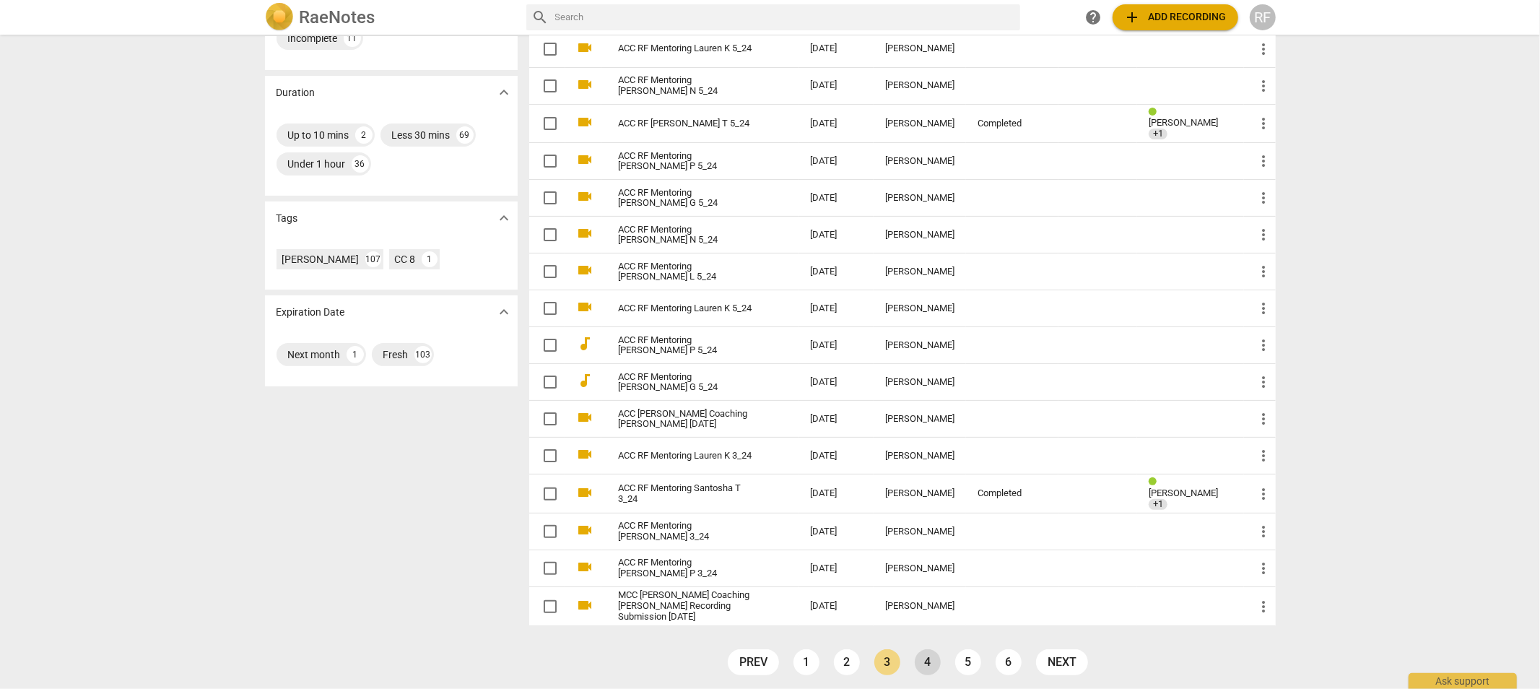
click at [926, 653] on link "4" at bounding box center [928, 662] width 26 height 26
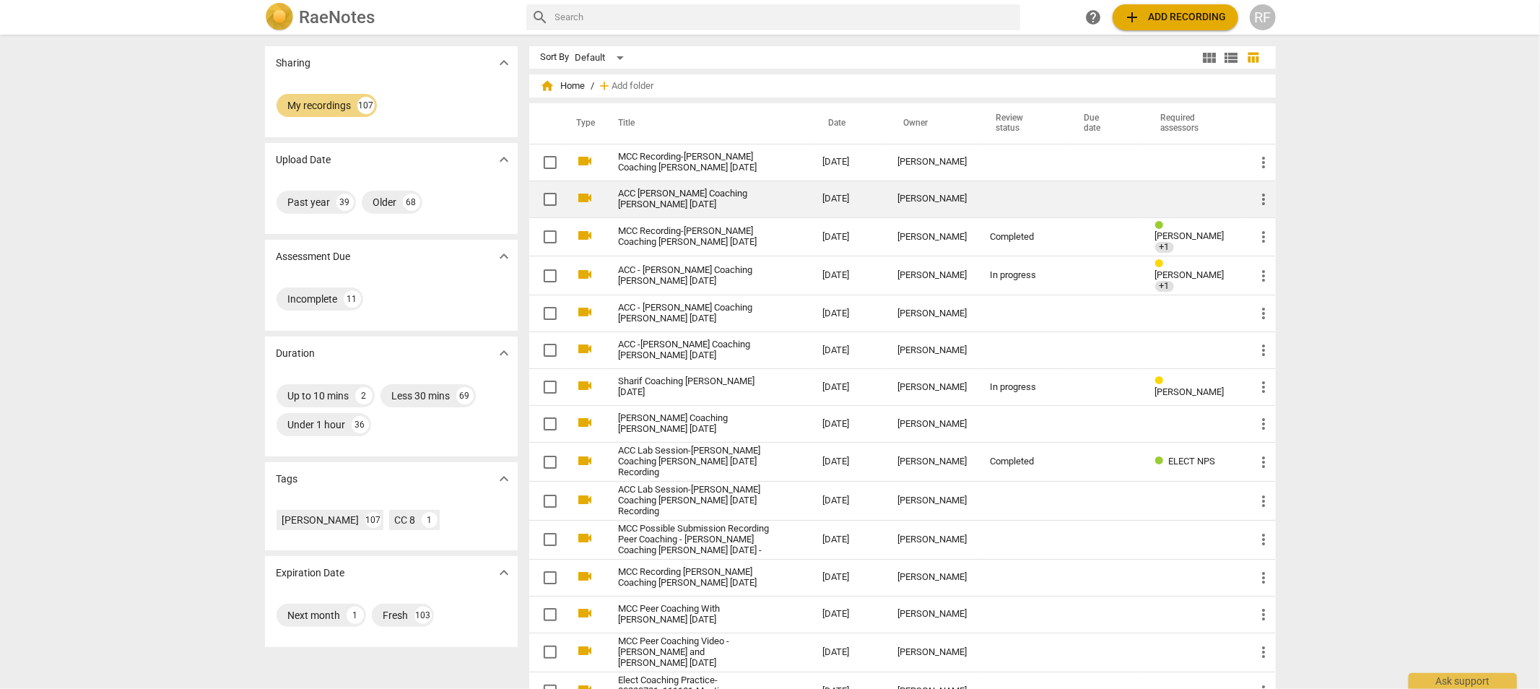
click at [677, 196] on link "ACC [PERSON_NAME] Coaching [PERSON_NAME] [DATE]" at bounding box center [695, 199] width 152 height 22
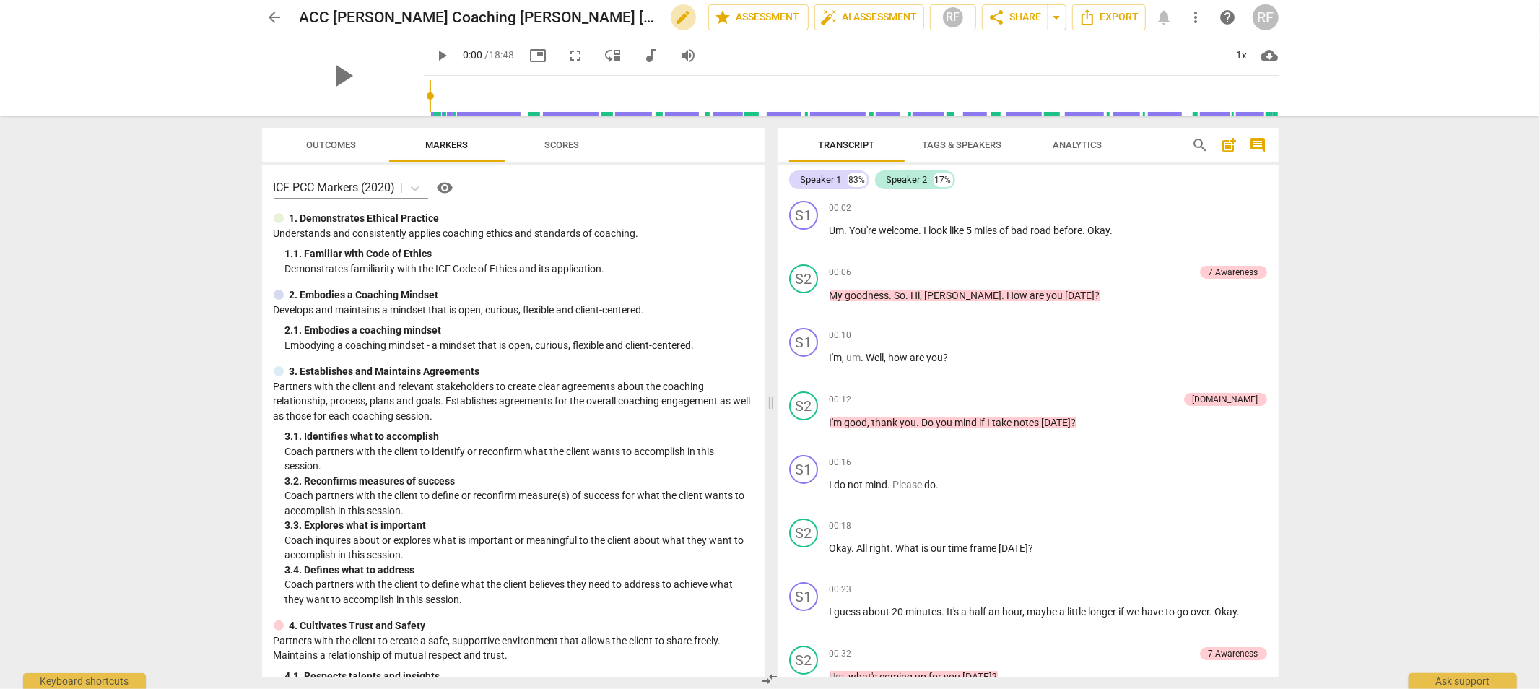
click at [675, 19] on span "edit" at bounding box center [683, 17] width 17 height 17
click at [334, 17] on input "ACC [PERSON_NAME] Coaching [PERSON_NAME] [DATE]" at bounding box center [472, 17] width 345 height 27
click at [330, 17] on input "ACC [PERSON_NAME] Coaching [PERSON_NAME] [DATE]" at bounding box center [472, 17] width 345 height 27
click at [494, 17] on input "ACC RF [PERSON_NAME] Coaching [PERSON_NAME] [DATE]" at bounding box center [472, 17] width 345 height 27
click at [609, 17] on input "ACC RF [PERSON_NAME] [PERSON_NAME] [DATE]" at bounding box center [472, 17] width 345 height 27
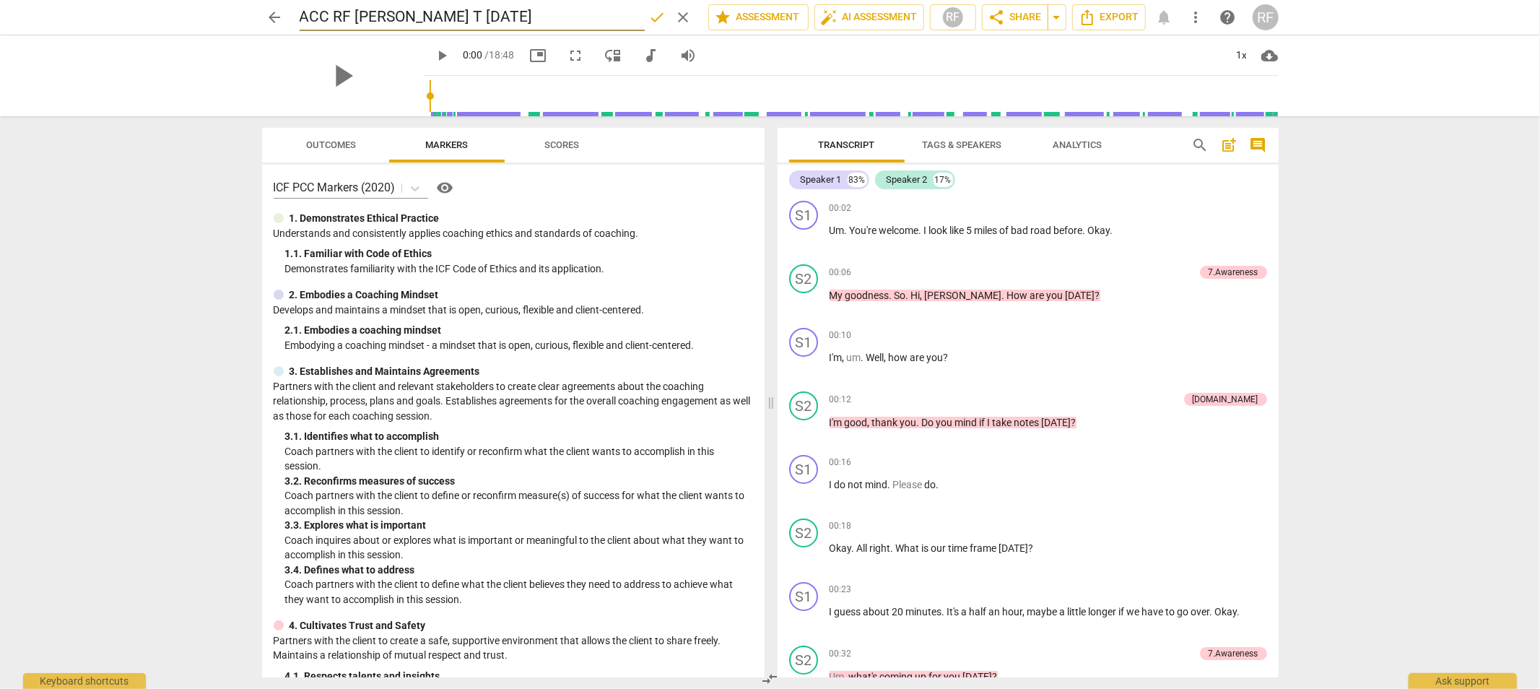
click at [550, 13] on input "ACC RF [PERSON_NAME] T [DATE]" at bounding box center [472, 17] width 345 height 27
type input "ACC RF [PERSON_NAME] T 12_23"
click at [660, 14] on span "done" at bounding box center [657, 17] width 17 height 17
click at [279, 19] on span "arrow_back" at bounding box center [274, 17] width 17 height 17
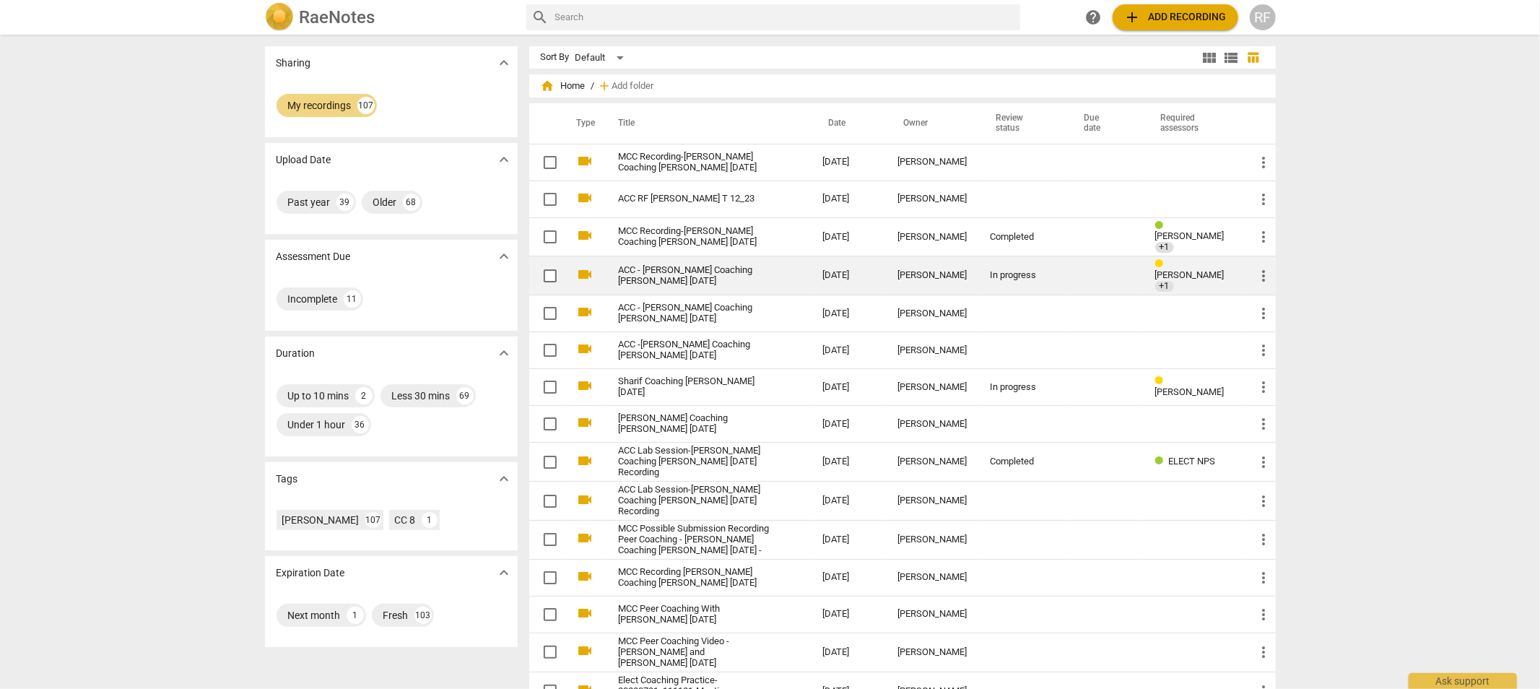
click at [669, 270] on link "ACC - [PERSON_NAME] Coaching [PERSON_NAME] [DATE]" at bounding box center [695, 276] width 152 height 22
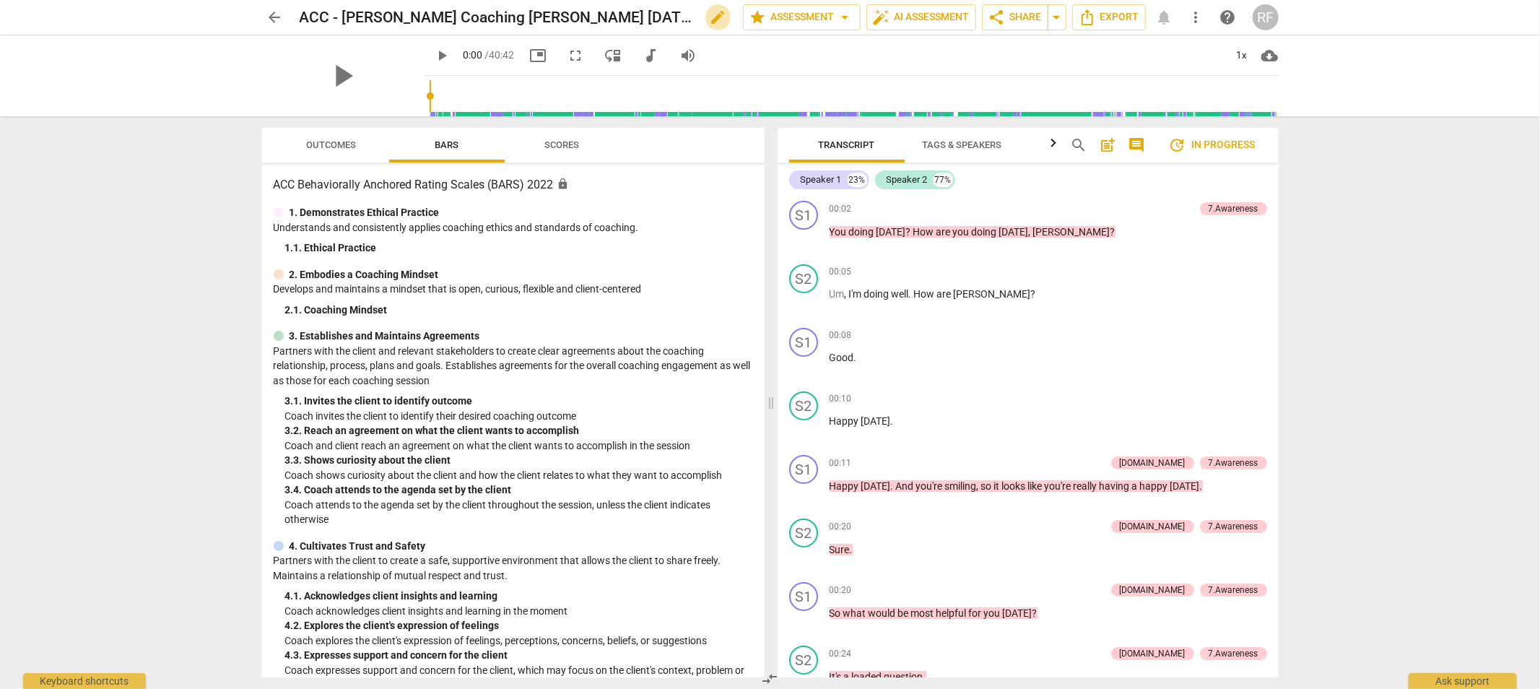
click at [710, 15] on span "edit" at bounding box center [718, 17] width 17 height 17
click at [342, 16] on input "ACC - [PERSON_NAME] Coaching [PERSON_NAME] [DATE]" at bounding box center [490, 17] width 380 height 27
click at [479, 17] on input "ACC RF Mentoring [PERSON_NAME] Coaching [PERSON_NAME] [DATE]" at bounding box center [490, 17] width 380 height 27
click at [605, 16] on input "ACC RF Mentoring [PERSON_NAME] P-GCoaching Mari [DATE]" at bounding box center [490, 17] width 380 height 27
click at [549, 15] on input "ACC RF Mentoring [PERSON_NAME] [DATE]" at bounding box center [490, 17] width 380 height 27
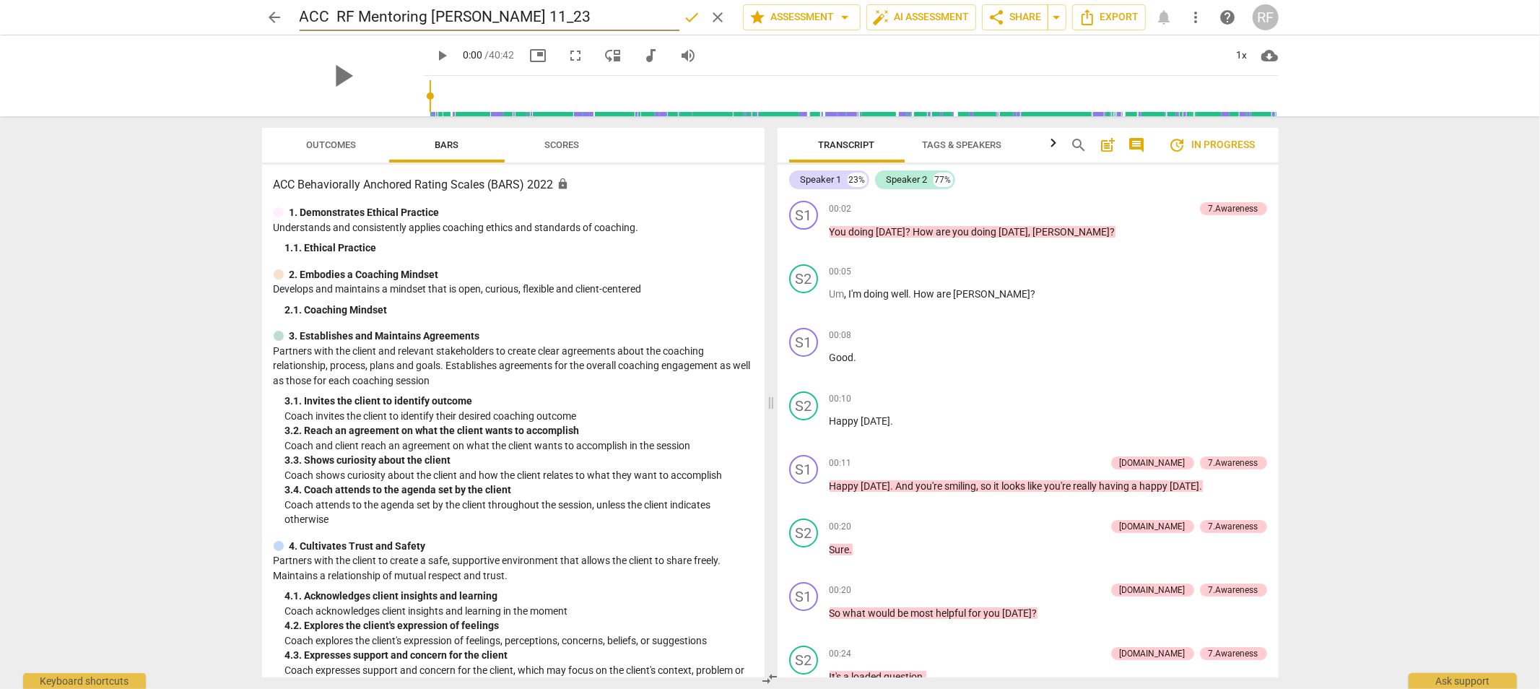
type input "ACC RF Mentoring [PERSON_NAME] 11_23"
click at [684, 12] on span "done" at bounding box center [692, 17] width 17 height 17
click at [272, 22] on span "arrow_back" at bounding box center [274, 17] width 17 height 17
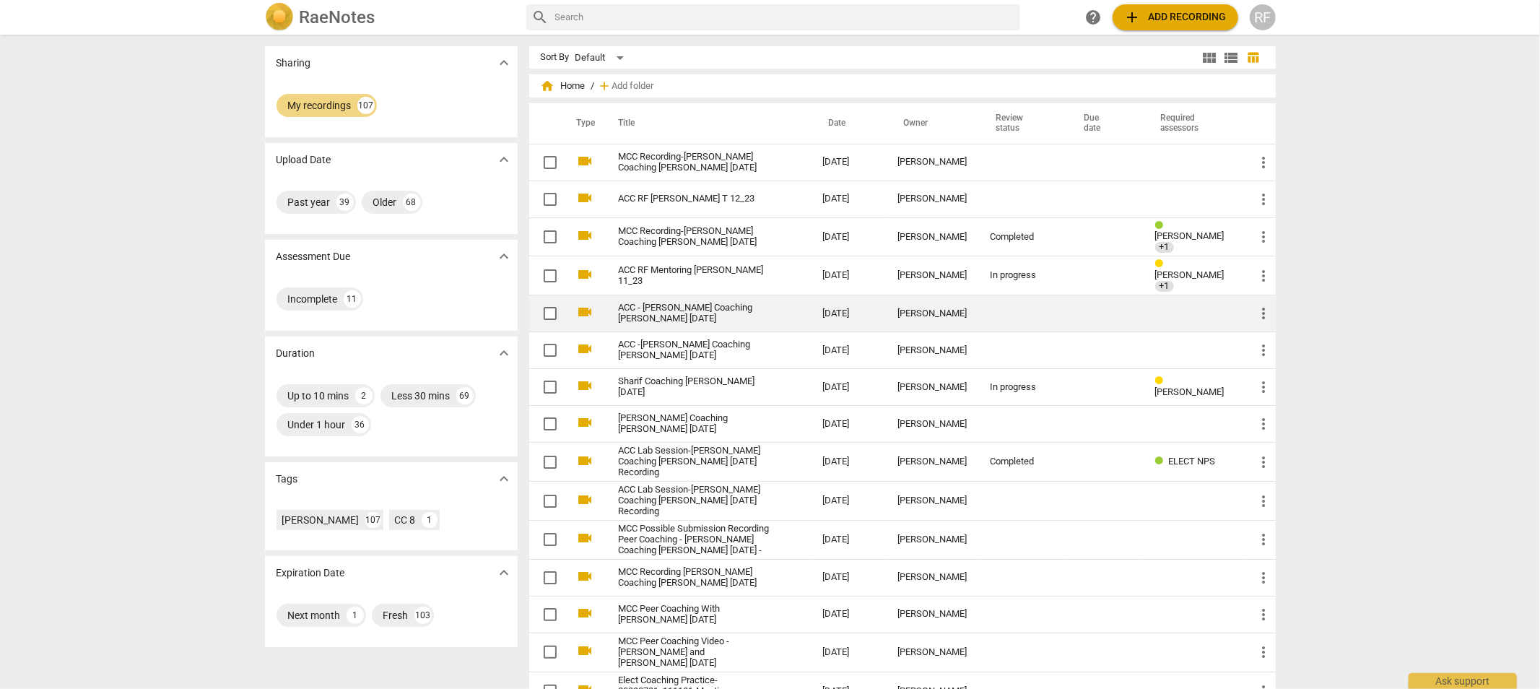
click at [664, 308] on link "ACC - [PERSON_NAME] Coaching [PERSON_NAME] [DATE]" at bounding box center [695, 313] width 152 height 22
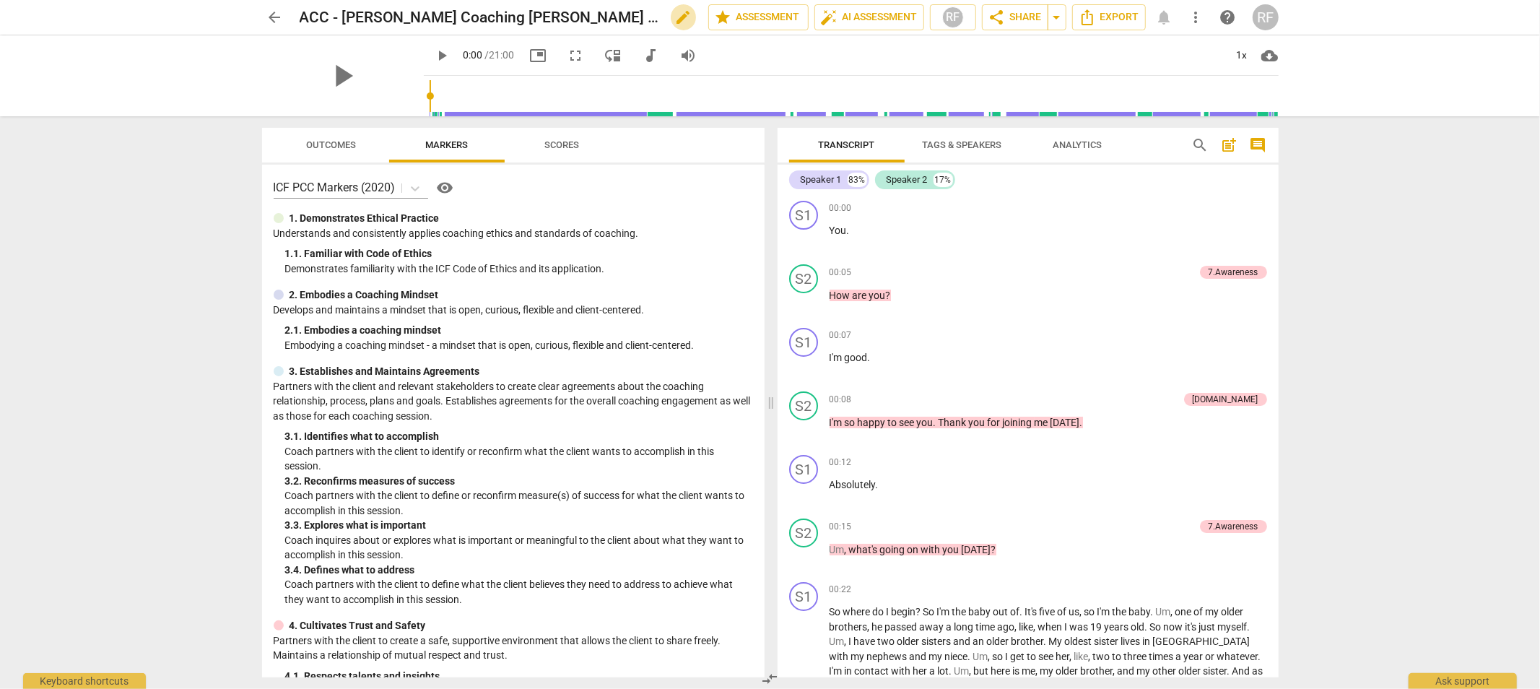
click at [675, 19] on span "edit" at bounding box center [683, 17] width 17 height 17
click at [336, 14] on input "ACC - [PERSON_NAME] Coaching [PERSON_NAME] [DATE]" at bounding box center [472, 17] width 345 height 27
click at [464, 17] on input "ACC RF Mentoring [PERSON_NAME] Coaching [PERSON_NAME] [DATE]" at bounding box center [472, 17] width 345 height 27
click at [607, 14] on input "ACC RF Mentoring [PERSON_NAME] F Coaching [PERSON_NAME] [DATE]" at bounding box center [472, 17] width 345 height 27
click at [522, 17] on input "ACC RF Mentoring [PERSON_NAME] F [DATE]" at bounding box center [472, 17] width 345 height 27
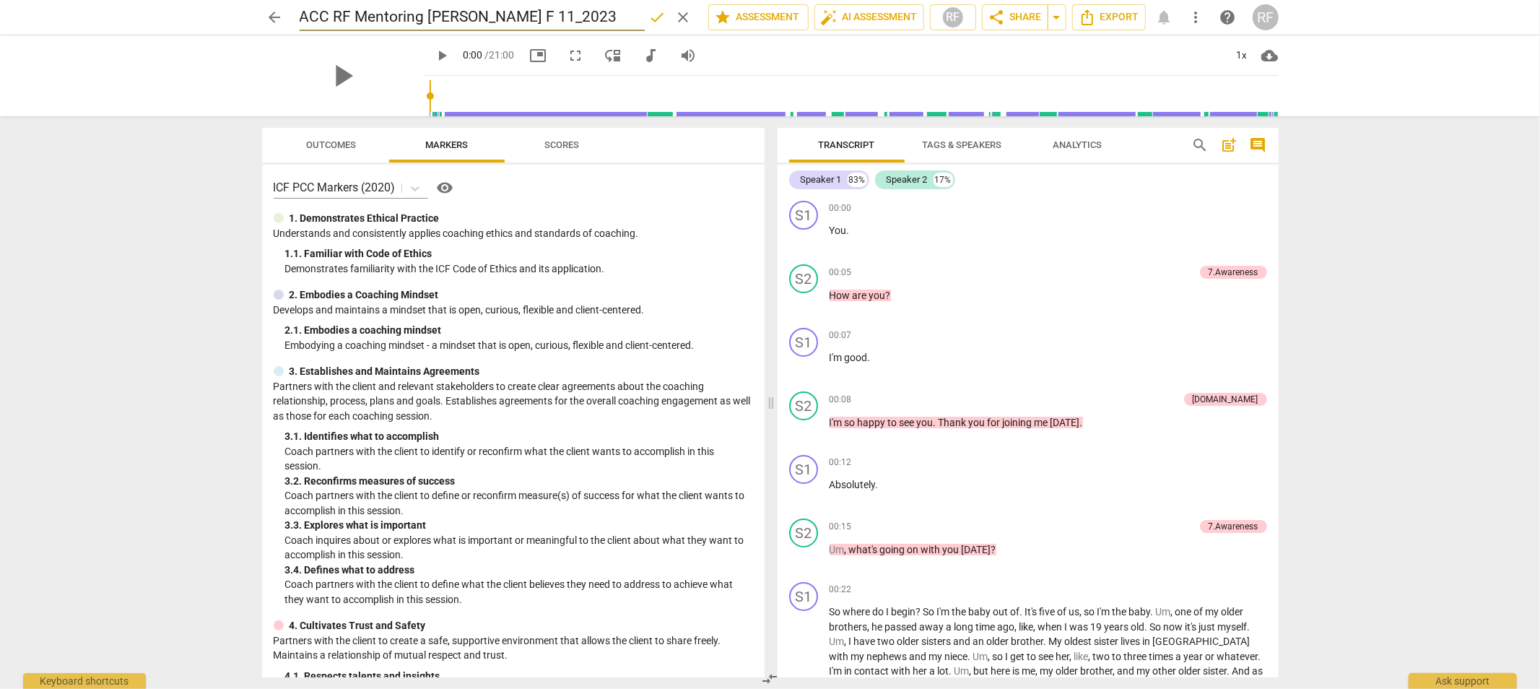
type input "ACC RF Mentoring [PERSON_NAME] F 11_2023"
click at [649, 15] on span "done" at bounding box center [657, 17] width 17 height 17
click at [278, 19] on span "arrow_back" at bounding box center [274, 17] width 17 height 17
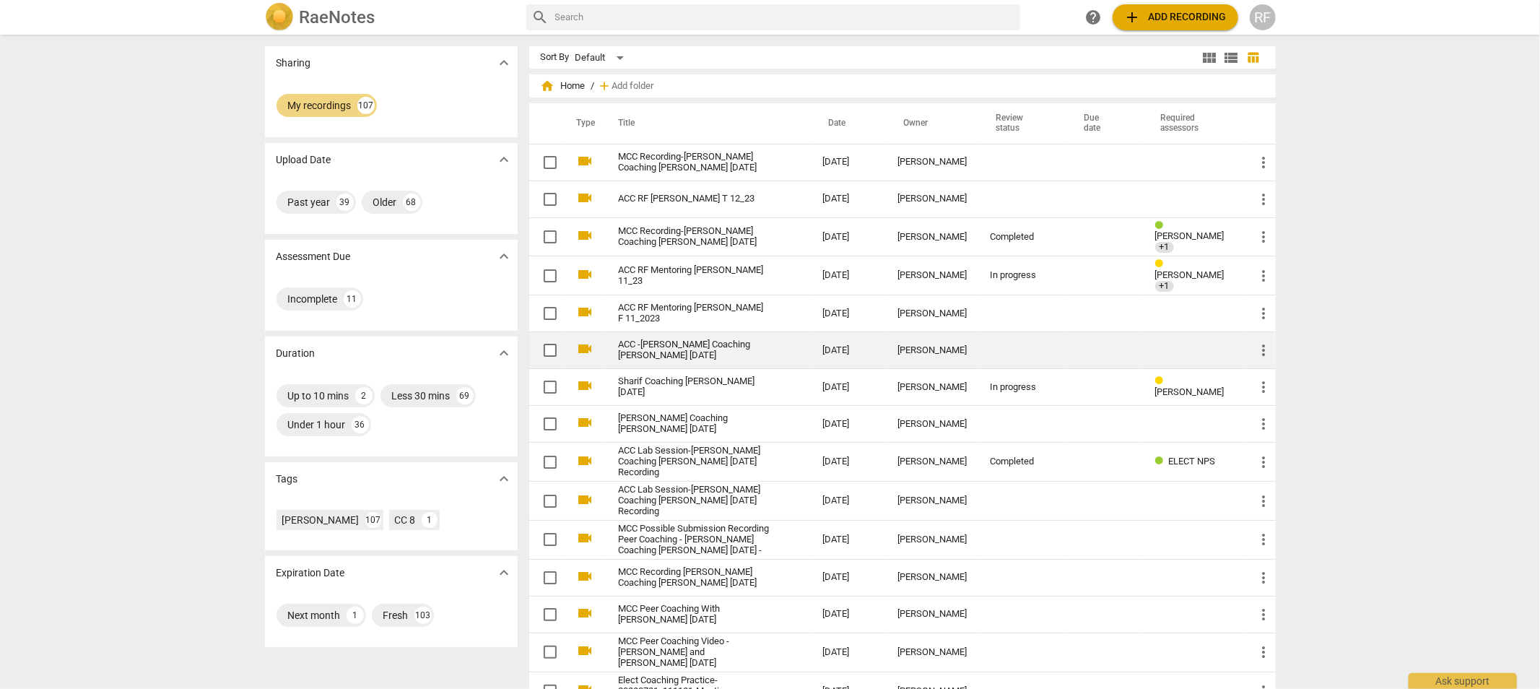
click at [658, 343] on link "ACC -[PERSON_NAME] Coaching [PERSON_NAME] [DATE]" at bounding box center [695, 350] width 152 height 22
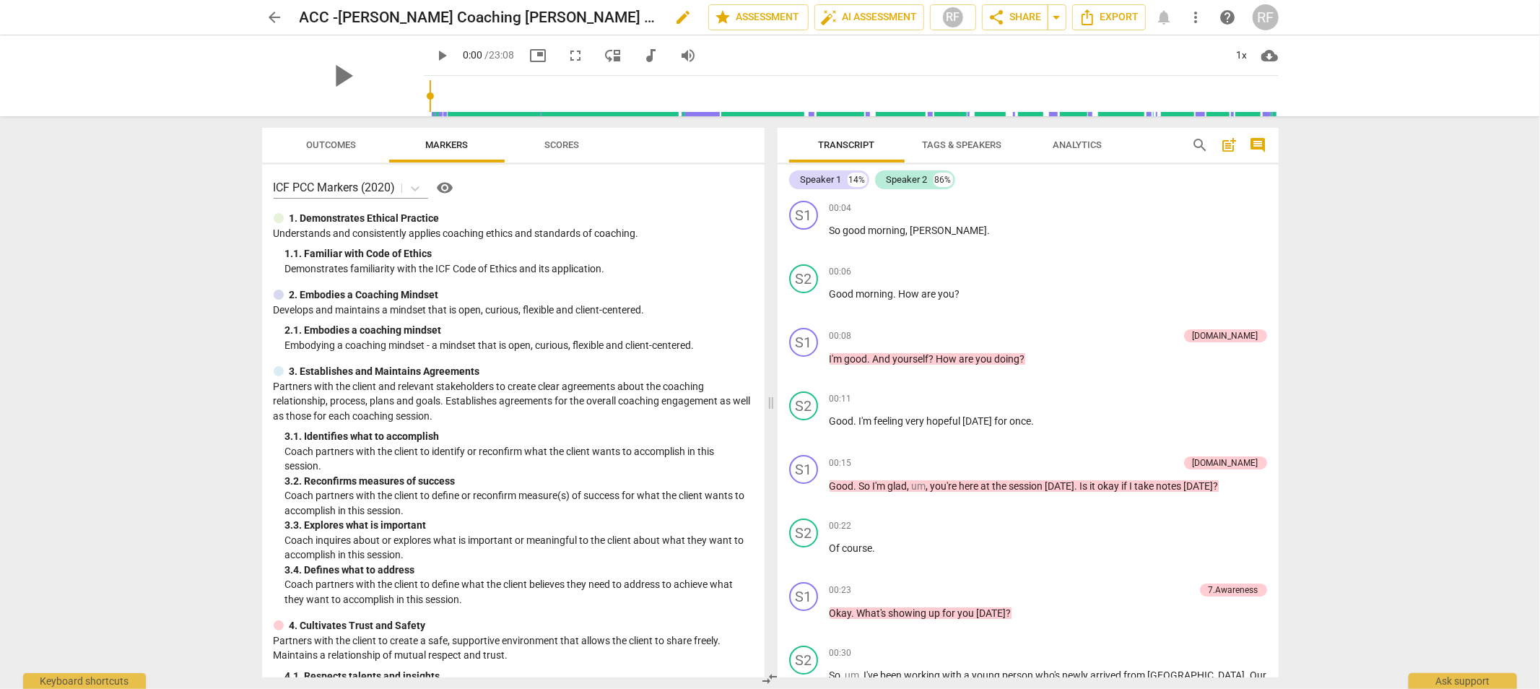
click at [675, 19] on span "edit" at bounding box center [683, 17] width 17 height 17
click at [344, 15] on input "ACC -[PERSON_NAME] Coaching [PERSON_NAME] [DATE]" at bounding box center [472, 17] width 345 height 27
click at [338, 15] on input "ACC -[PERSON_NAME] Coaching [PERSON_NAME] [DATE]" at bounding box center [472, 17] width 345 height 27
click at [494, 12] on input "ACC RF [PERSON_NAME] Coaching [PERSON_NAME] [DATE]" at bounding box center [472, 17] width 345 height 27
click at [611, 16] on input "ACC RF [PERSON_NAME] T Coaching [PERSON_NAME] [DATE]" at bounding box center [472, 17] width 345 height 27
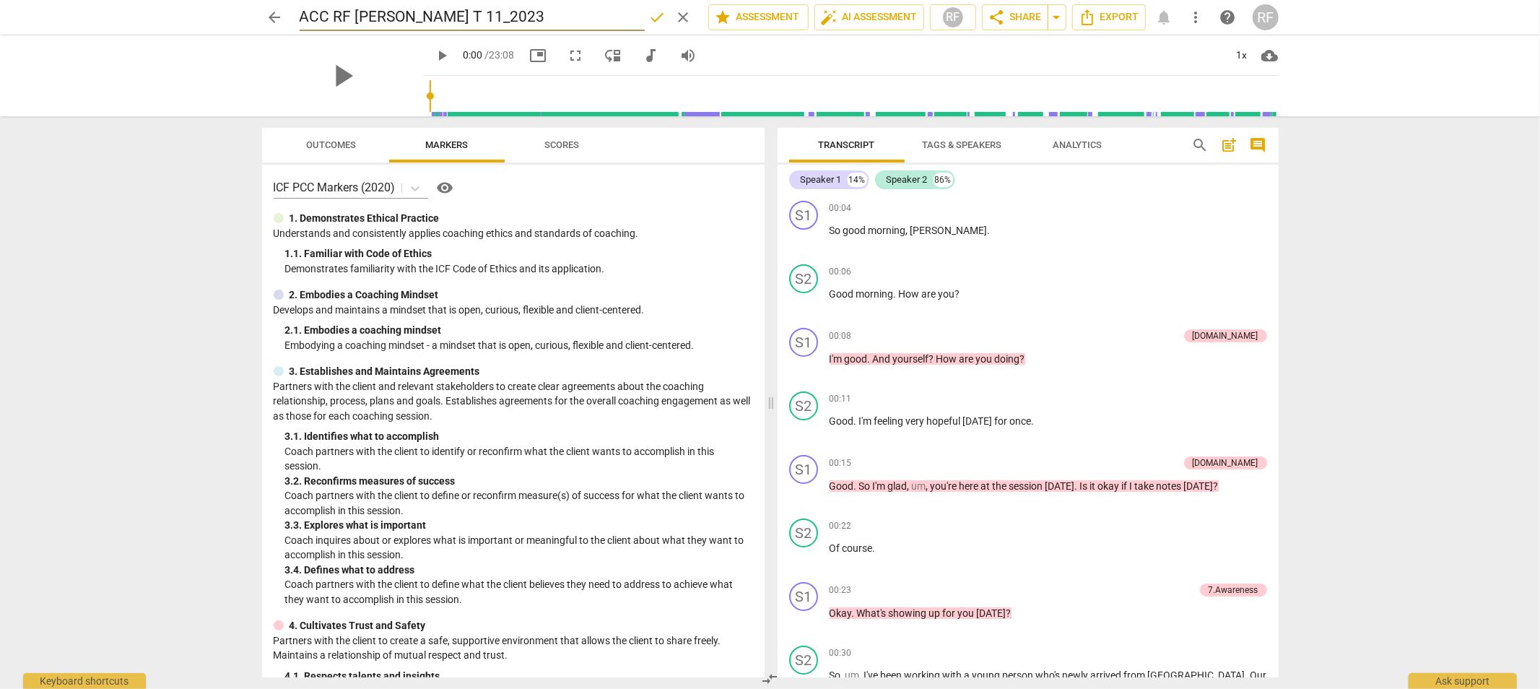
type input "ACC RF [PERSON_NAME] T 11_2023"
click at [657, 9] on span "done" at bounding box center [657, 17] width 17 height 17
click at [275, 14] on span "arrow_back" at bounding box center [274, 17] width 17 height 17
